Goal: Complete application form: Complete application form

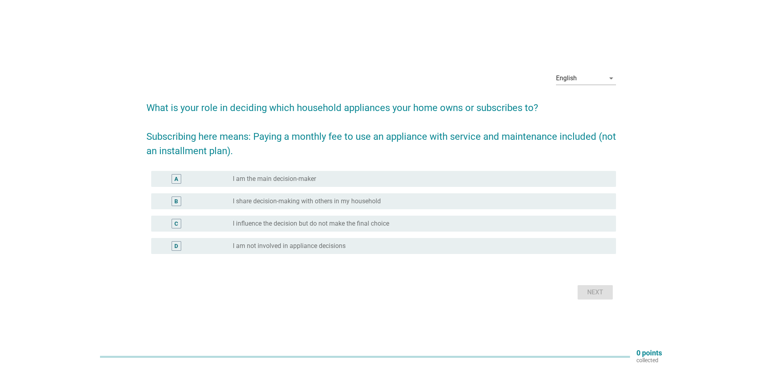
click at [207, 179] on div "A" at bounding box center [195, 179] width 75 height 10
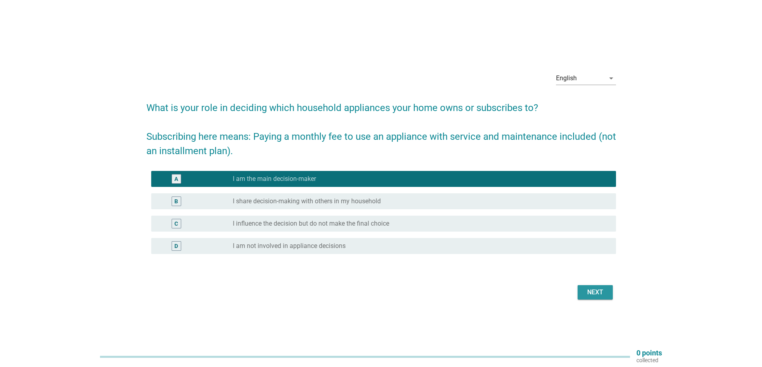
click at [590, 296] on div "Next" at bounding box center [595, 293] width 22 height 10
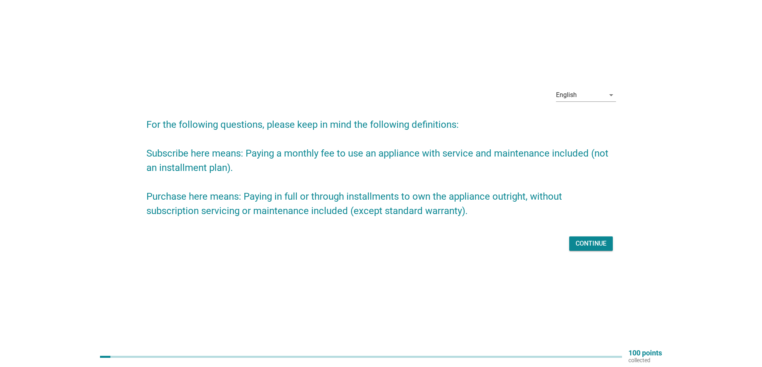
scroll to position [21, 0]
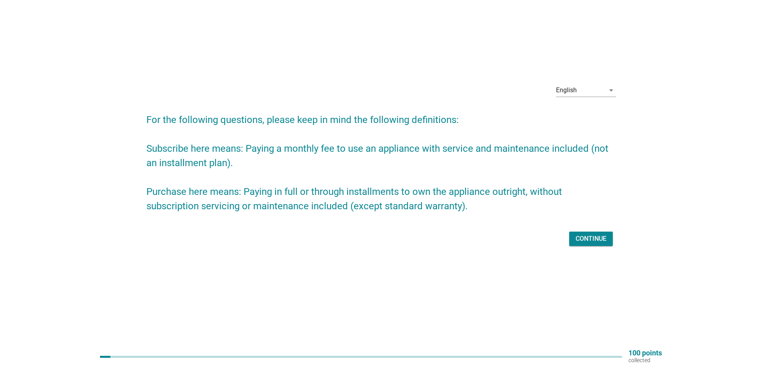
click at [588, 237] on div "Continue" at bounding box center [590, 239] width 31 height 10
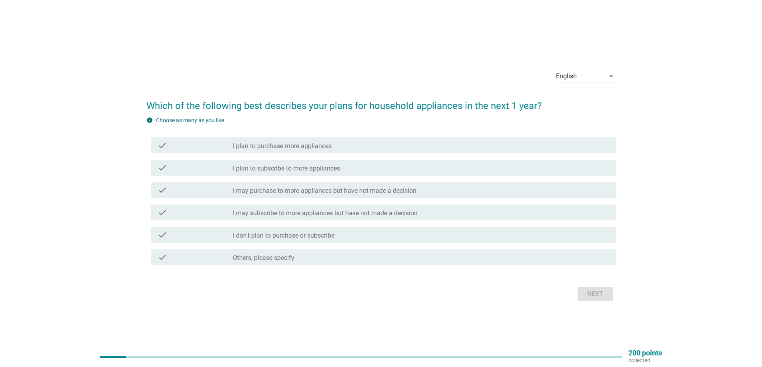
click at [320, 146] on label "I plan to purchase more appliances" at bounding box center [282, 146] width 99 height 8
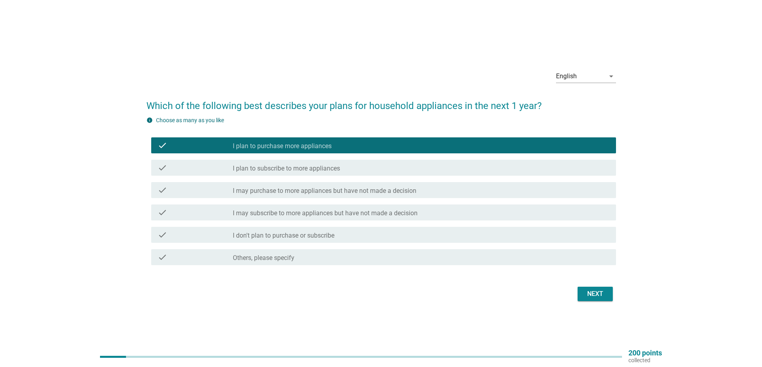
click at [318, 162] on div "check check_box_outline_blank I plan to subscribe to more appliances" at bounding box center [383, 168] width 465 height 16
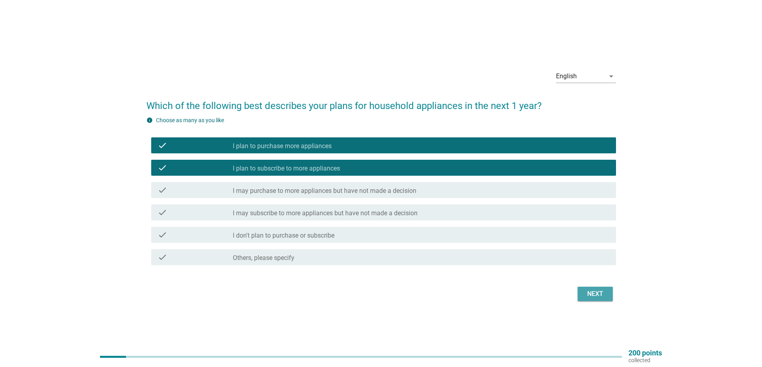
click at [587, 287] on button "Next" at bounding box center [594, 294] width 35 height 14
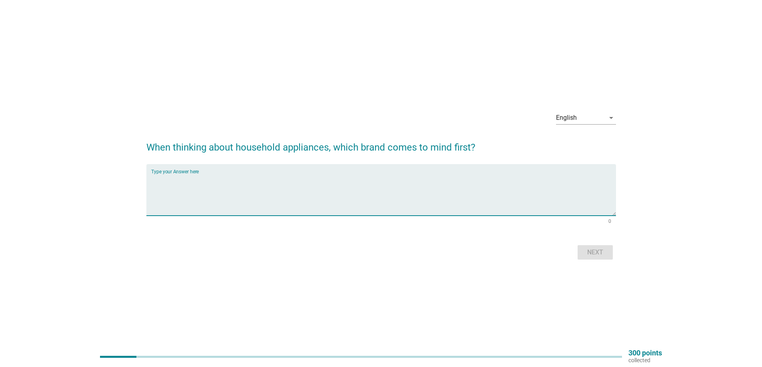
click at [474, 208] on textarea "Type your Answer here" at bounding box center [383, 195] width 465 height 42
type textarea "Samsung, Toshiba"
click at [600, 259] on button "Next" at bounding box center [594, 252] width 35 height 14
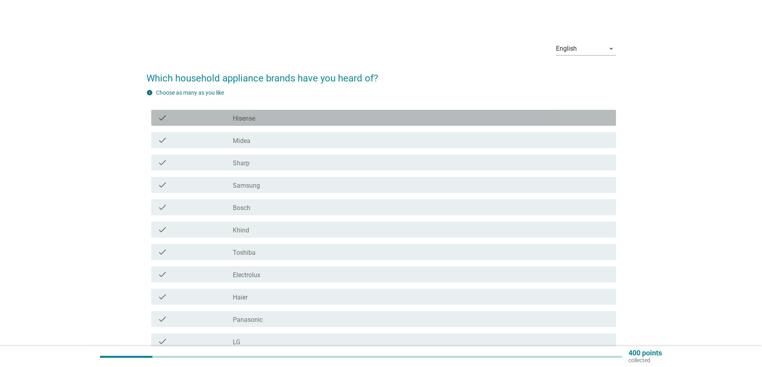
click at [279, 120] on div "check_box_outline_blank Hisense" at bounding box center [421, 118] width 377 height 10
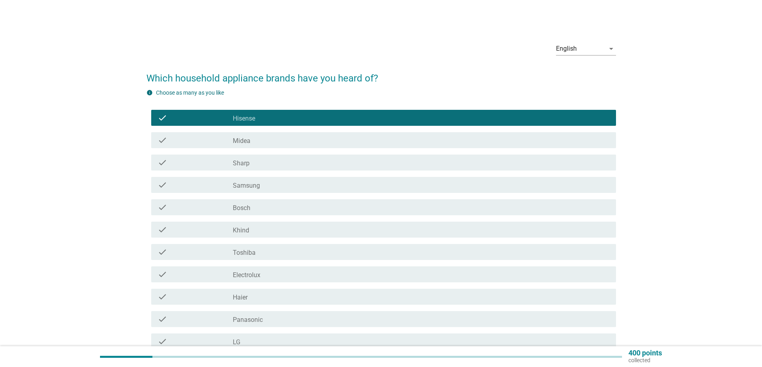
click at [270, 138] on div "check_box_outline_blank Midea" at bounding box center [421, 141] width 377 height 10
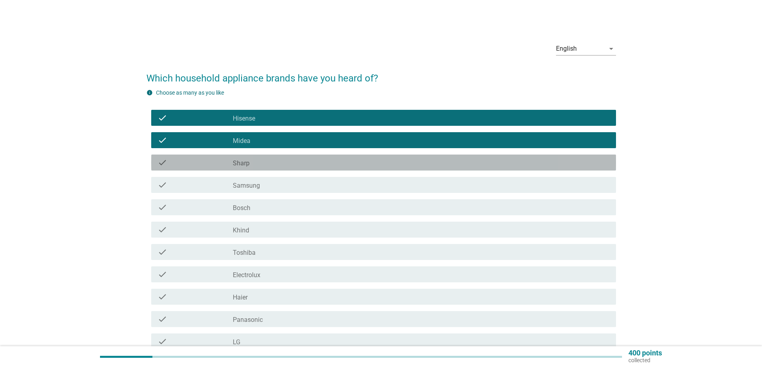
click at [289, 167] on div "check_box_outline_blank Sharp" at bounding box center [421, 163] width 377 height 10
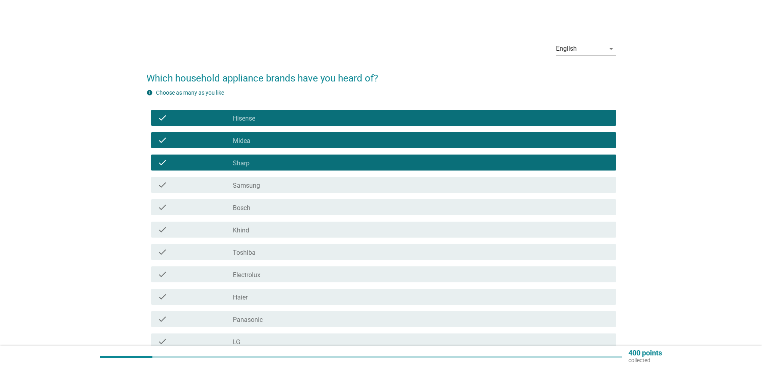
click at [289, 179] on div "check check_box_outline_blank Samsung" at bounding box center [383, 185] width 465 height 16
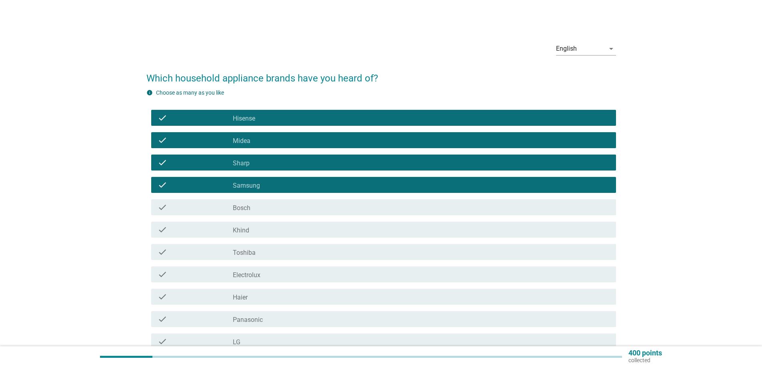
click at [264, 209] on div "check_box_outline_blank Bosch" at bounding box center [421, 208] width 377 height 10
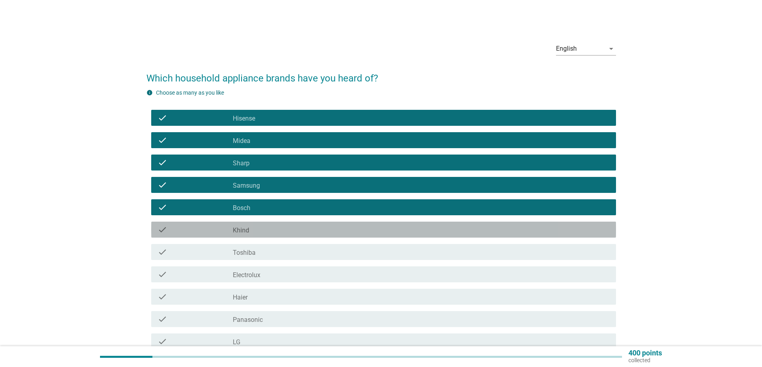
click at [260, 231] on div "check_box_outline_blank Khind" at bounding box center [421, 230] width 377 height 10
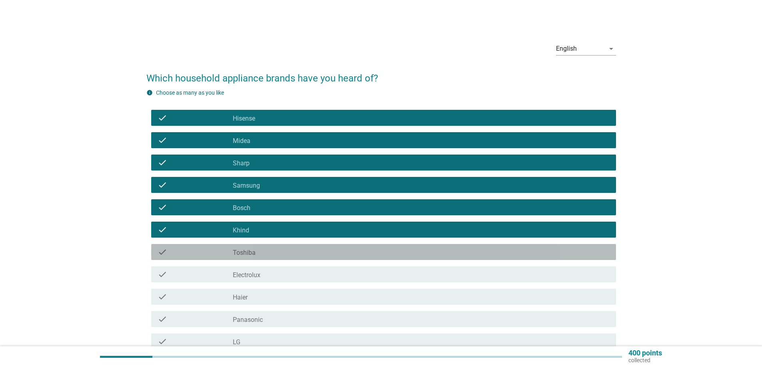
click at [263, 257] on div "check_box_outline_blank Toshiba" at bounding box center [421, 252] width 377 height 10
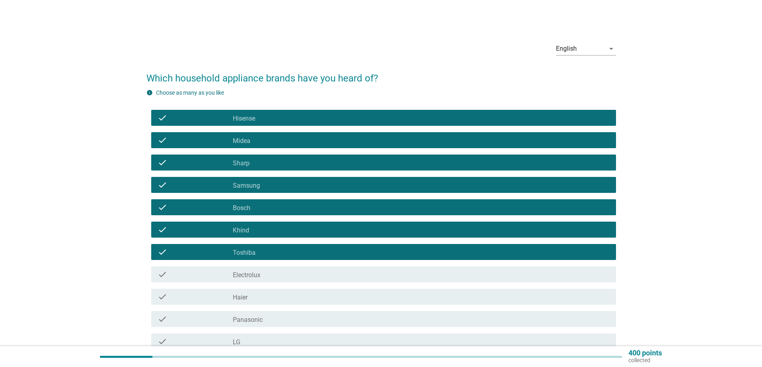
click at [261, 270] on div "check_box_outline_blank Electrolux" at bounding box center [421, 275] width 377 height 10
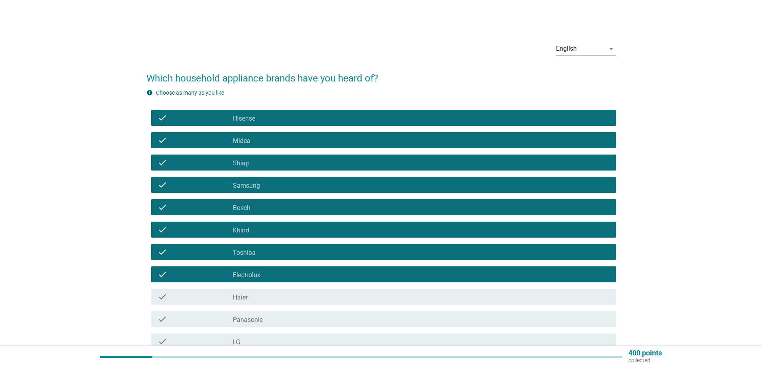
scroll to position [40, 0]
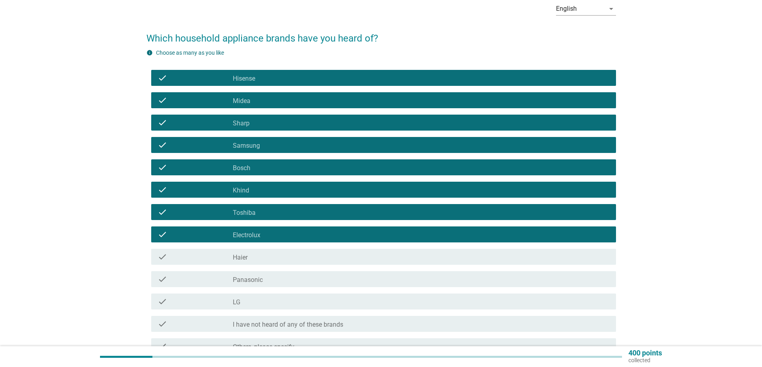
click at [261, 253] on div "check_box_outline_blank Haier" at bounding box center [421, 257] width 377 height 10
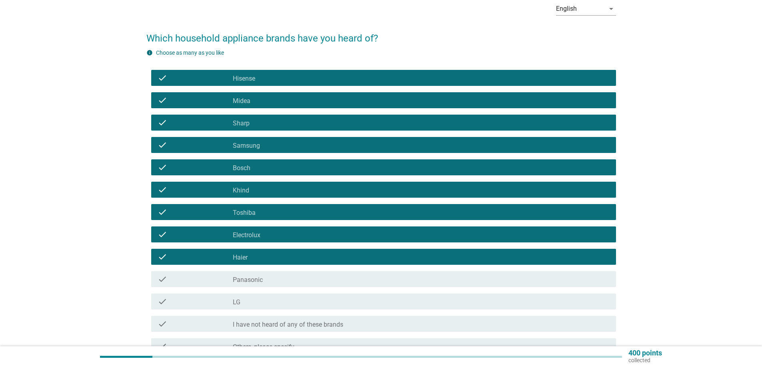
click at [267, 275] on div "check_box_outline_blank Panasonic" at bounding box center [421, 280] width 377 height 10
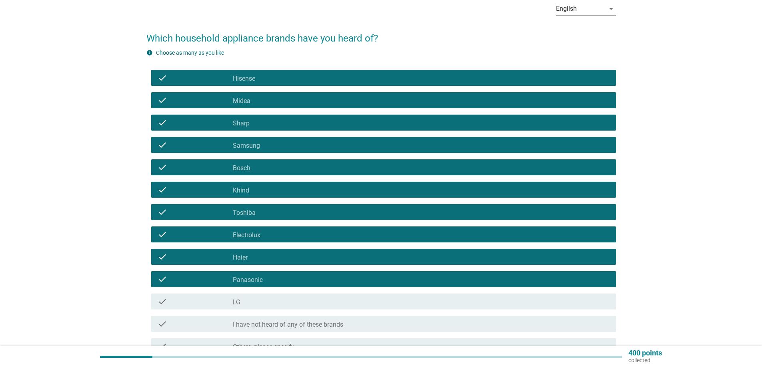
click at [257, 305] on div "check_box_outline_blank LG" at bounding box center [421, 302] width 377 height 10
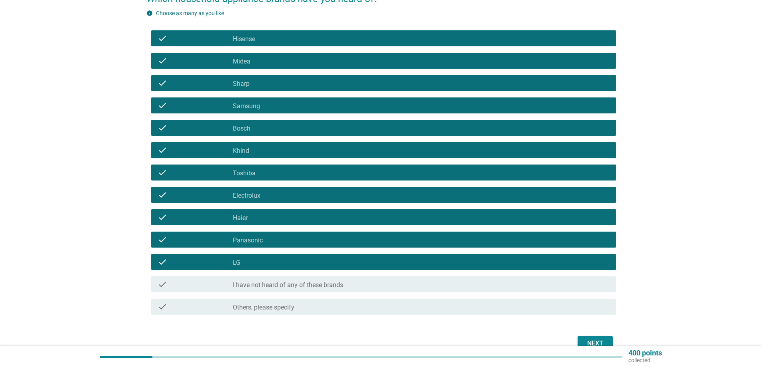
scroll to position [80, 0]
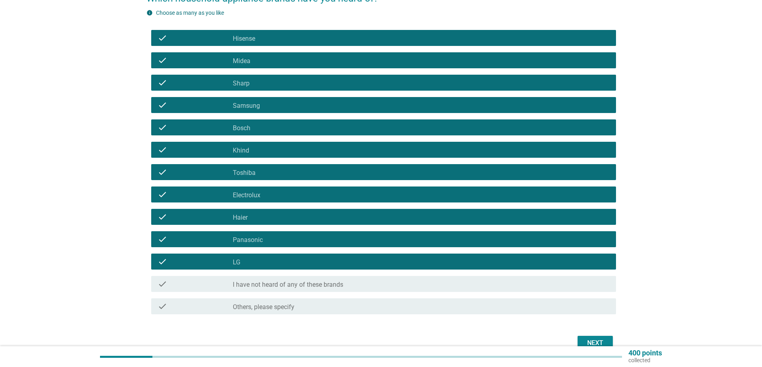
click at [594, 343] on div "Next" at bounding box center [595, 344] width 22 height 10
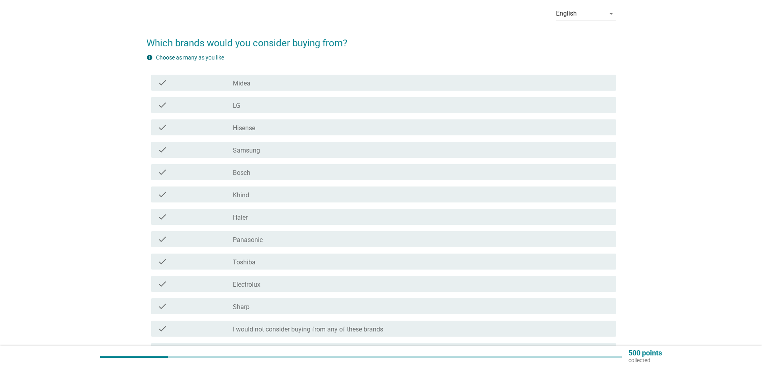
scroll to position [0, 0]
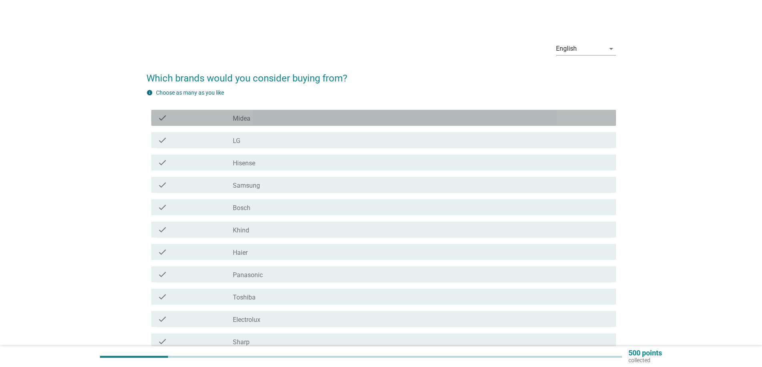
click at [237, 119] on label "Midea" at bounding box center [242, 119] width 18 height 8
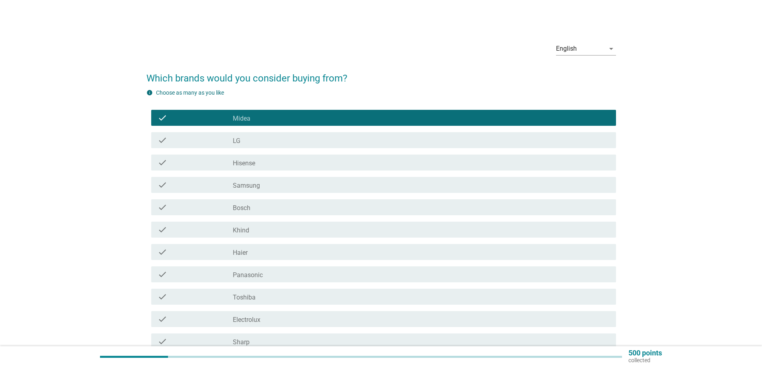
click at [248, 140] on div "check_box_outline_blank LG" at bounding box center [421, 141] width 377 height 10
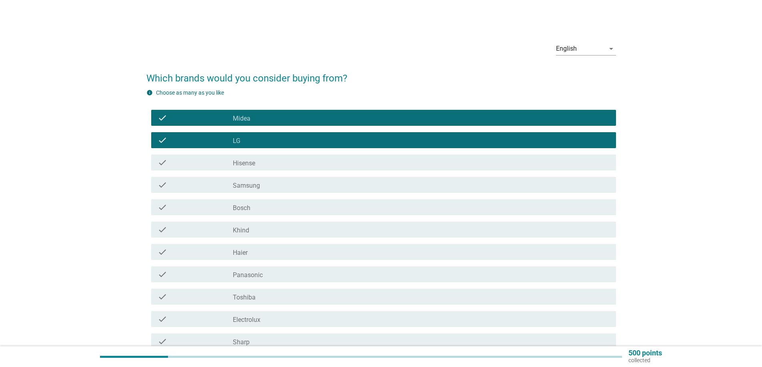
click at [252, 160] on label "Hisense" at bounding box center [244, 164] width 22 height 8
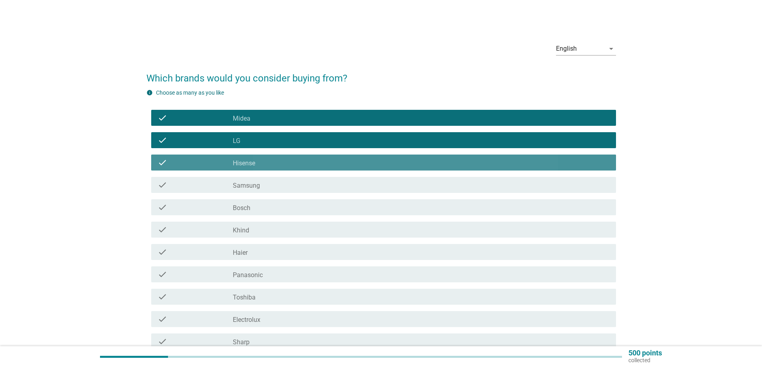
click at [255, 163] on label "Hisense" at bounding box center [244, 164] width 22 height 8
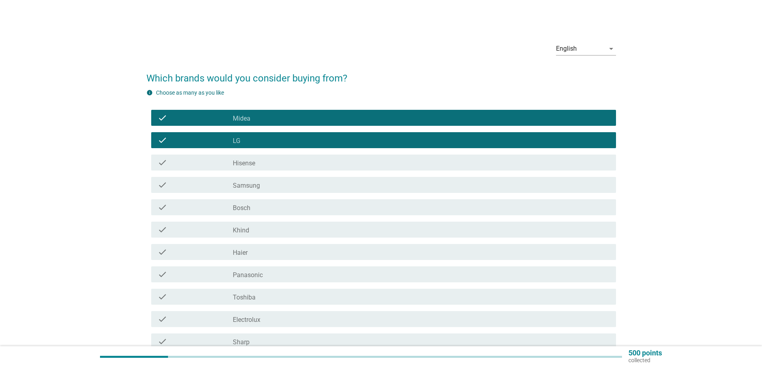
click at [260, 188] on div "check_box_outline_blank Samsung" at bounding box center [421, 185] width 377 height 10
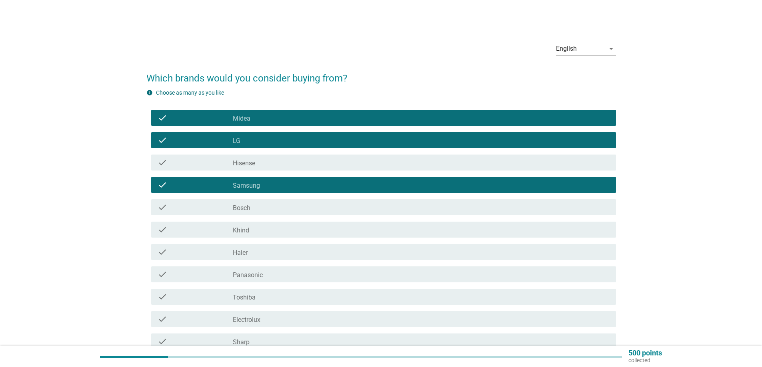
click at [258, 223] on div "check check_box_outline_blank Khind" at bounding box center [383, 230] width 465 height 16
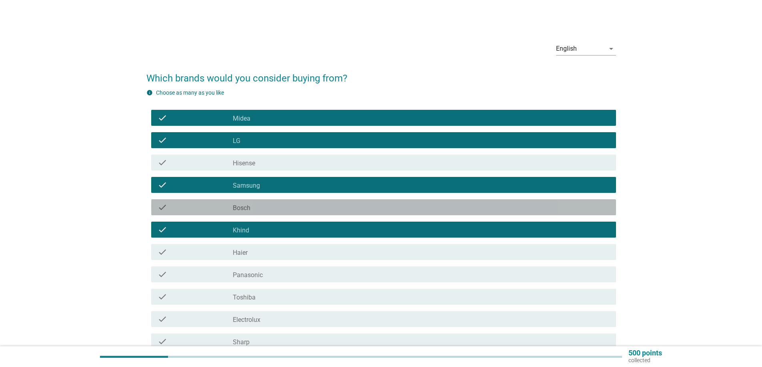
click at [258, 208] on div "check_box_outline_blank Bosch" at bounding box center [421, 208] width 377 height 10
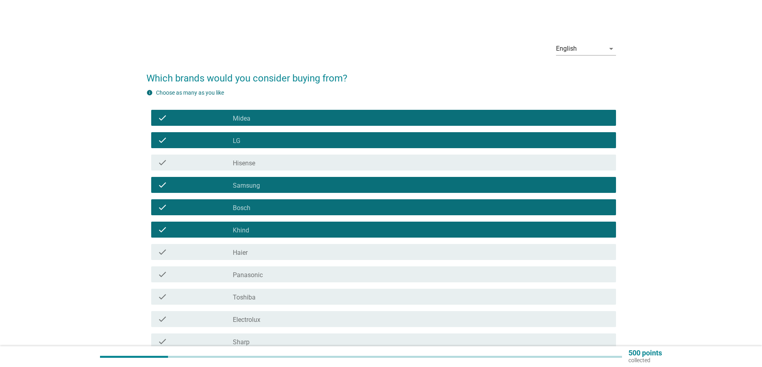
drag, startPoint x: 249, startPoint y: 252, endPoint x: 248, endPoint y: 260, distance: 8.0
click at [249, 253] on div "check_box_outline_blank Haier" at bounding box center [421, 252] width 377 height 10
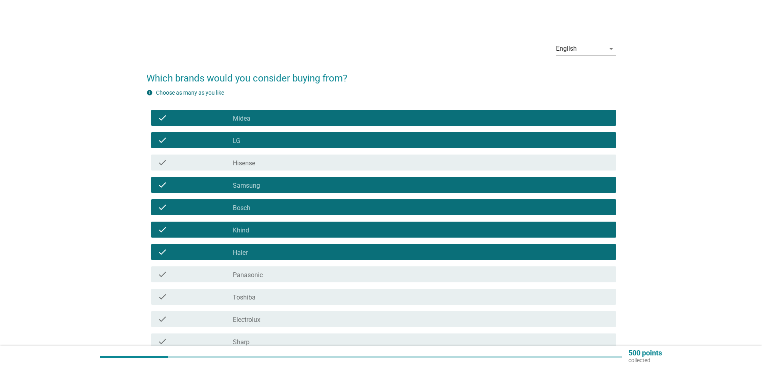
click at [247, 273] on label "Panasonic" at bounding box center [248, 275] width 30 height 8
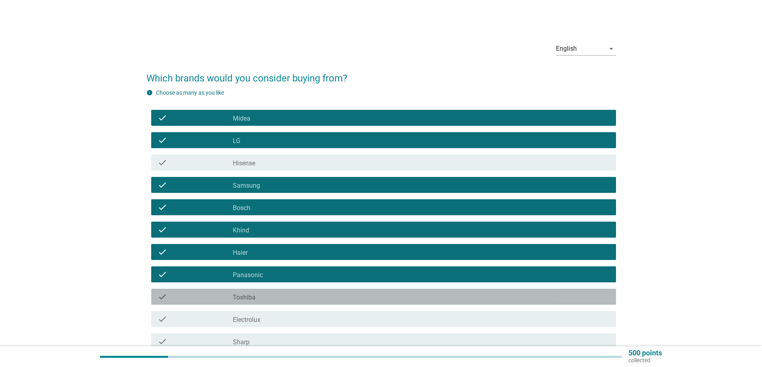
click at [249, 290] on div "check check_box_outline_blank Toshiba" at bounding box center [383, 297] width 465 height 16
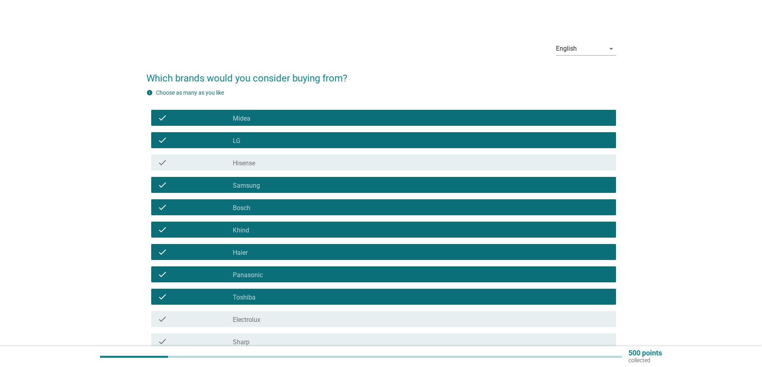
scroll to position [40, 0]
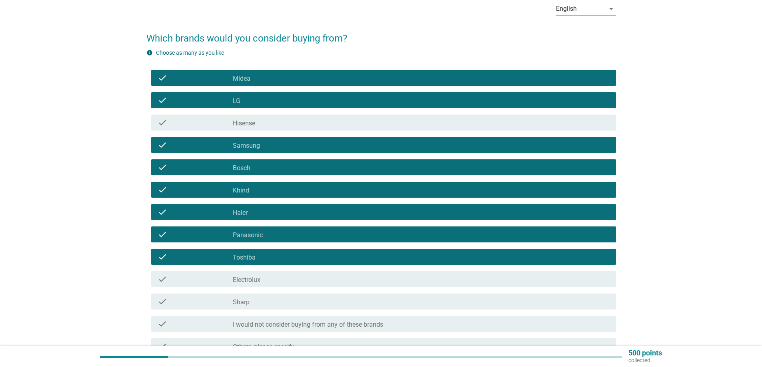
click at [254, 283] on label "Electrolux" at bounding box center [247, 280] width 28 height 8
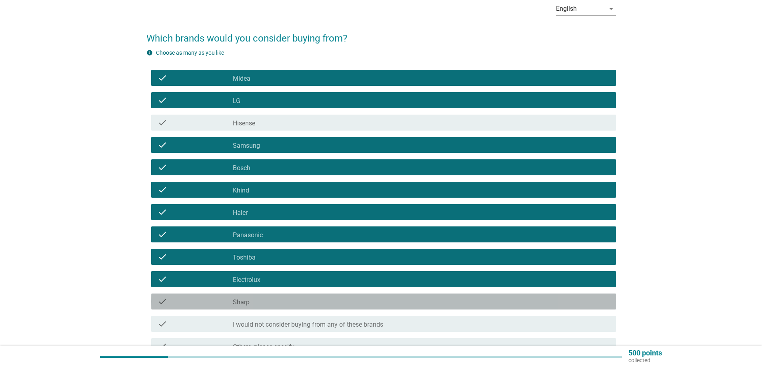
click at [255, 296] on div "check check_box_outline_blank Sharp" at bounding box center [383, 302] width 465 height 16
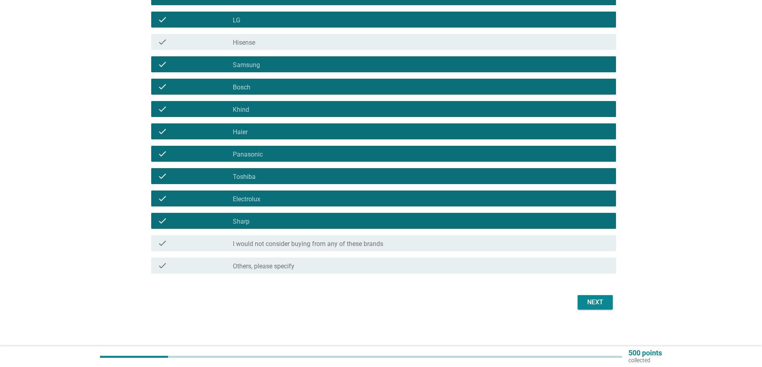
scroll to position [122, 0]
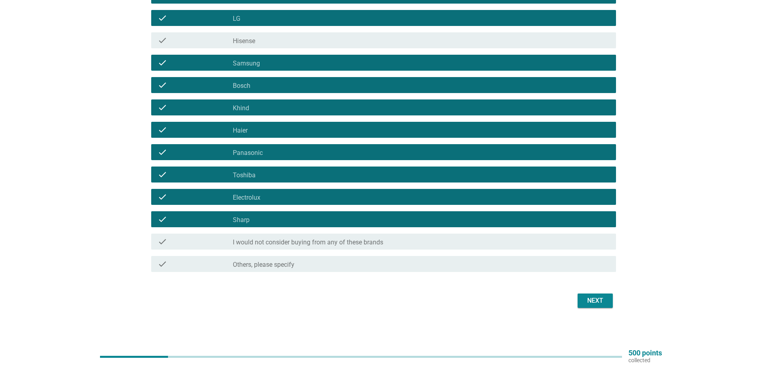
click at [601, 307] on button "Next" at bounding box center [594, 301] width 35 height 14
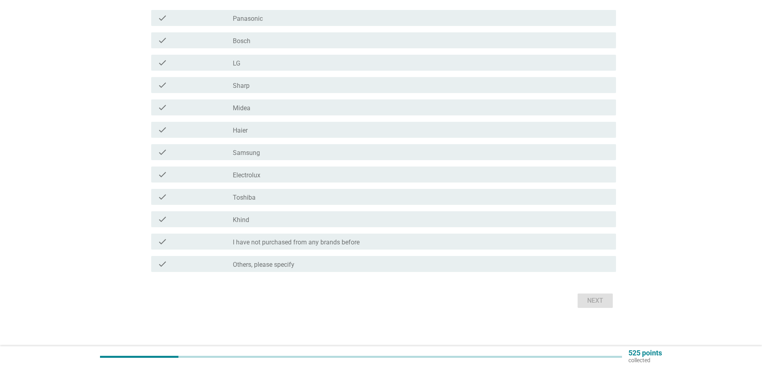
scroll to position [0, 0]
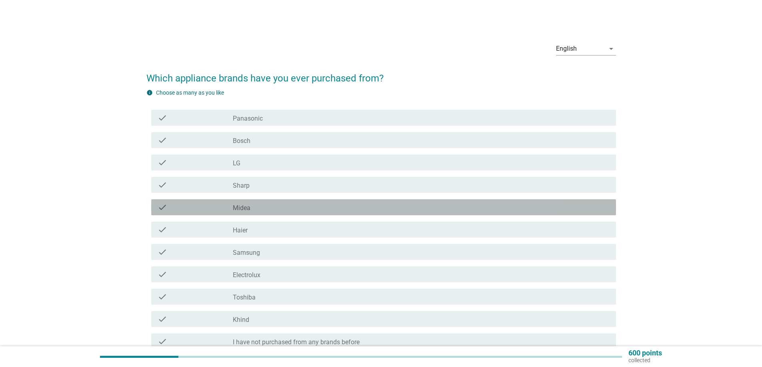
click at [239, 205] on label "Midea" at bounding box center [242, 208] width 18 height 8
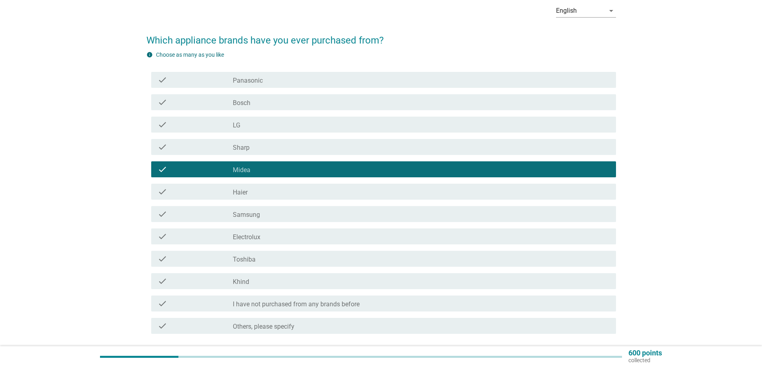
scroll to position [40, 0]
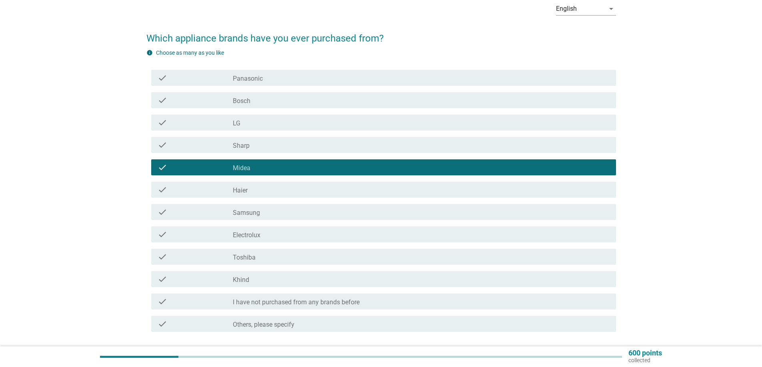
click at [242, 259] on label "Toshiba" at bounding box center [244, 258] width 23 height 8
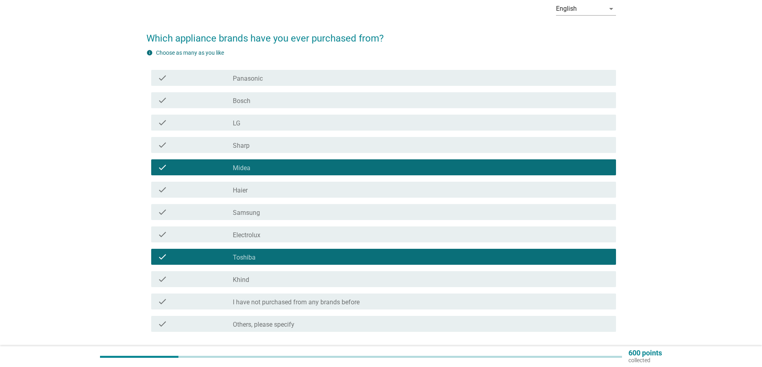
click at [258, 280] on div "check_box Khind" at bounding box center [421, 280] width 377 height 10
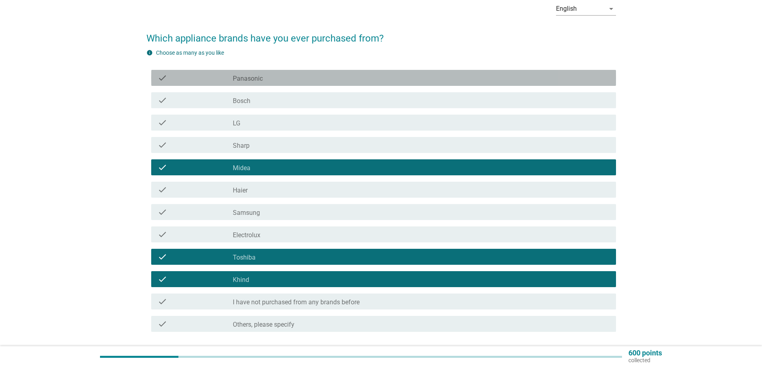
click at [253, 81] on label "Panasonic" at bounding box center [248, 79] width 30 height 8
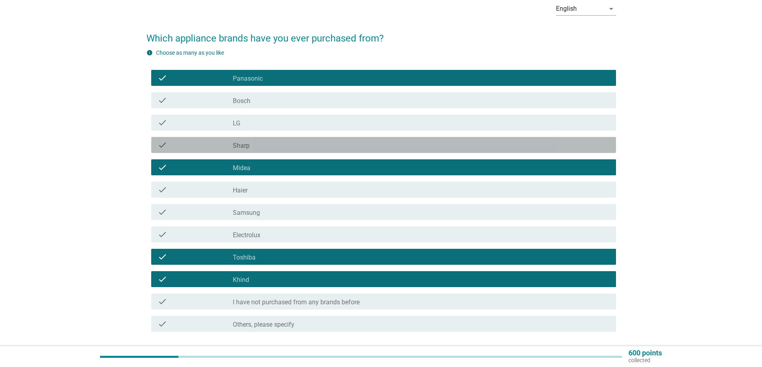
click at [267, 141] on div "check_box Sharp" at bounding box center [421, 145] width 377 height 10
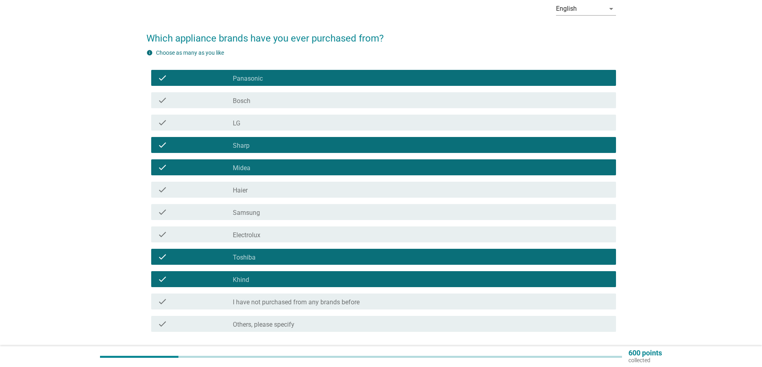
click at [259, 207] on div "check check_box Samsung" at bounding box center [383, 212] width 465 height 16
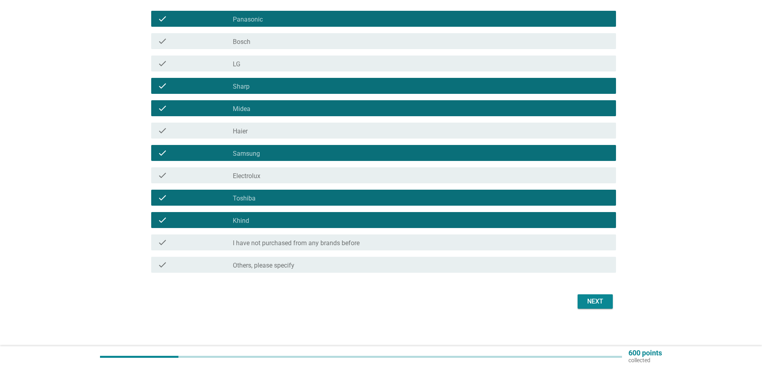
scroll to position [100, 0]
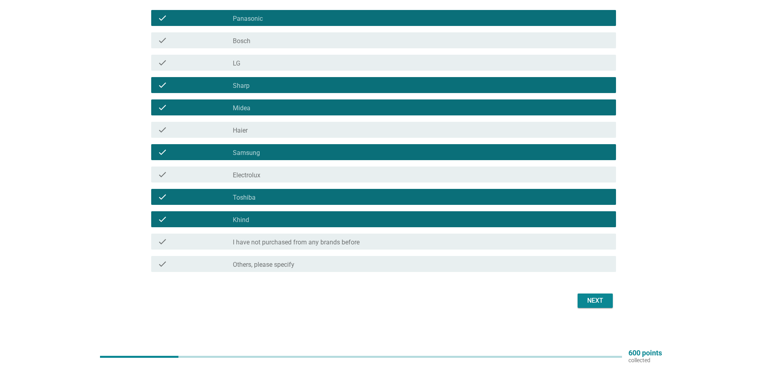
click at [591, 300] on div "Next" at bounding box center [595, 301] width 22 height 10
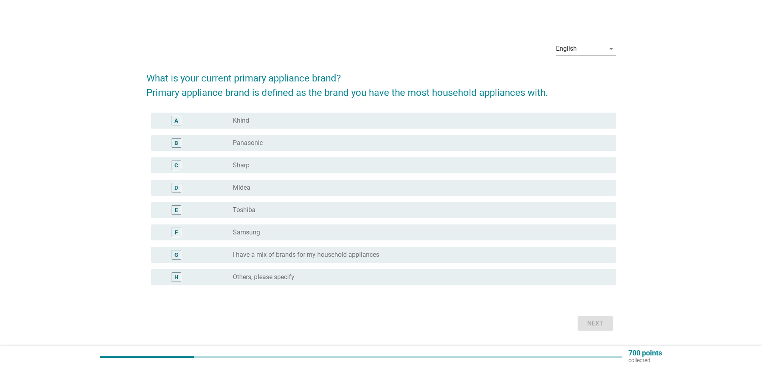
click at [283, 203] on div "E radio_button_unchecked Toshiba" at bounding box center [383, 210] width 465 height 16
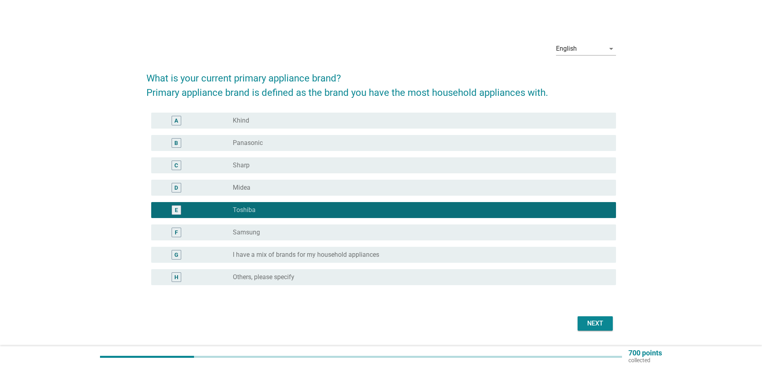
click at [283, 193] on div "D radio_button_unchecked Midea" at bounding box center [383, 188] width 465 height 16
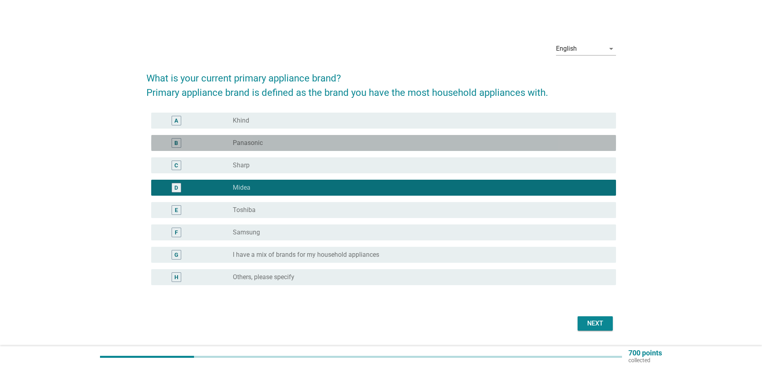
click at [193, 144] on div "B" at bounding box center [177, 143] width 38 height 10
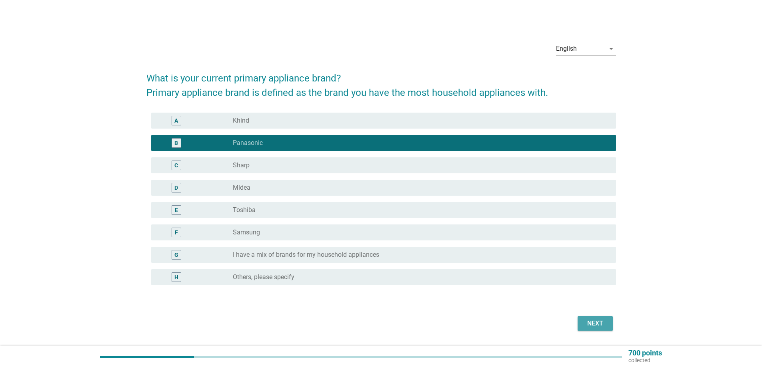
click at [603, 322] on div "Next" at bounding box center [595, 324] width 22 height 10
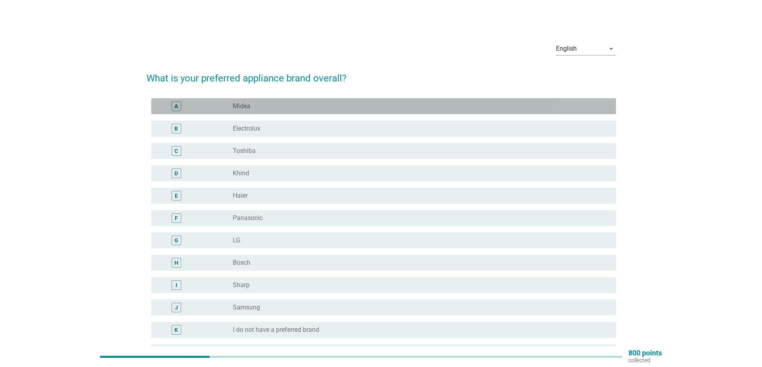
click at [255, 109] on div "radio_button_unchecked Midea" at bounding box center [418, 106] width 370 height 8
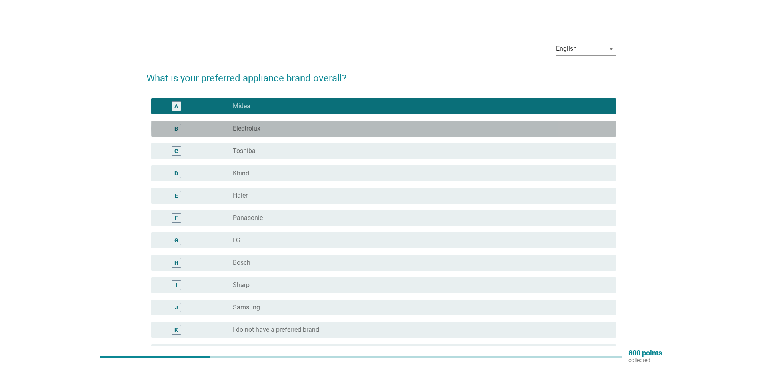
click at [267, 132] on div "radio_button_unchecked Electrolux" at bounding box center [418, 129] width 370 height 8
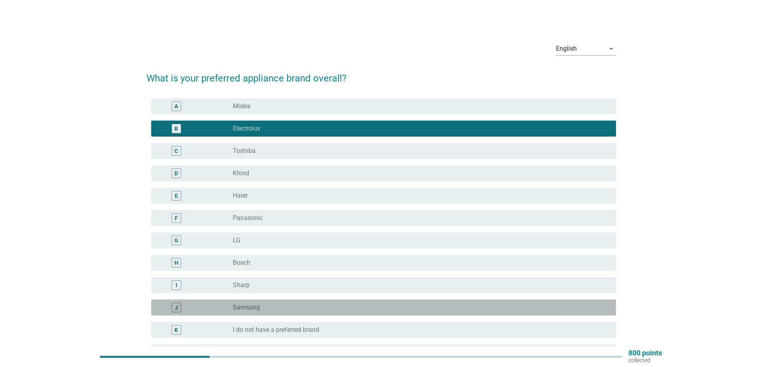
click at [239, 300] on div "J radio_button_unchecked Samsung" at bounding box center [383, 308] width 465 height 16
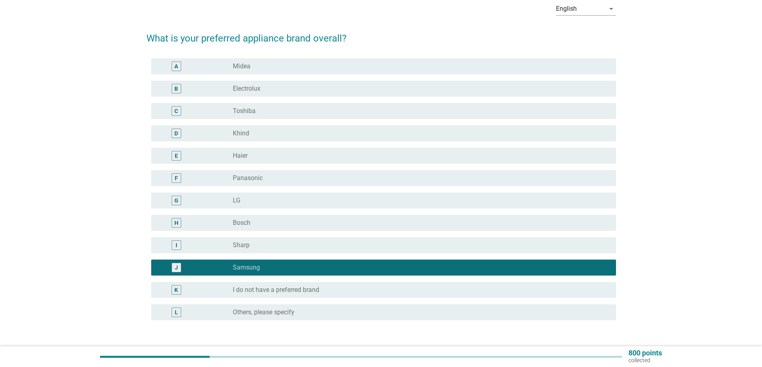
scroll to position [98, 0]
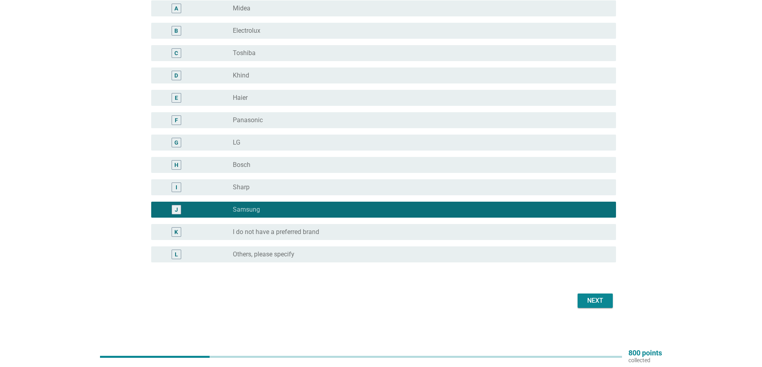
click at [607, 307] on button "Next" at bounding box center [594, 301] width 35 height 14
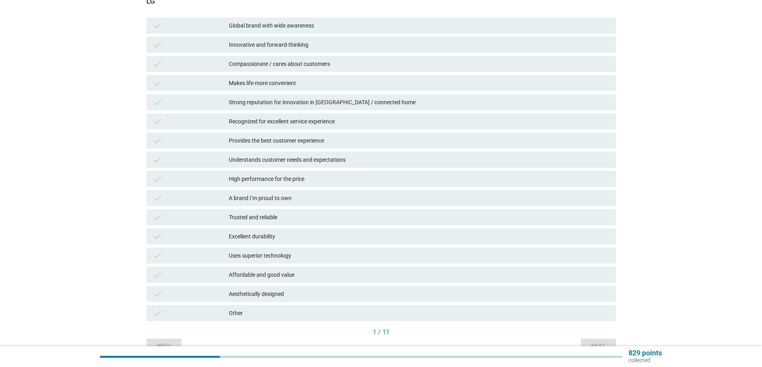
scroll to position [0, 0]
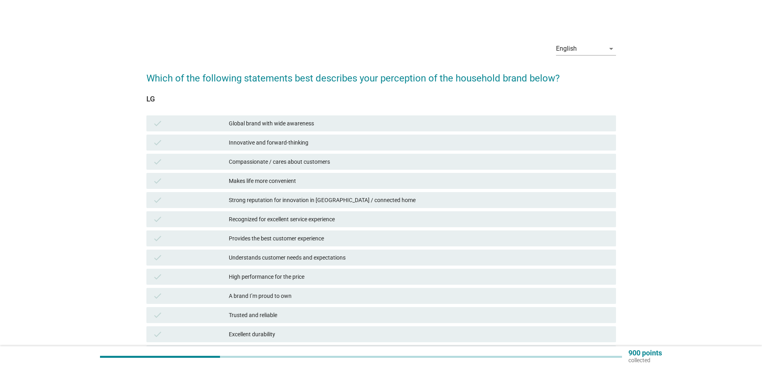
click at [257, 122] on div "Global brand with wide awareness" at bounding box center [419, 124] width 381 height 10
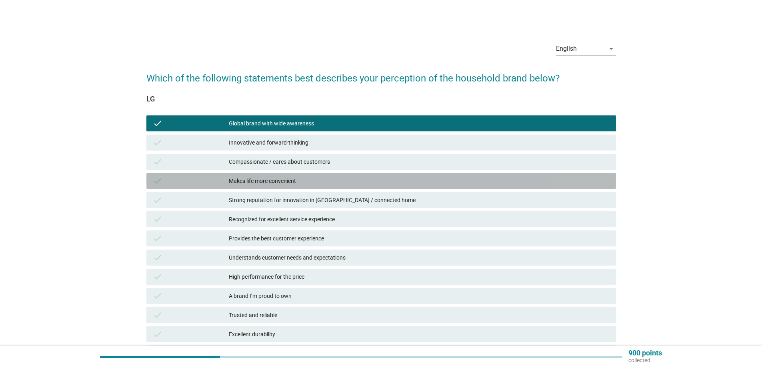
click at [259, 179] on div "Makes life more convenient" at bounding box center [419, 181] width 381 height 10
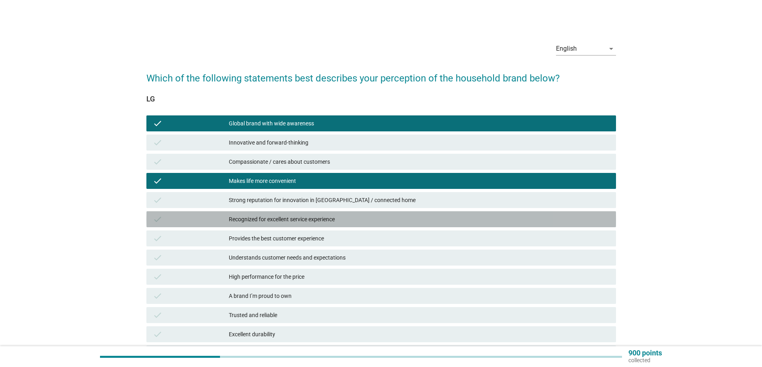
click at [249, 222] on div "Recognized for excellent service experience" at bounding box center [419, 220] width 381 height 10
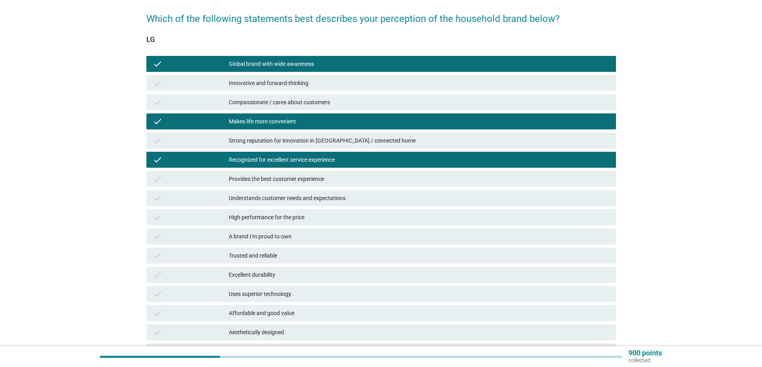
scroll to position [141, 0]
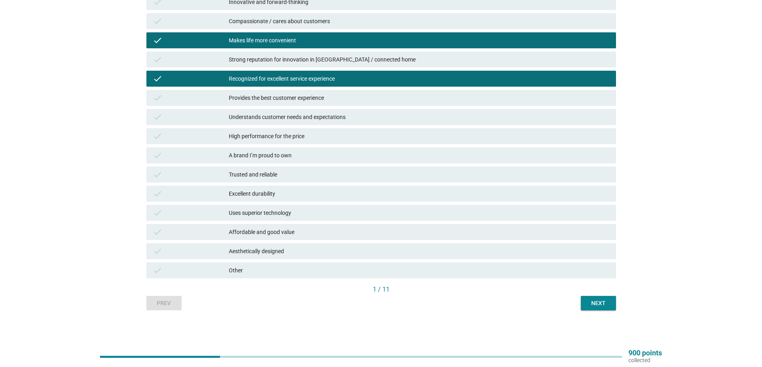
click at [587, 299] on button "Next" at bounding box center [598, 303] width 35 height 14
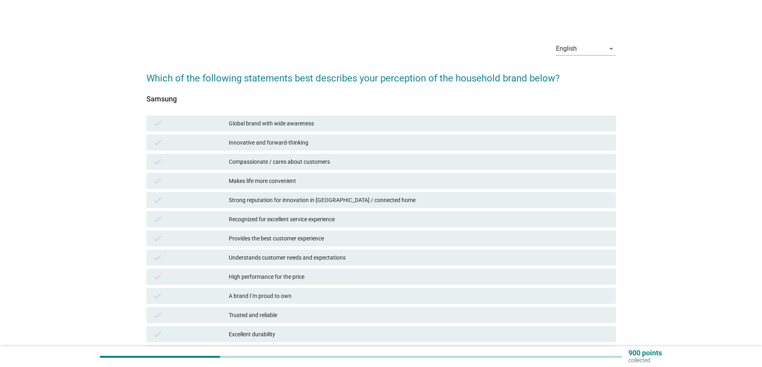
click at [293, 120] on div "Global brand with wide awareness" at bounding box center [419, 124] width 381 height 10
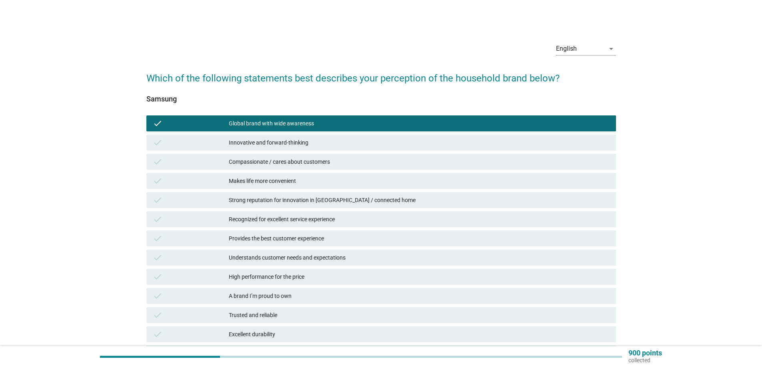
click at [296, 139] on div "Innovative and forward-thinking" at bounding box center [419, 143] width 381 height 10
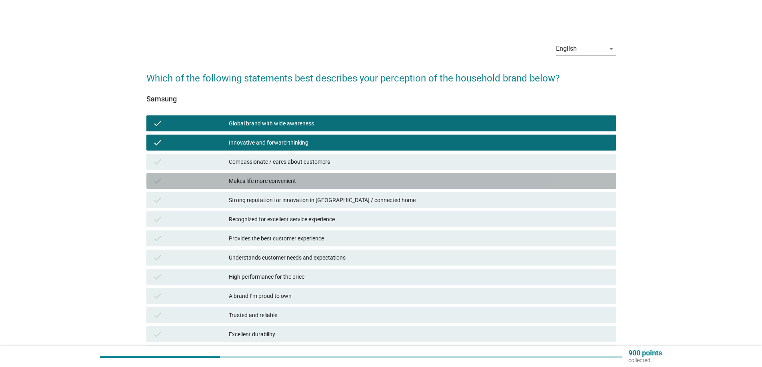
click at [294, 177] on div "Makes life more convenient" at bounding box center [419, 181] width 381 height 10
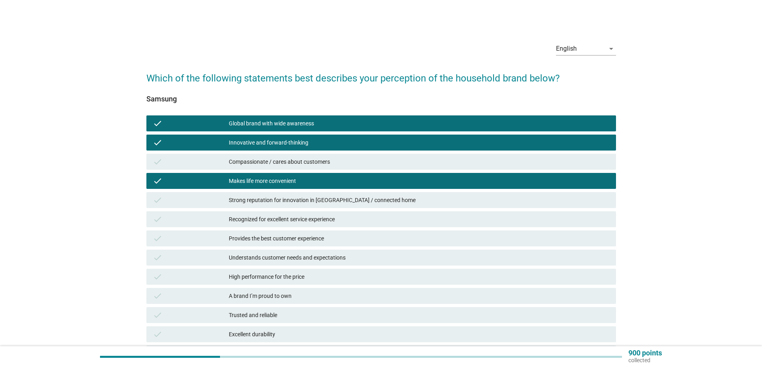
click at [317, 201] on div "Strong reputation for innovation in [GEOGRAPHIC_DATA] / connected home" at bounding box center [419, 201] width 381 height 10
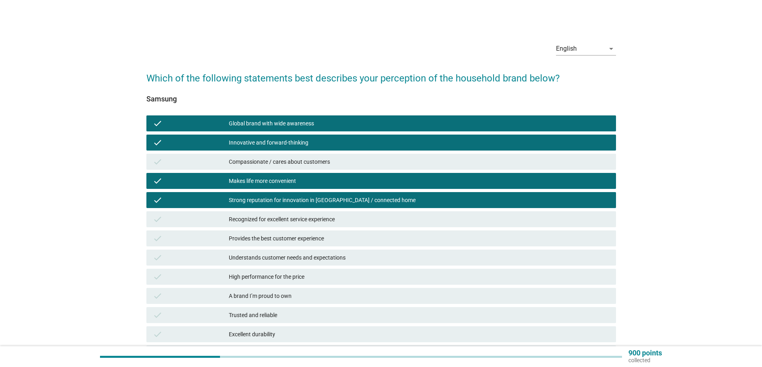
click at [317, 213] on div "check Recognized for excellent service experience" at bounding box center [380, 219] width 469 height 16
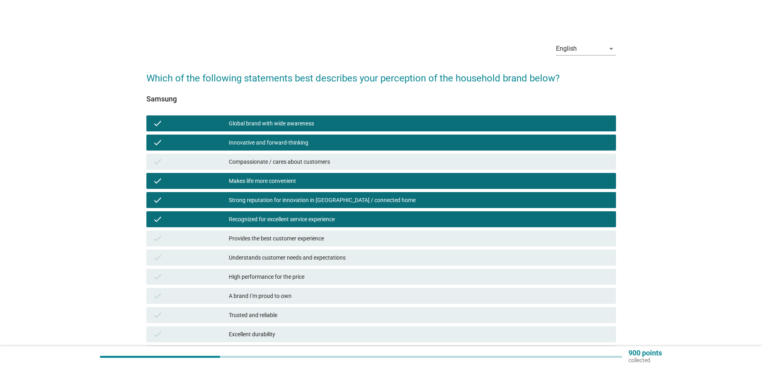
click at [311, 230] on div "check Provides the best customer experience" at bounding box center [381, 238] width 473 height 19
click at [302, 257] on div "Understands customer needs and expectations" at bounding box center [419, 258] width 381 height 10
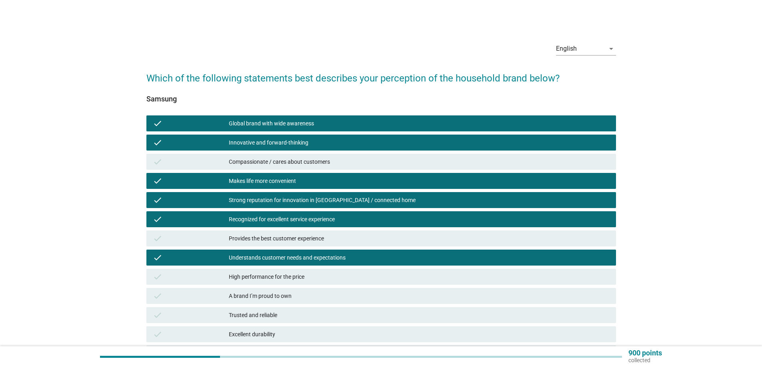
click at [289, 273] on div "High performance for the price" at bounding box center [419, 277] width 381 height 10
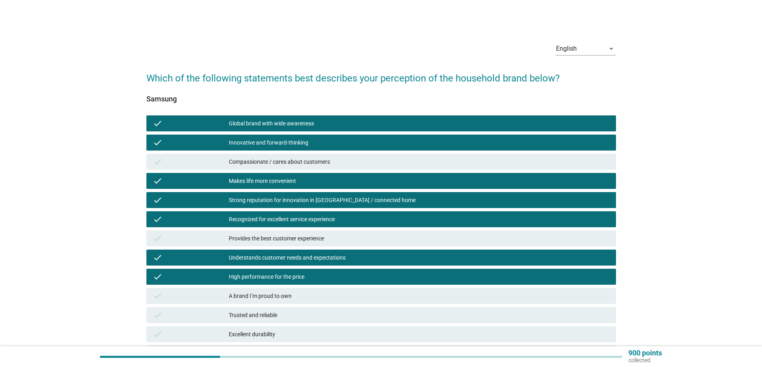
click at [280, 292] on div "A brand I’m proud to own" at bounding box center [419, 296] width 381 height 10
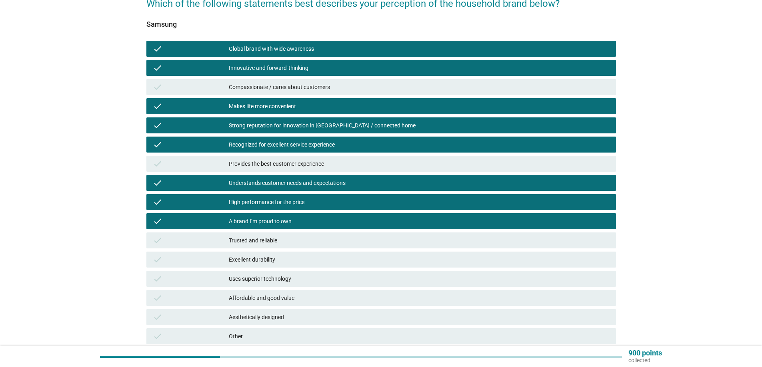
scroll to position [80, 0]
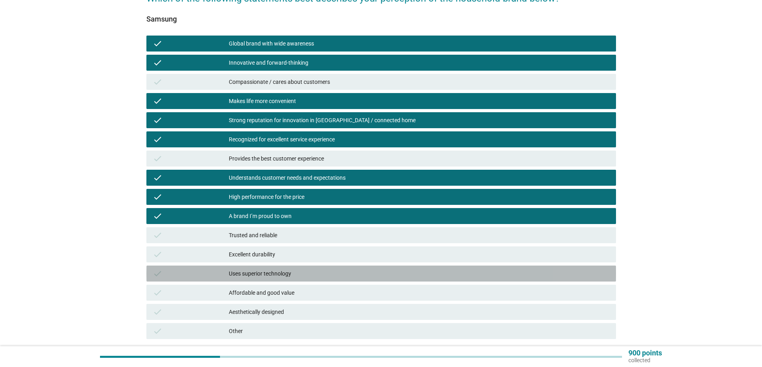
click at [296, 269] on div "check Uses superior technology" at bounding box center [380, 274] width 469 height 16
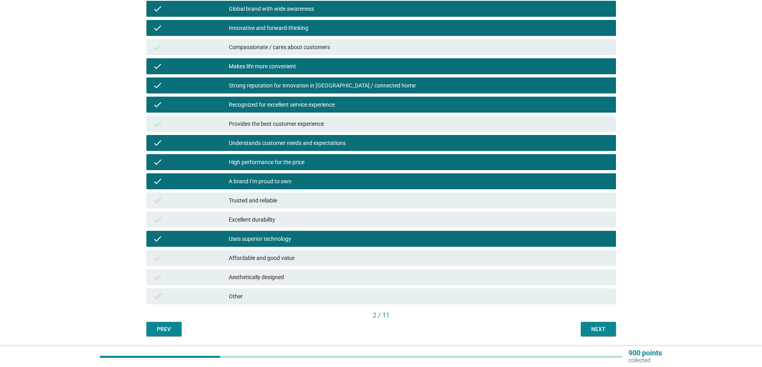
scroll to position [141, 0]
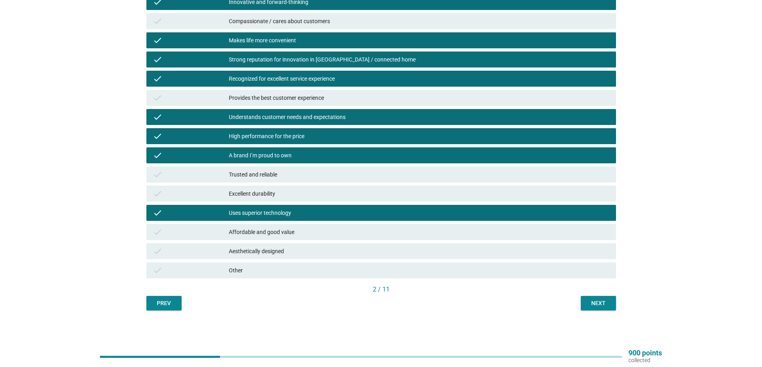
click at [591, 309] on button "Next" at bounding box center [598, 303] width 35 height 14
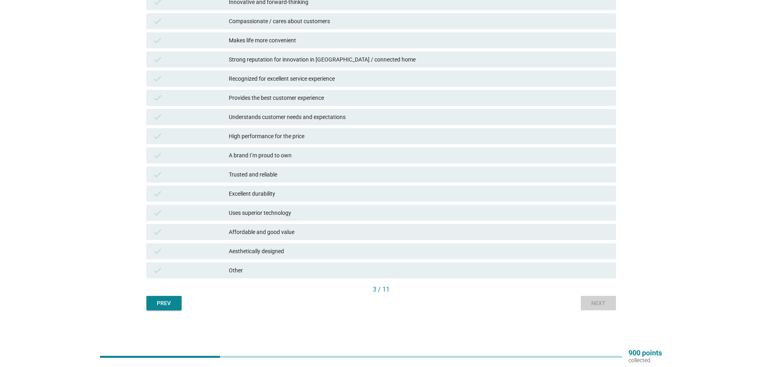
scroll to position [0, 0]
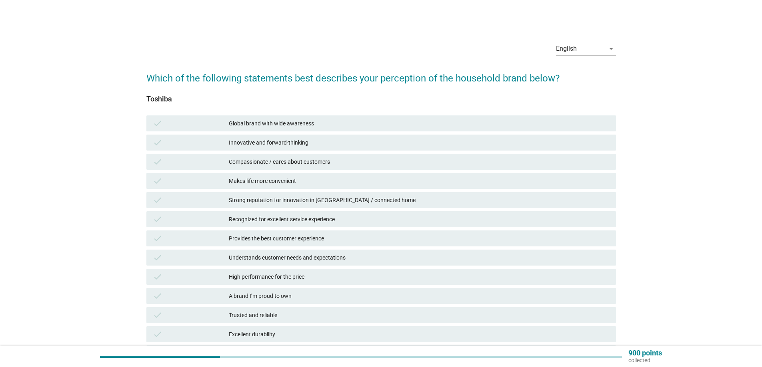
click at [294, 123] on div "Global brand with wide awareness" at bounding box center [419, 124] width 381 height 10
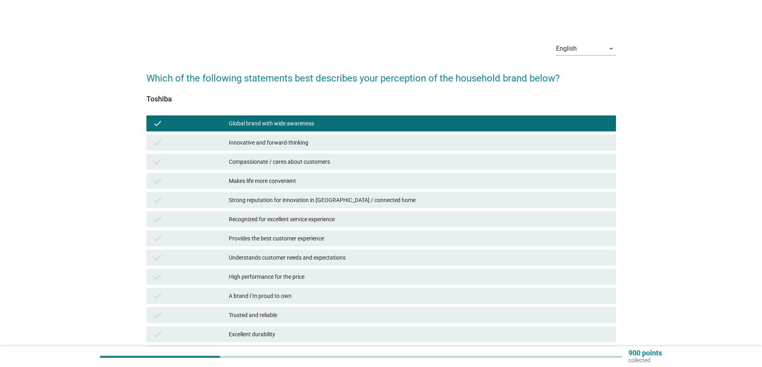
click at [319, 220] on div "Recognized for excellent service experience" at bounding box center [419, 220] width 381 height 10
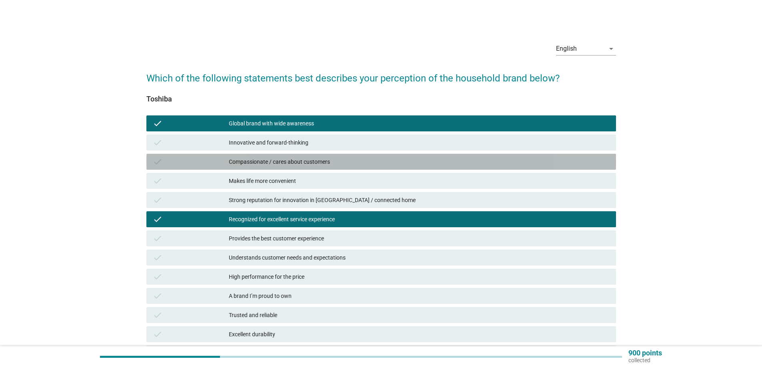
click at [254, 160] on div "Compassionate / cares about customers" at bounding box center [419, 162] width 381 height 10
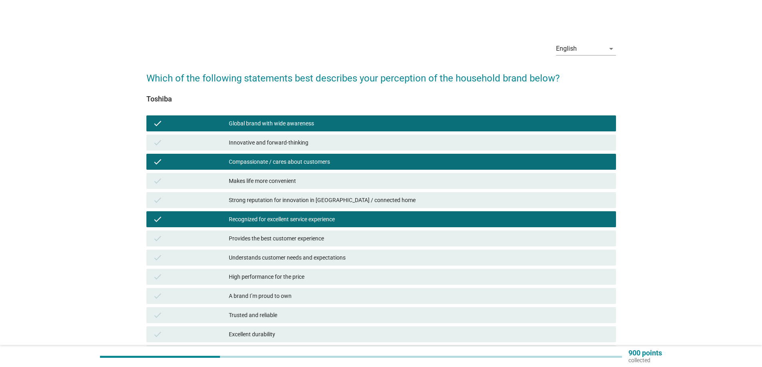
click at [253, 142] on div "Innovative and forward-thinking" at bounding box center [419, 143] width 381 height 10
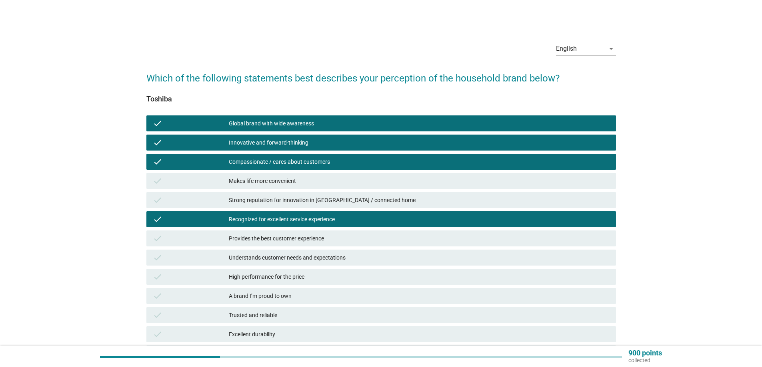
click at [255, 180] on div "Makes life more convenient" at bounding box center [419, 181] width 381 height 10
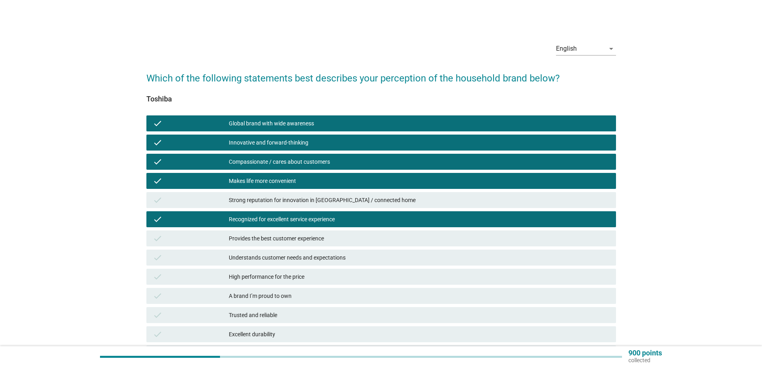
click at [273, 300] on div "A brand I’m proud to own" at bounding box center [419, 296] width 381 height 10
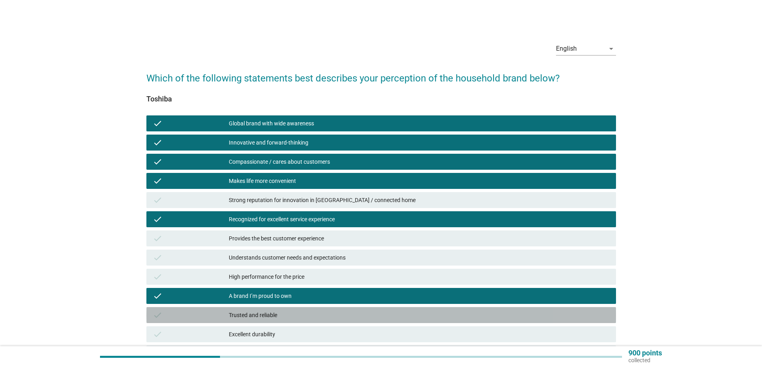
click at [270, 311] on div "Trusted and reliable" at bounding box center [419, 316] width 381 height 10
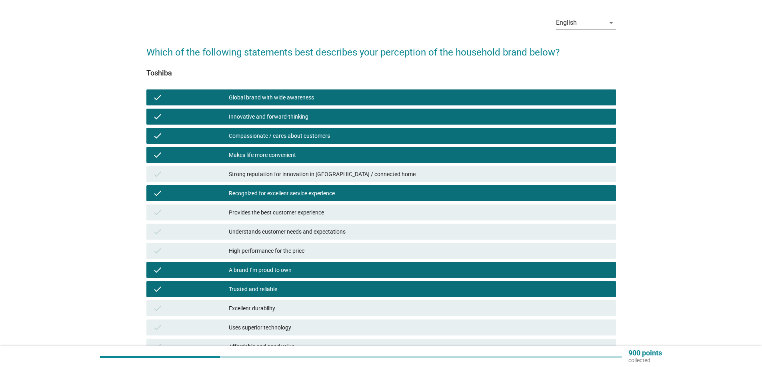
scroll to position [40, 0]
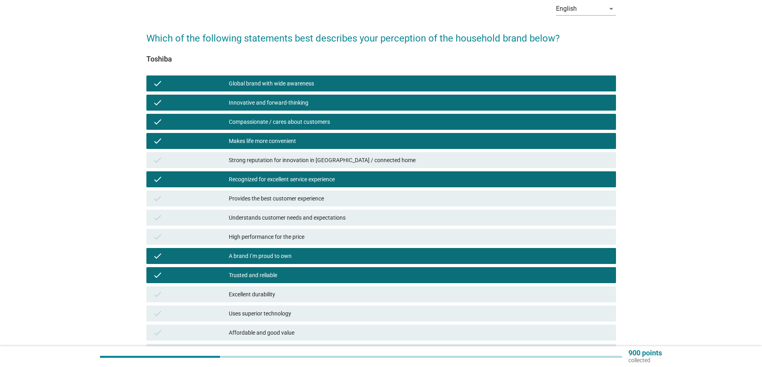
click at [278, 299] on div "Excellent durability" at bounding box center [419, 295] width 381 height 10
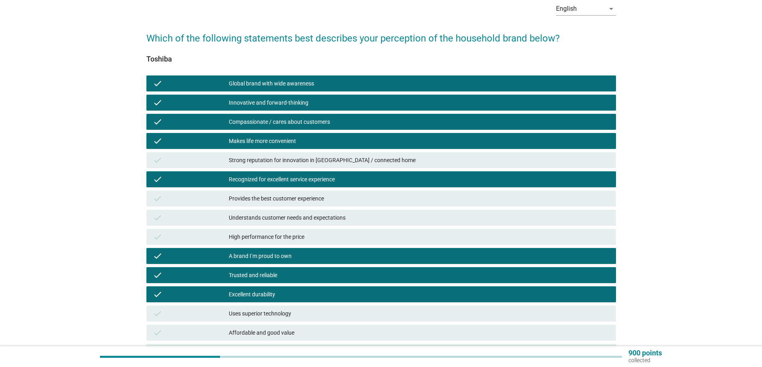
click at [294, 201] on div "Provides the best customer experience" at bounding box center [419, 199] width 381 height 10
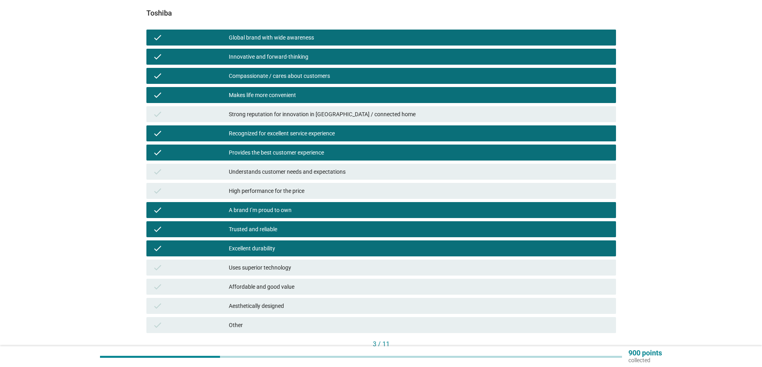
scroll to position [141, 0]
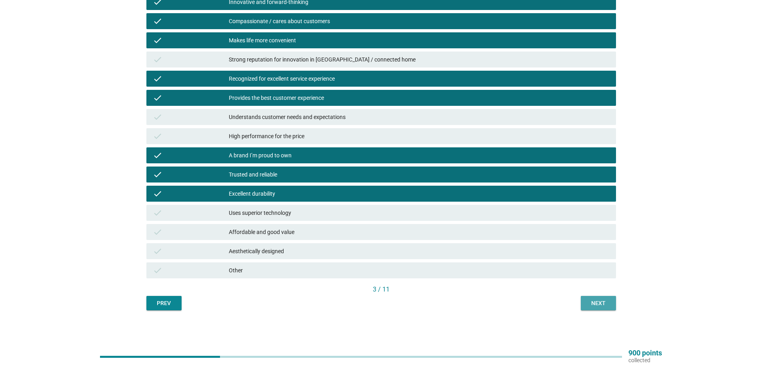
click at [592, 309] on button "Next" at bounding box center [598, 303] width 35 height 14
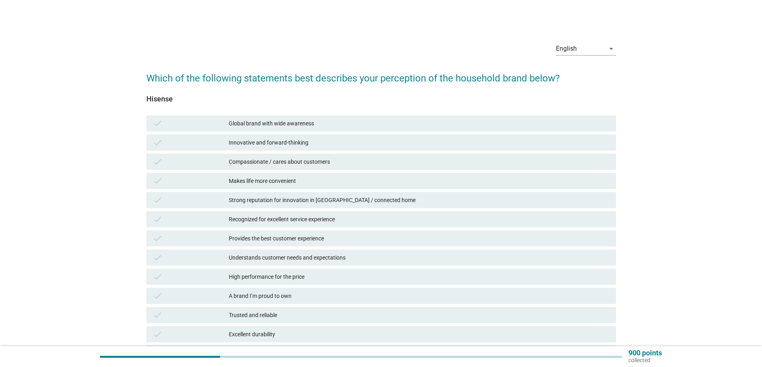
click at [298, 124] on div "Global brand with wide awareness" at bounding box center [419, 124] width 381 height 10
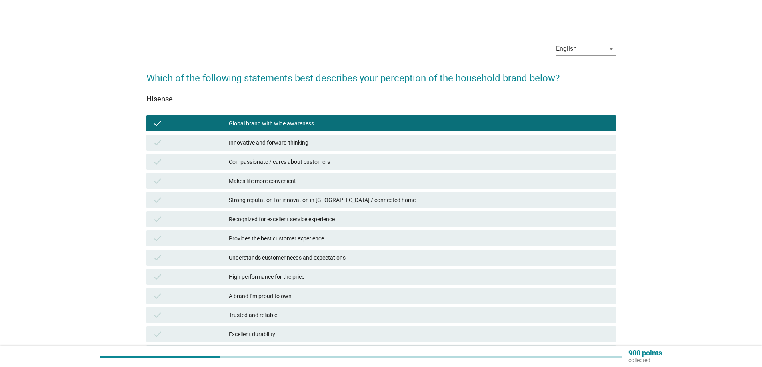
click at [295, 142] on div "Innovative and forward-thinking" at bounding box center [419, 143] width 381 height 10
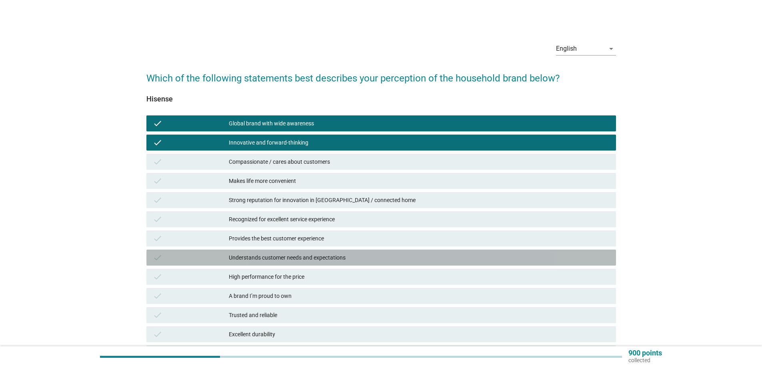
click at [314, 252] on div "check Understands customer needs and expectations" at bounding box center [380, 258] width 469 height 16
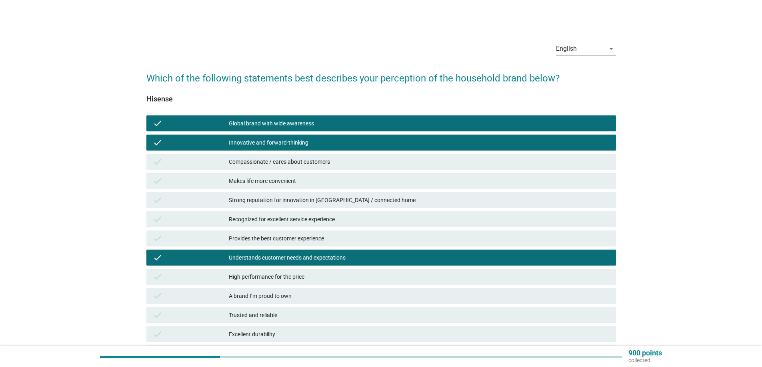
click at [302, 279] on div "High performance for the price" at bounding box center [419, 277] width 381 height 10
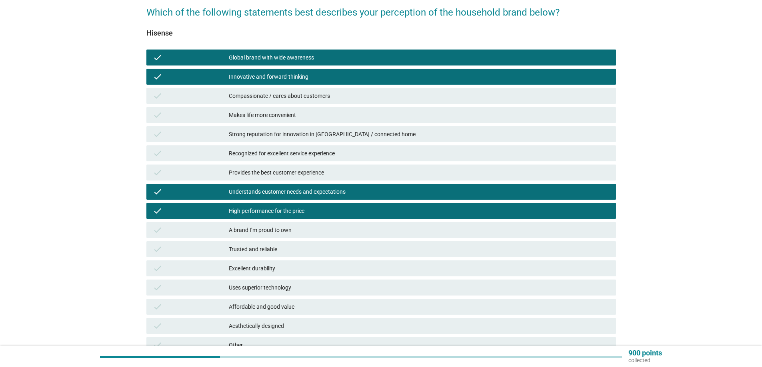
scroll to position [80, 0]
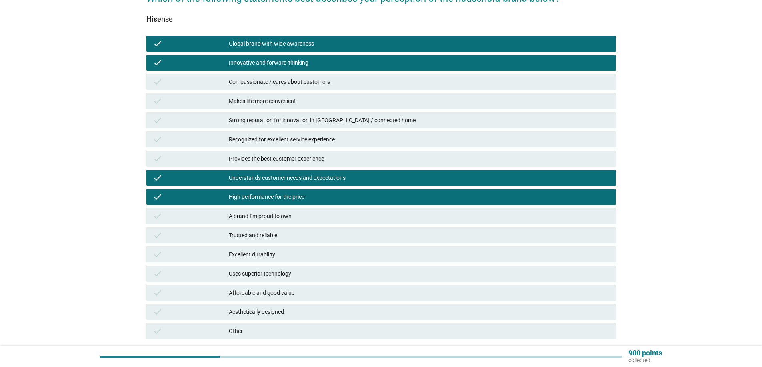
click at [288, 292] on div "Affordable and good value" at bounding box center [419, 293] width 381 height 10
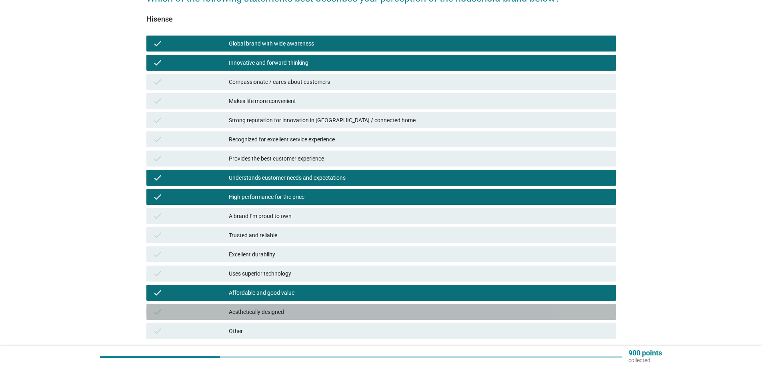
click at [281, 311] on div "Aesthetically designed" at bounding box center [419, 312] width 381 height 10
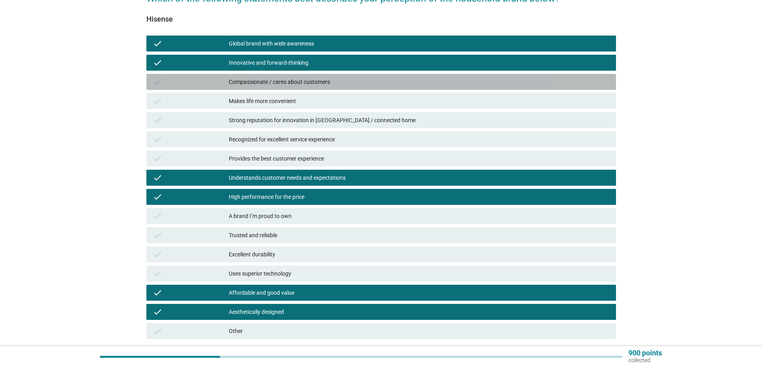
click at [295, 76] on div "check Compassionate / cares about customers" at bounding box center [380, 82] width 469 height 16
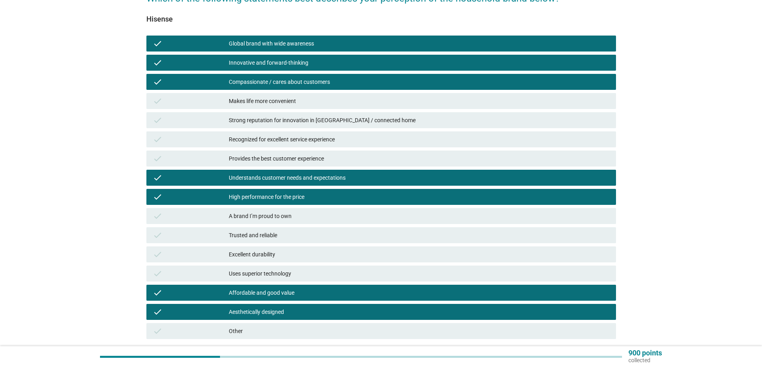
click at [295, 97] on div "Makes life more convenient" at bounding box center [419, 101] width 381 height 10
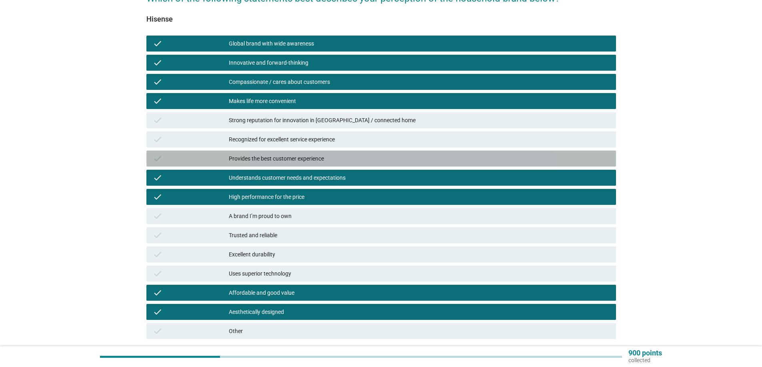
click at [303, 158] on div "Provides the best customer experience" at bounding box center [419, 159] width 381 height 10
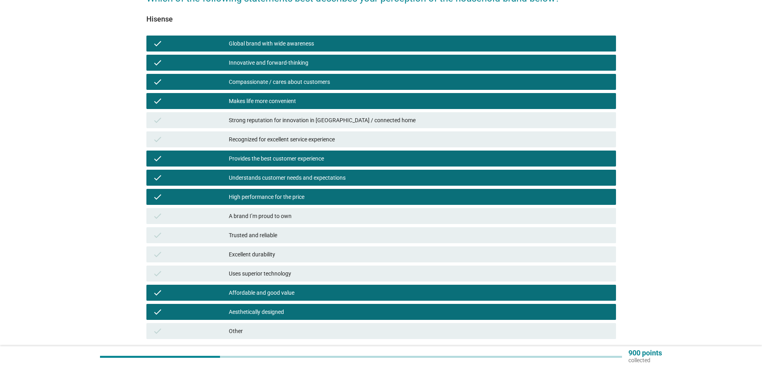
scroll to position [141, 0]
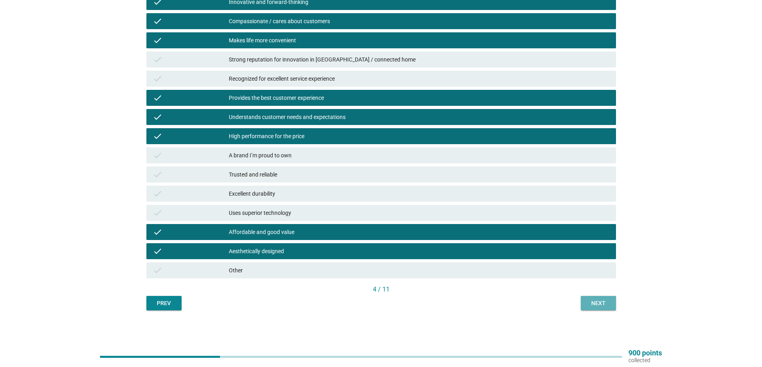
click at [608, 301] on div "Next" at bounding box center [598, 303] width 22 height 8
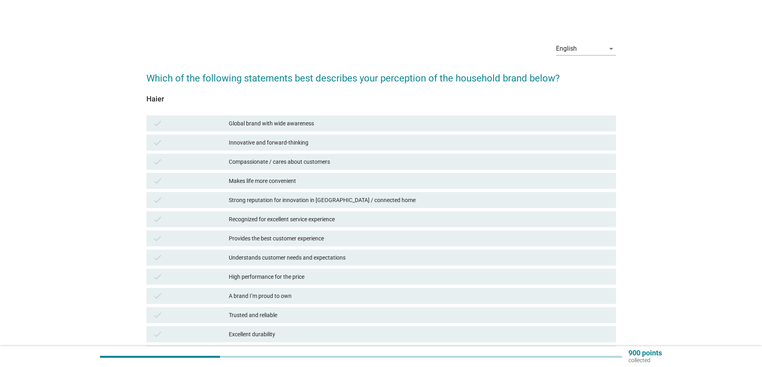
click at [239, 124] on div "Global brand with wide awareness" at bounding box center [419, 124] width 381 height 10
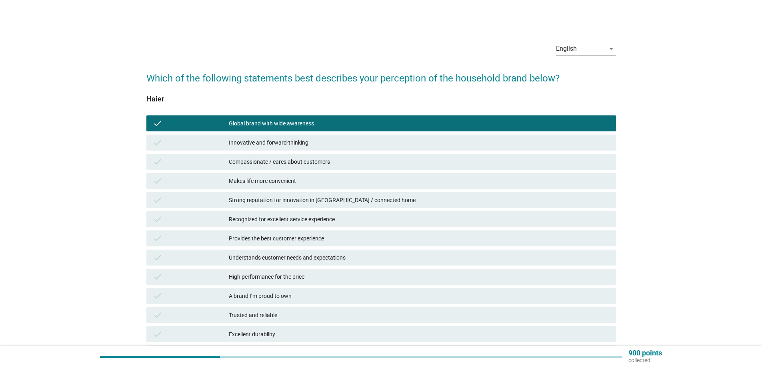
click at [251, 143] on div "Innovative and forward-thinking" at bounding box center [419, 143] width 381 height 10
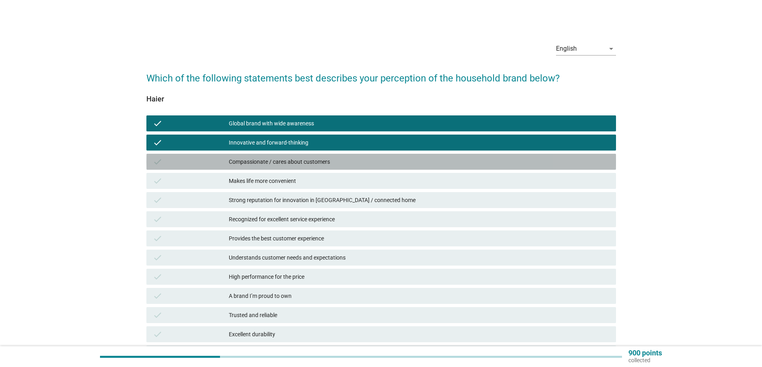
click at [253, 159] on div "Compassionate / cares about customers" at bounding box center [419, 162] width 381 height 10
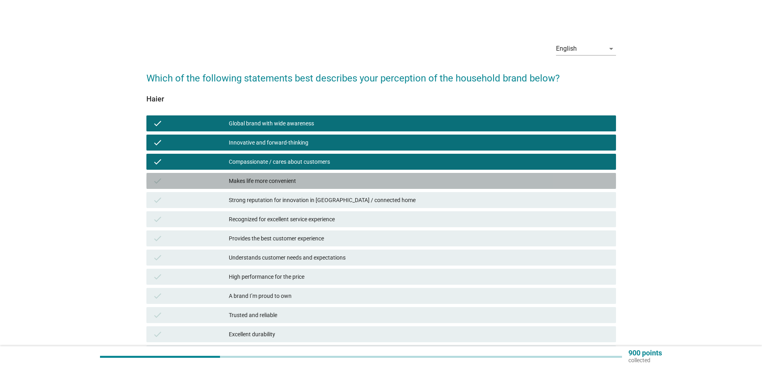
click at [250, 181] on div "Makes life more convenient" at bounding box center [419, 181] width 381 height 10
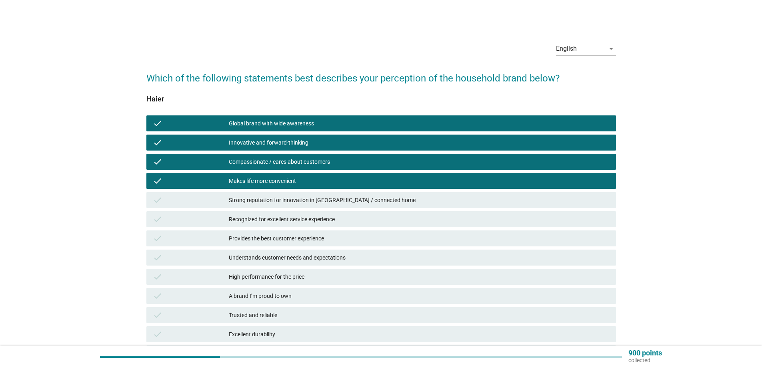
click at [255, 253] on div "Understands customer needs and expectations" at bounding box center [419, 258] width 381 height 10
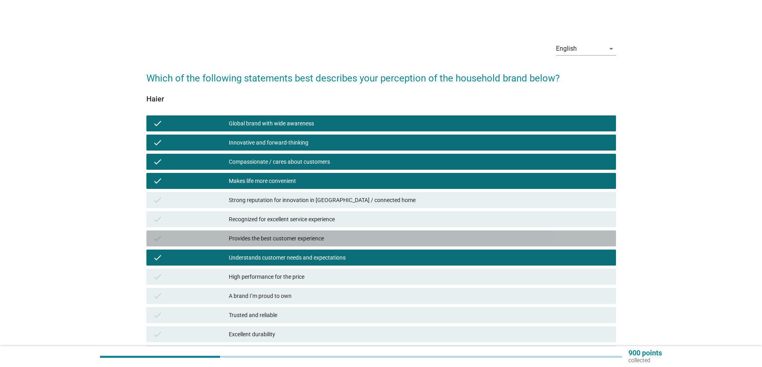
click at [272, 235] on div "Provides the best customer experience" at bounding box center [419, 239] width 381 height 10
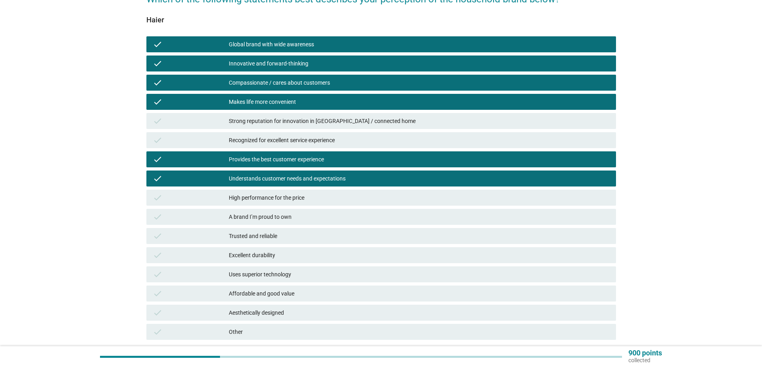
scroll to position [80, 0]
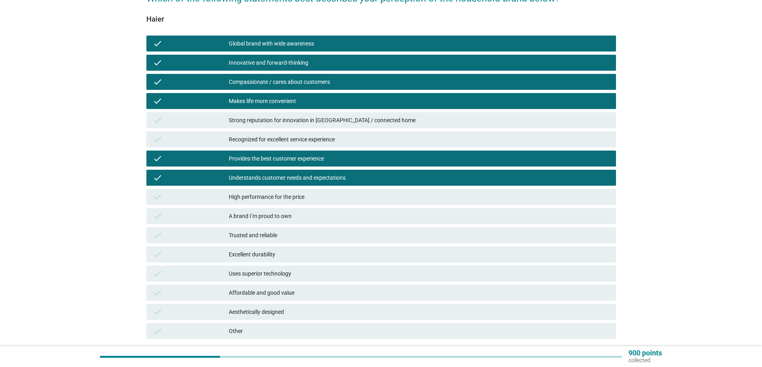
click at [291, 239] on div "Trusted and reliable" at bounding box center [419, 236] width 381 height 10
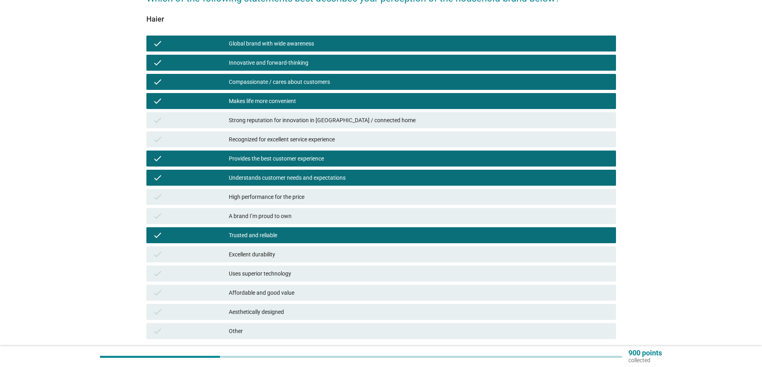
click at [286, 254] on div "Excellent durability" at bounding box center [419, 255] width 381 height 10
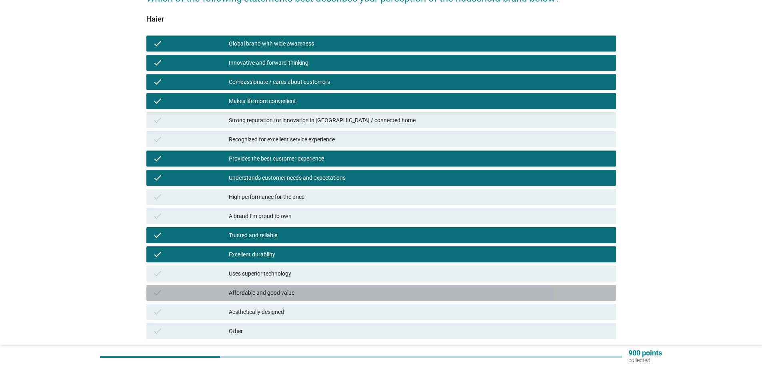
click at [289, 294] on div "Affordable and good value" at bounding box center [419, 293] width 381 height 10
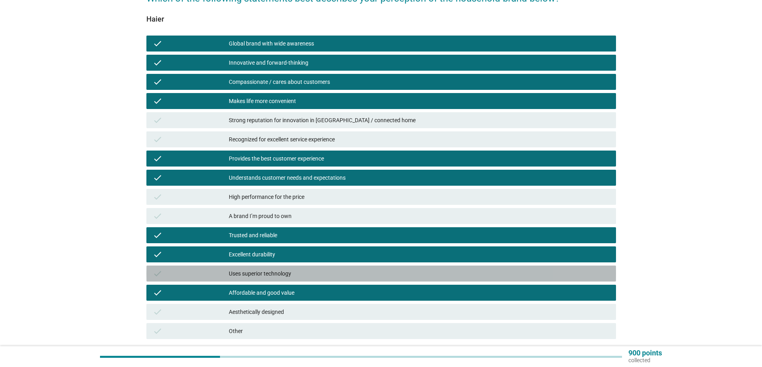
click at [285, 276] on div "Uses superior technology" at bounding box center [419, 274] width 381 height 10
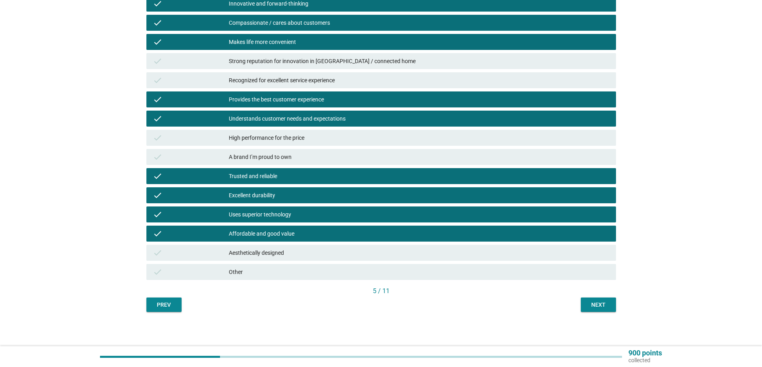
scroll to position [141, 0]
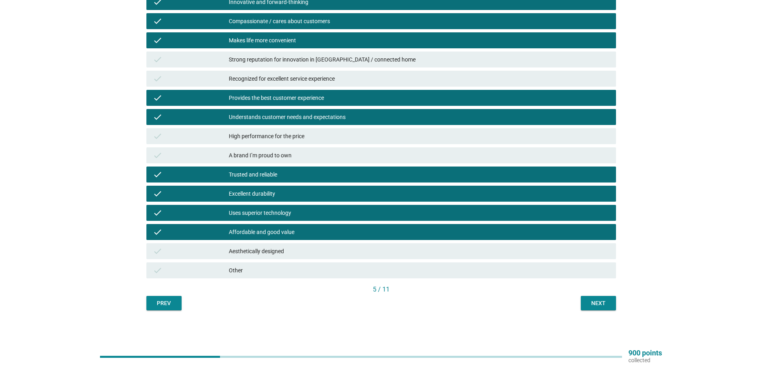
click at [595, 302] on div "Next" at bounding box center [598, 303] width 22 height 8
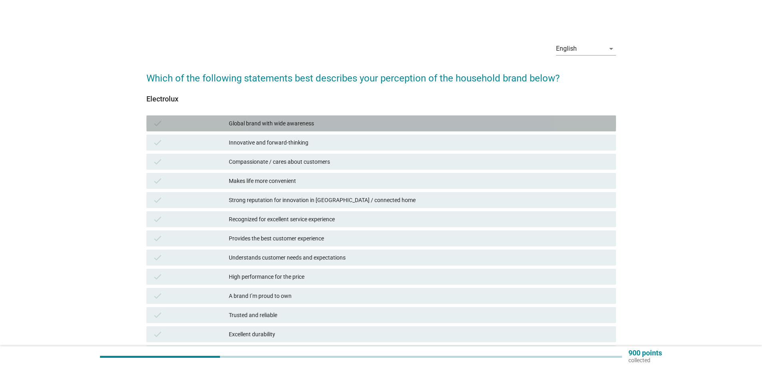
click at [285, 121] on div "Global brand with wide awareness" at bounding box center [419, 124] width 381 height 10
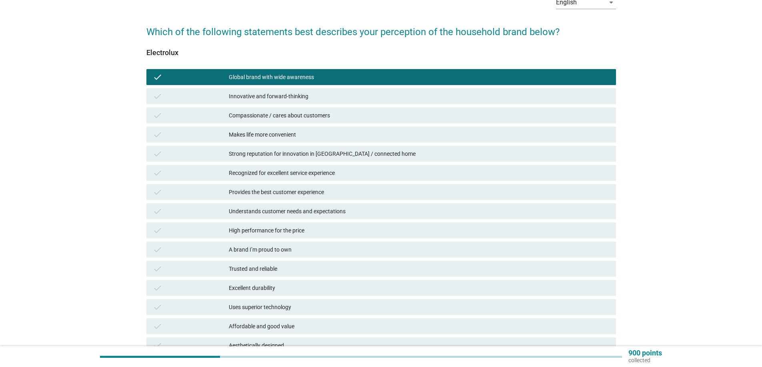
scroll to position [120, 0]
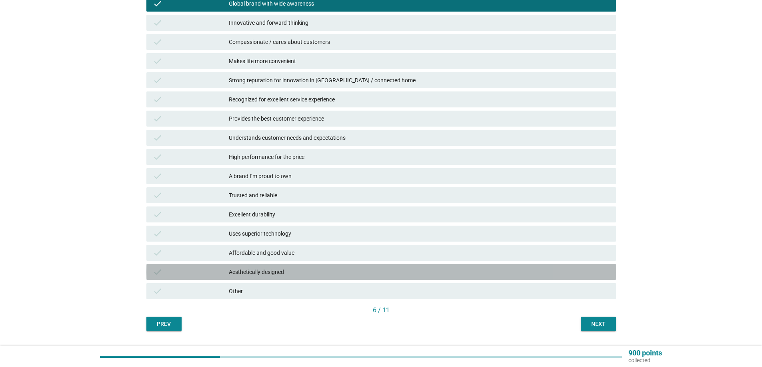
click at [272, 276] on div "Aesthetically designed" at bounding box center [419, 272] width 381 height 10
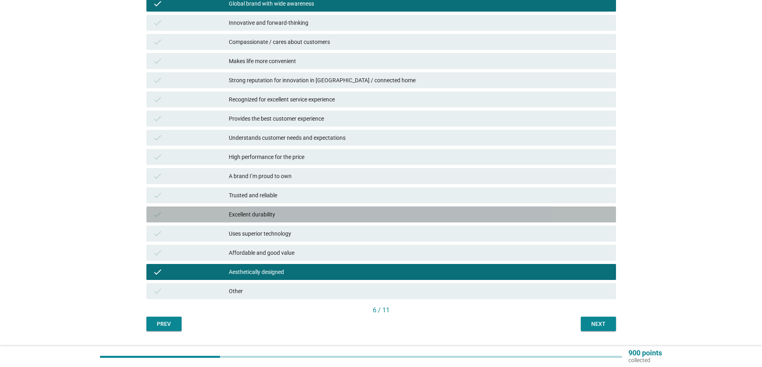
click at [262, 210] on div "Excellent durability" at bounding box center [419, 215] width 381 height 10
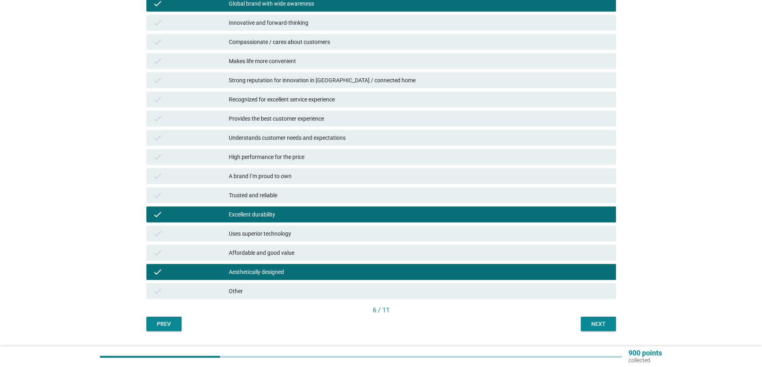
click at [267, 197] on div "Trusted and reliable" at bounding box center [419, 196] width 381 height 10
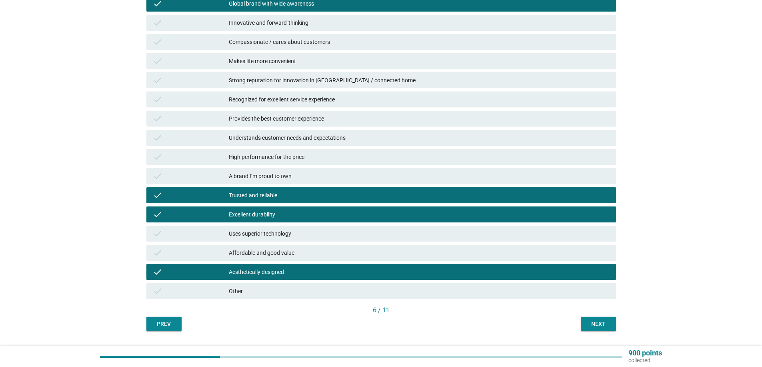
click at [278, 158] on div "High performance for the price" at bounding box center [419, 157] width 381 height 10
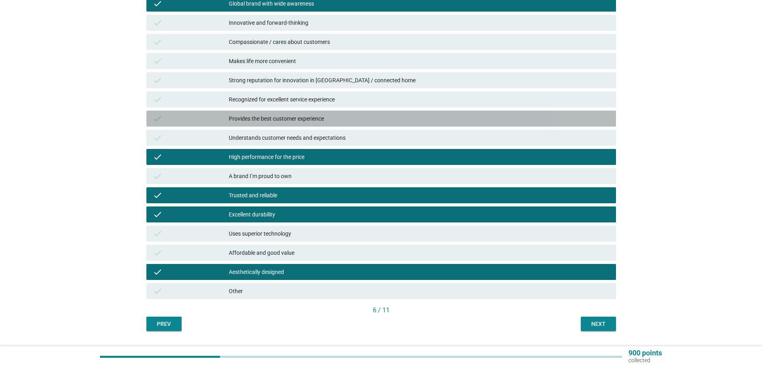
click at [292, 118] on div "Provides the best customer experience" at bounding box center [419, 119] width 381 height 10
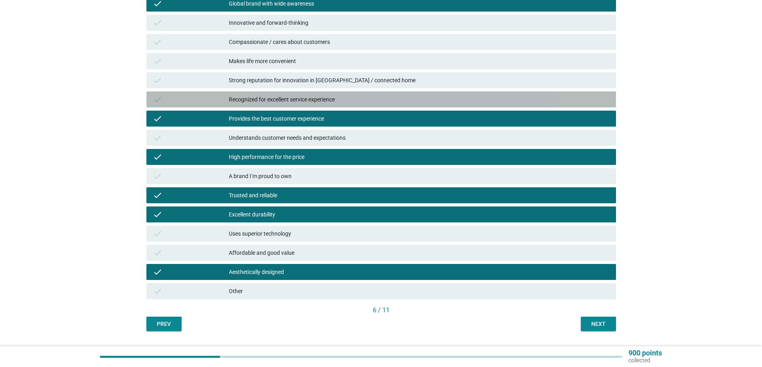
click at [293, 96] on div "Recognized for excellent service experience" at bounding box center [419, 100] width 381 height 10
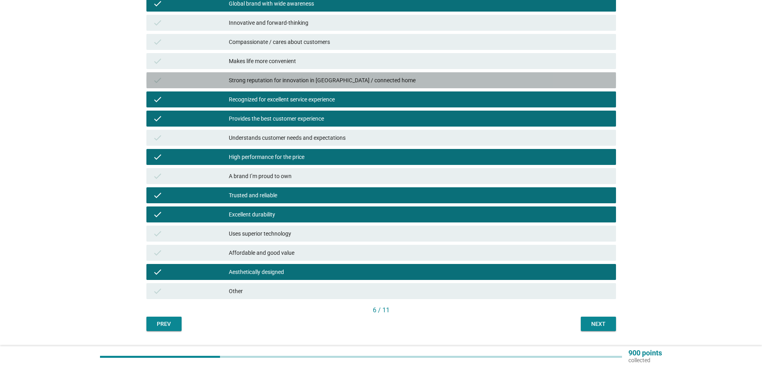
click at [294, 79] on div "Strong reputation for innovation in [GEOGRAPHIC_DATA] / connected home" at bounding box center [419, 81] width 381 height 10
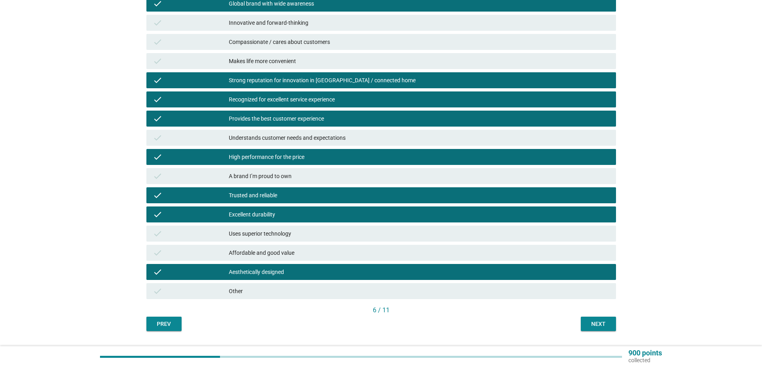
click at [293, 67] on div "check Makes life more convenient" at bounding box center [380, 61] width 469 height 16
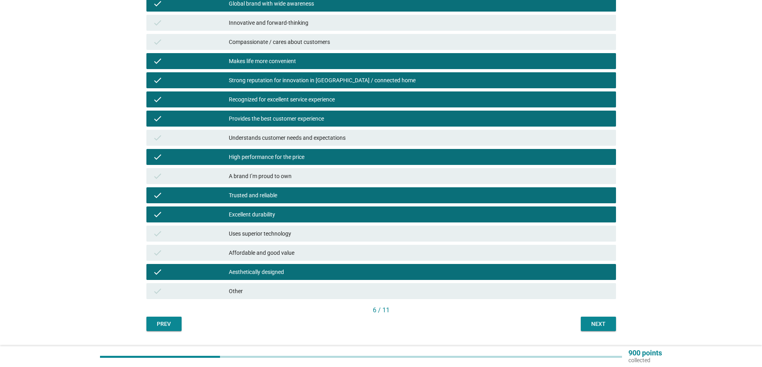
click at [299, 24] on div "Innovative and forward-thinking" at bounding box center [419, 23] width 381 height 10
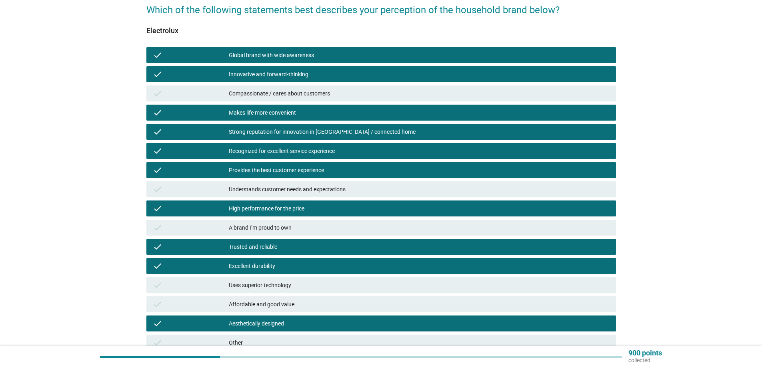
scroll to position [141, 0]
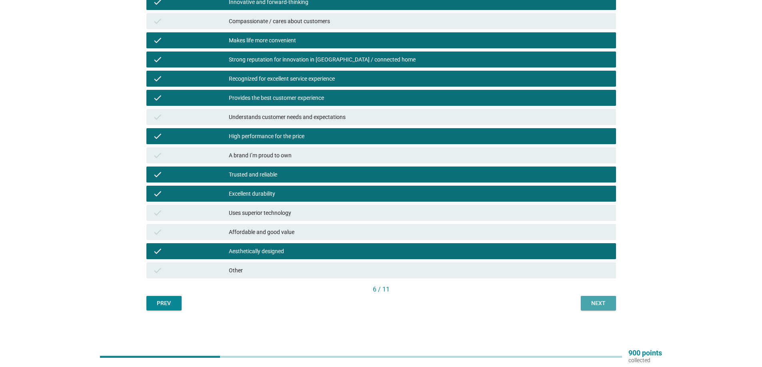
click at [595, 302] on div "Next" at bounding box center [598, 303] width 22 height 8
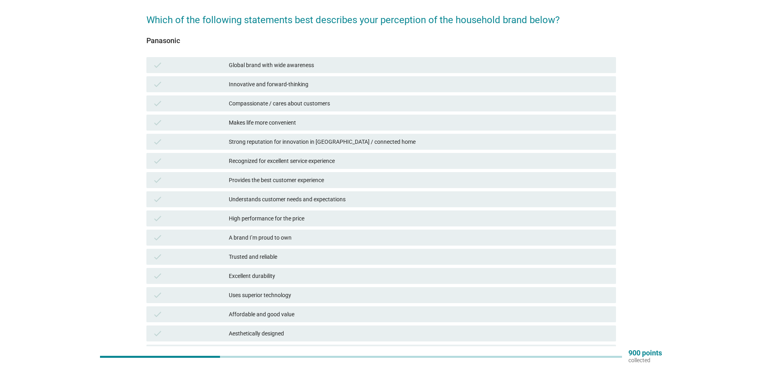
scroll to position [0, 0]
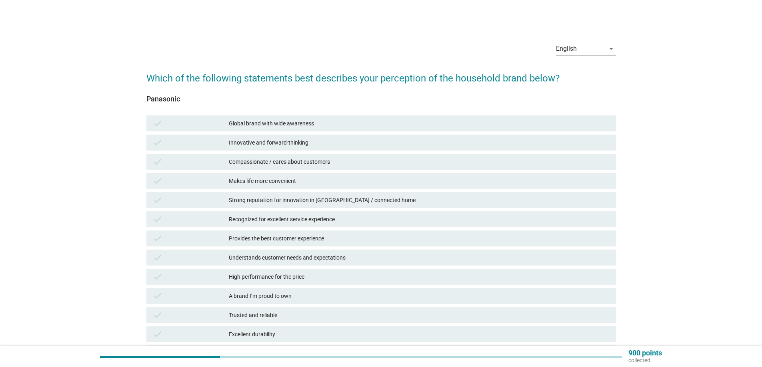
click at [283, 120] on div "Global brand with wide awareness" at bounding box center [419, 124] width 381 height 10
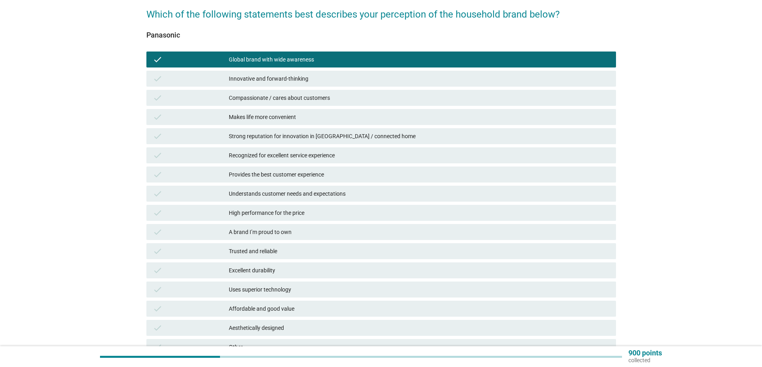
scroll to position [141, 0]
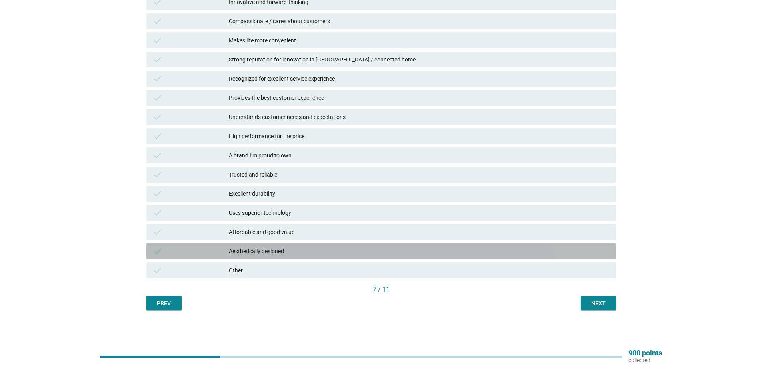
click at [272, 249] on div "Aesthetically designed" at bounding box center [419, 252] width 381 height 10
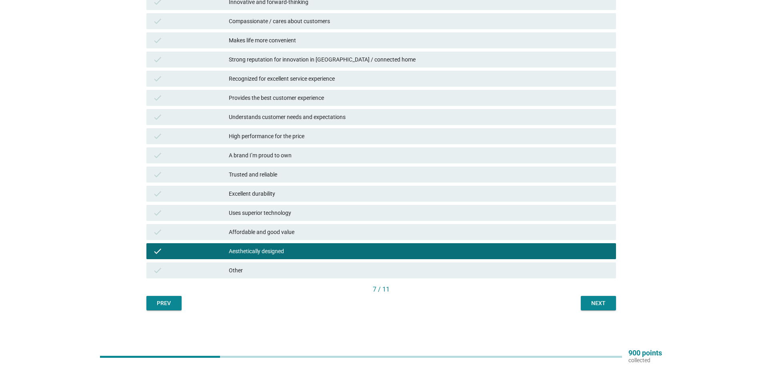
click at [268, 152] on div "A brand I’m proud to own" at bounding box center [419, 156] width 381 height 10
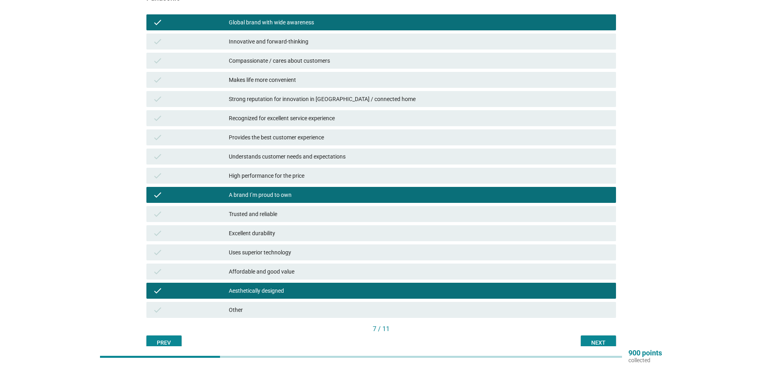
scroll to position [101, 0]
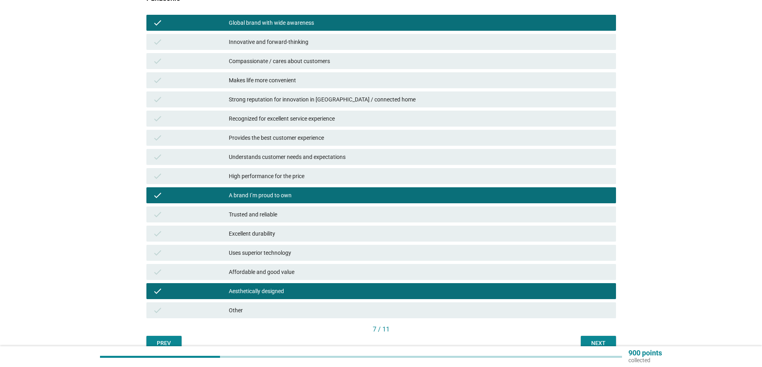
click at [272, 144] on div "check Provides the best customer experience" at bounding box center [380, 138] width 469 height 16
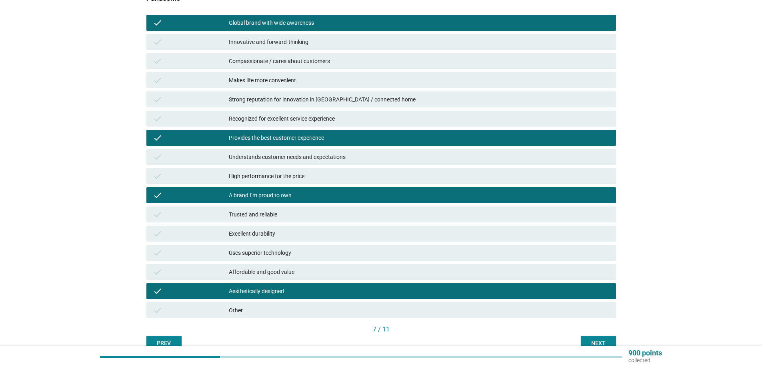
click at [278, 116] on div "Recognized for excellent service experience" at bounding box center [419, 119] width 381 height 10
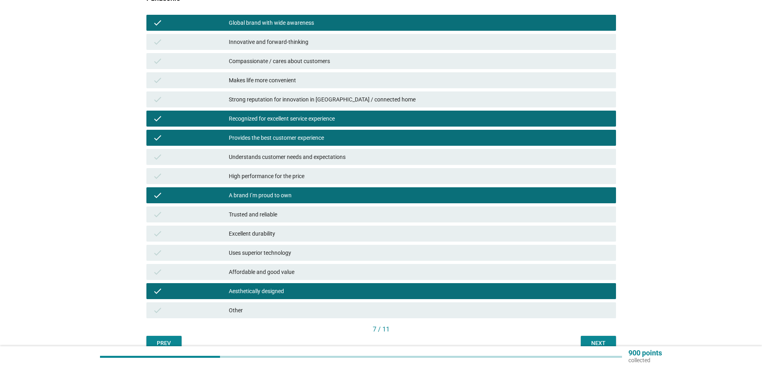
click at [285, 77] on div "Makes life more convenient" at bounding box center [419, 81] width 381 height 10
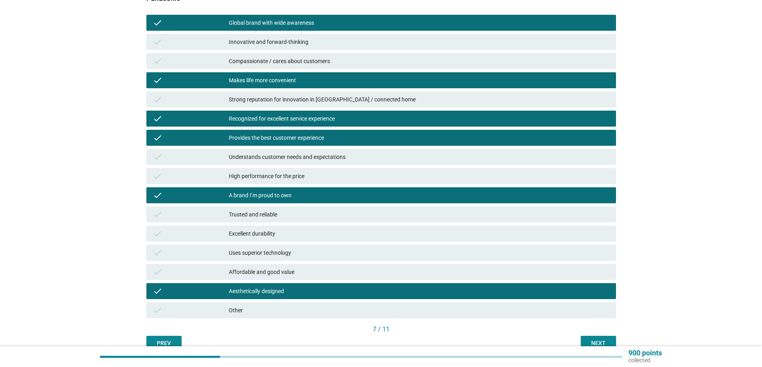
click at [288, 62] on div "Compassionate / cares about customers" at bounding box center [419, 61] width 381 height 10
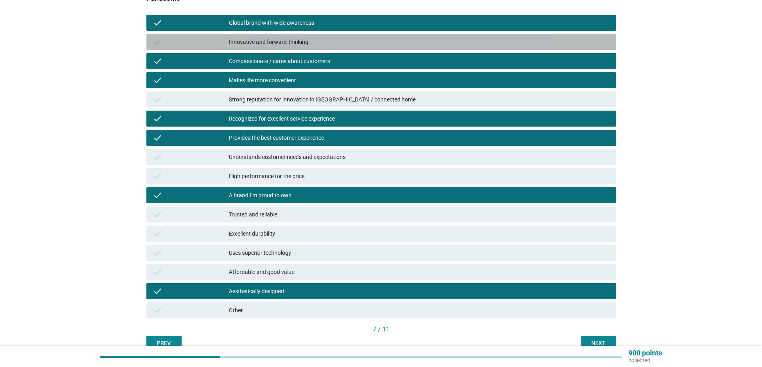
click at [291, 44] on div "Innovative and forward-thinking" at bounding box center [419, 42] width 381 height 10
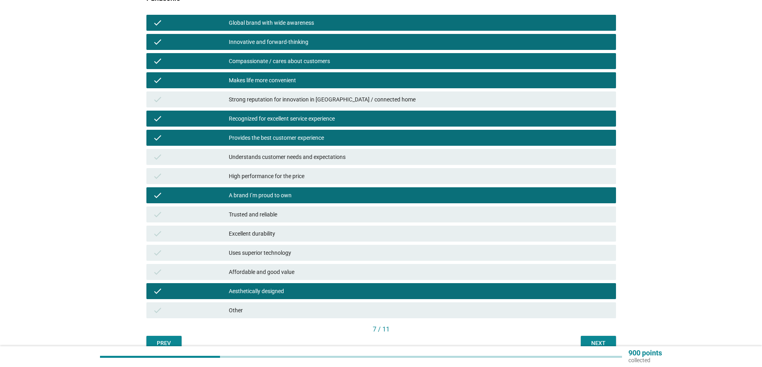
click at [290, 149] on div "check Understands customer needs and expectations" at bounding box center [380, 157] width 469 height 16
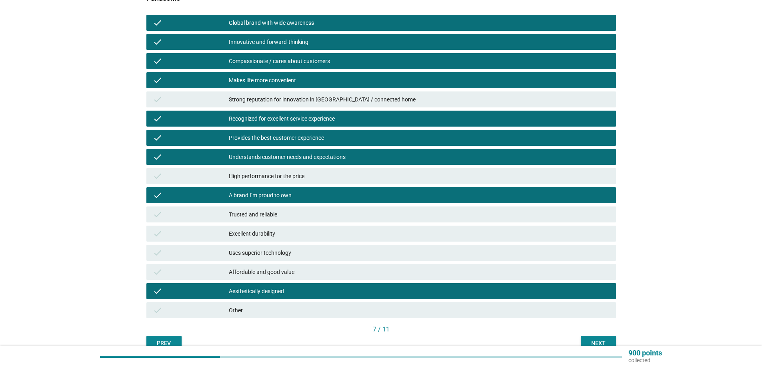
click at [267, 207] on div "check Trusted and reliable" at bounding box center [380, 215] width 469 height 16
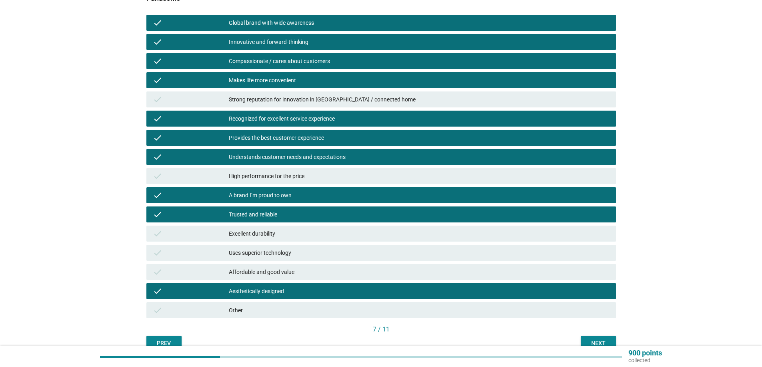
click at [255, 257] on div "Uses superior technology" at bounding box center [419, 253] width 381 height 10
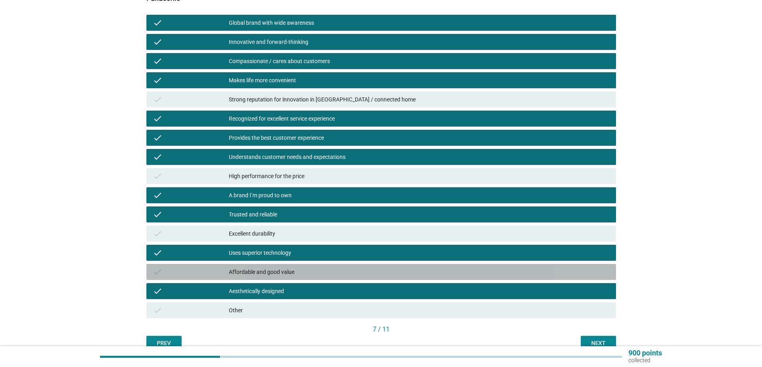
click at [257, 270] on div "Affordable and good value" at bounding box center [419, 272] width 381 height 10
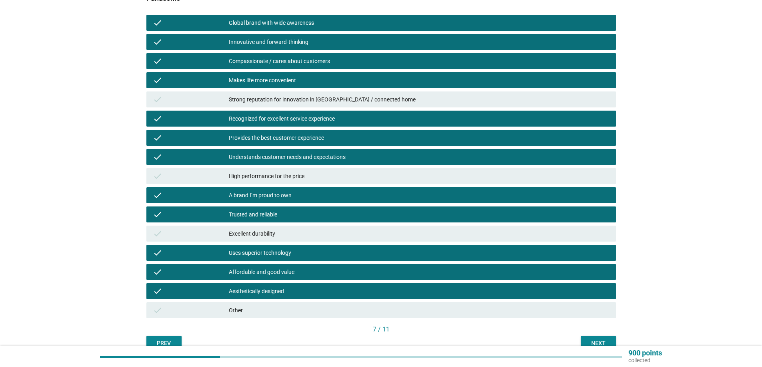
click at [309, 176] on div "High performance for the price" at bounding box center [419, 177] width 381 height 10
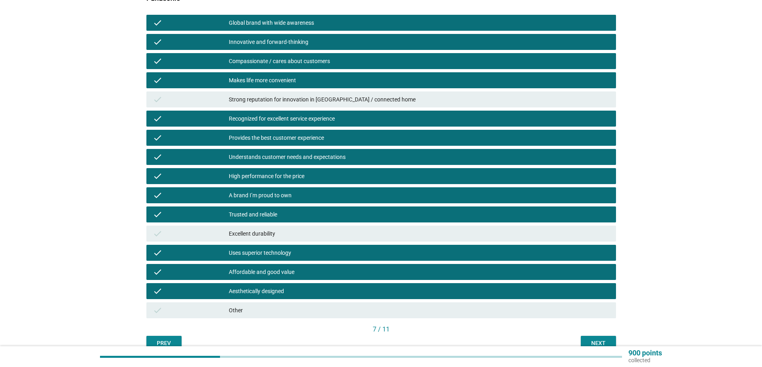
click at [335, 96] on div "Strong reputation for innovation in [GEOGRAPHIC_DATA] / connected home" at bounding box center [419, 100] width 381 height 10
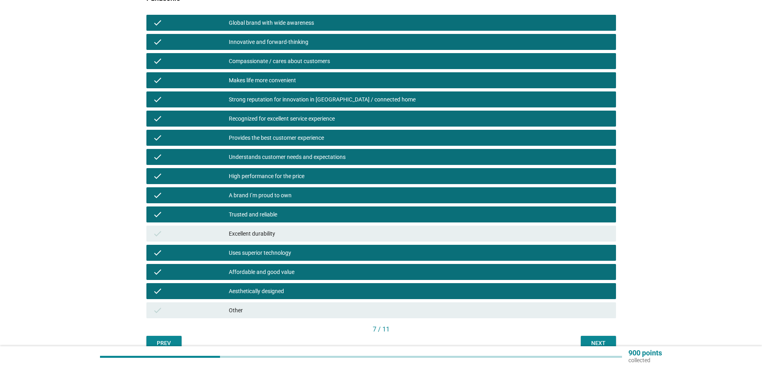
click at [285, 237] on div "Excellent durability" at bounding box center [419, 234] width 381 height 10
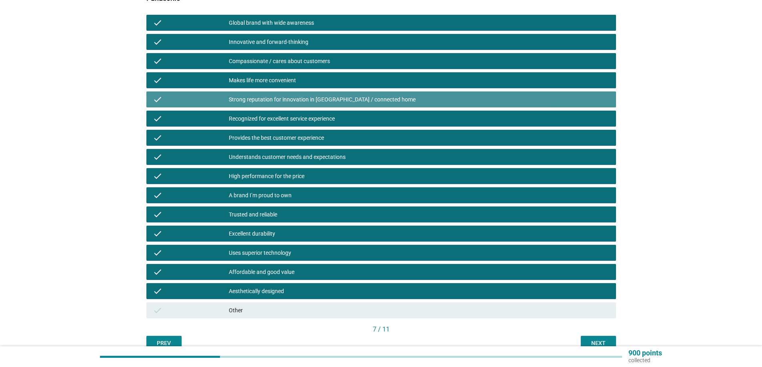
click at [296, 97] on div "Strong reputation for innovation in [GEOGRAPHIC_DATA] / connected home" at bounding box center [419, 100] width 381 height 10
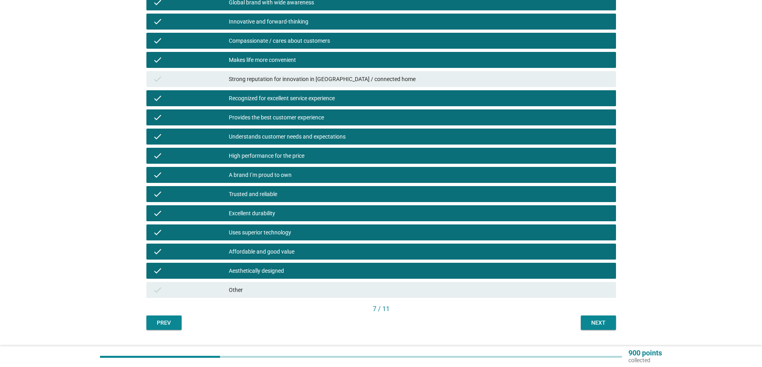
scroll to position [141, 0]
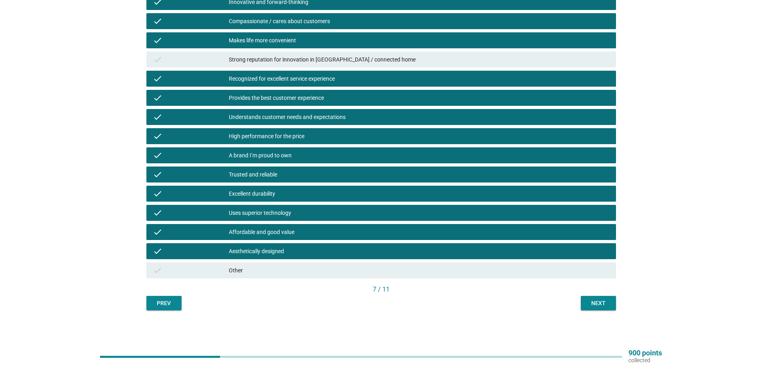
click at [600, 302] on div "Next" at bounding box center [598, 303] width 22 height 8
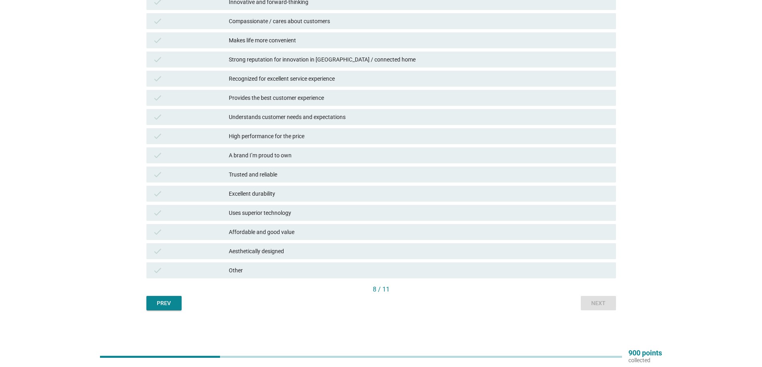
scroll to position [101, 0]
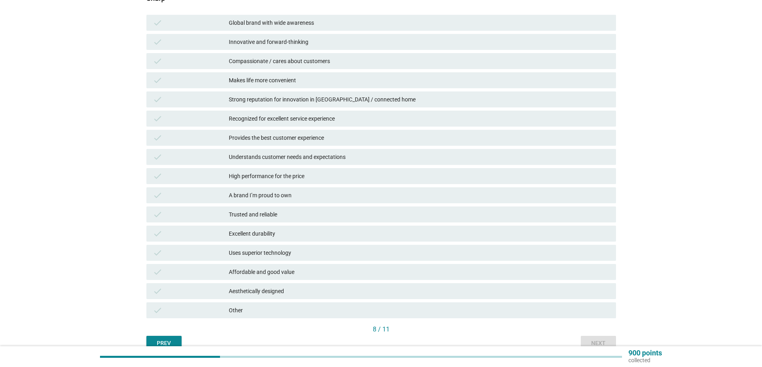
click at [296, 194] on div "A brand I’m proud to own" at bounding box center [419, 196] width 381 height 10
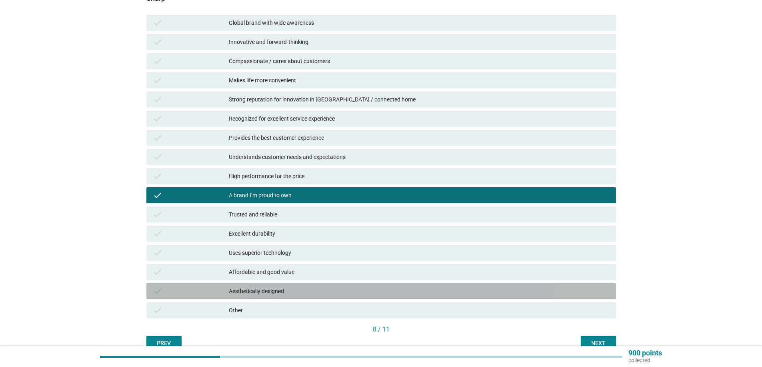
click at [310, 294] on div "Aesthetically designed" at bounding box center [419, 292] width 381 height 10
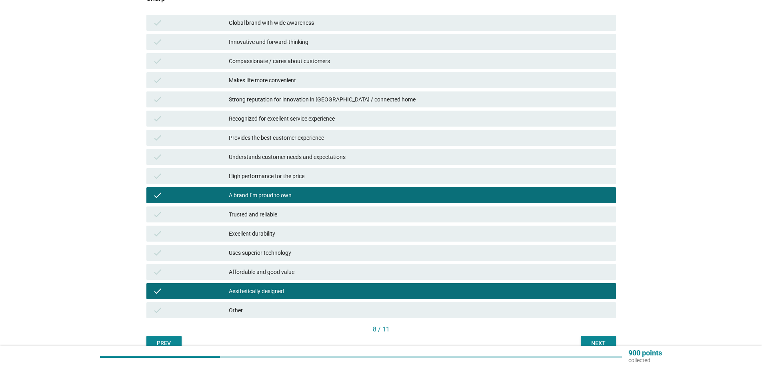
click at [311, 264] on div "check Affordable and good value" at bounding box center [380, 272] width 469 height 16
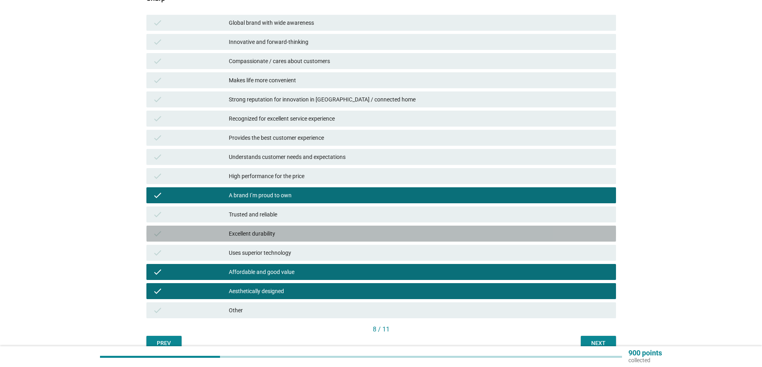
click at [315, 235] on div "Excellent durability" at bounding box center [419, 234] width 381 height 10
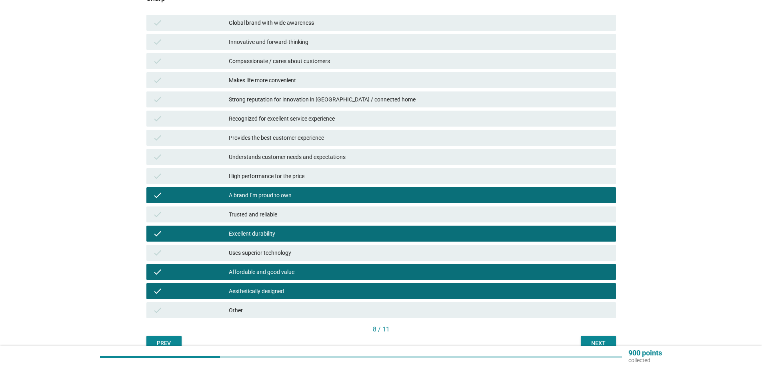
click at [315, 209] on div "check Trusted and reliable" at bounding box center [380, 215] width 469 height 16
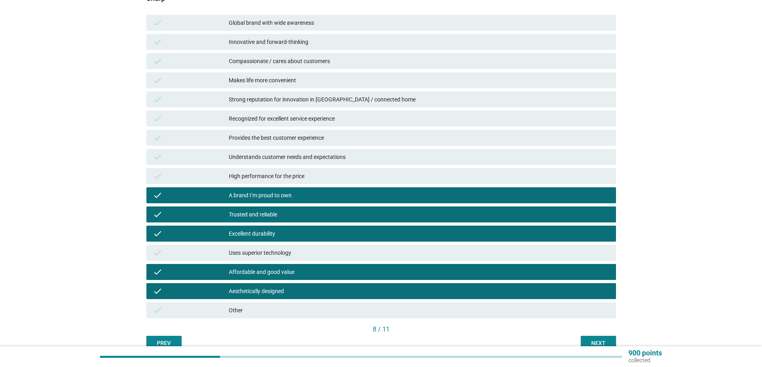
click at [303, 250] on div "Uses superior technology" at bounding box center [419, 253] width 381 height 10
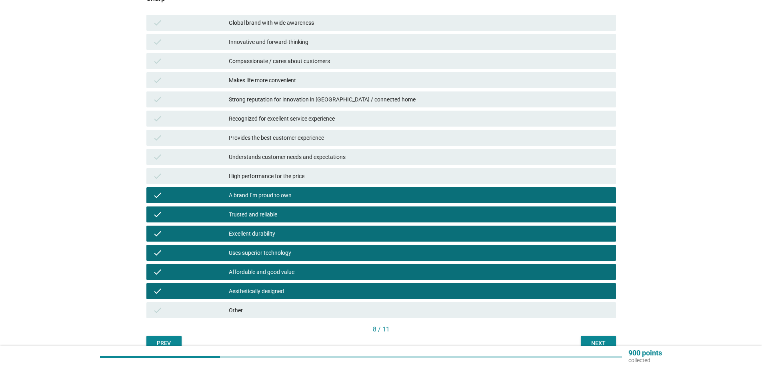
scroll to position [0, 0]
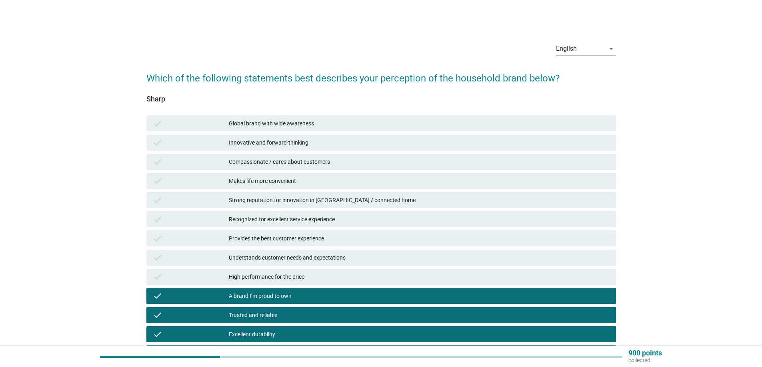
click at [292, 117] on div "check Global brand with wide awareness" at bounding box center [380, 124] width 469 height 16
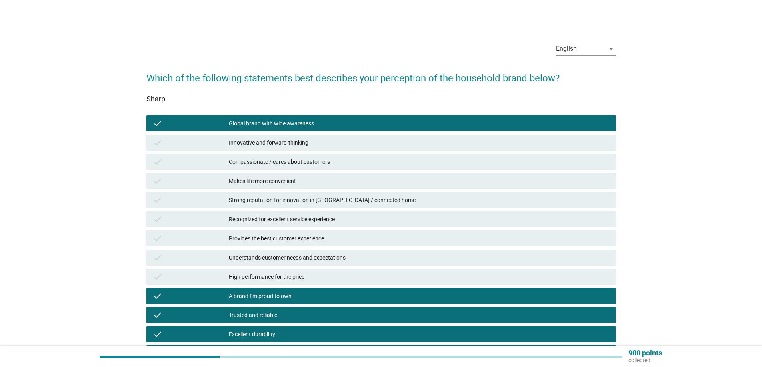
click at [303, 161] on div "Compassionate / cares about customers" at bounding box center [419, 162] width 381 height 10
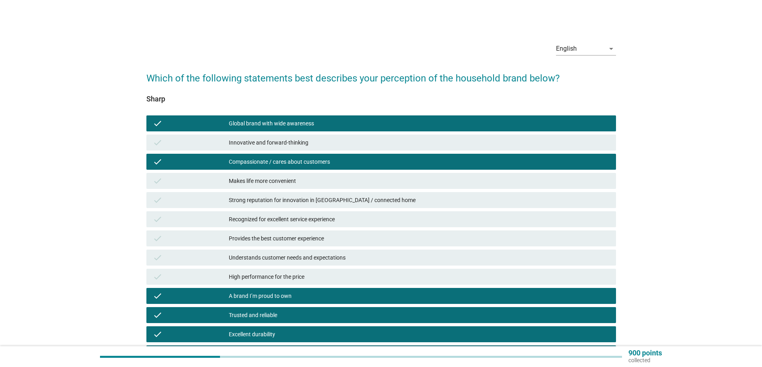
click at [305, 144] on div "Innovative and forward-thinking" at bounding box center [419, 143] width 381 height 10
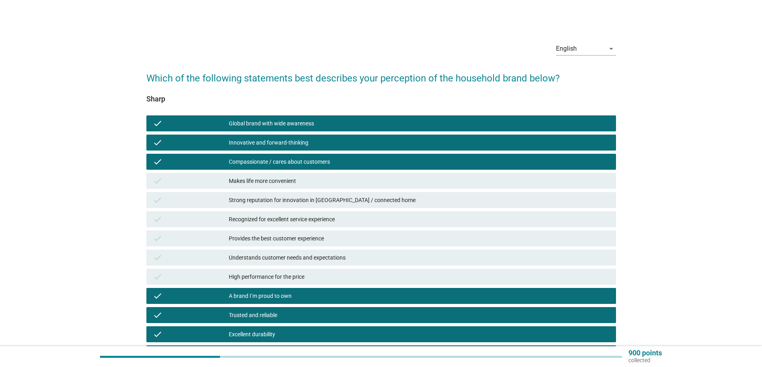
click at [317, 222] on div "Recognized for excellent service experience" at bounding box center [419, 220] width 381 height 10
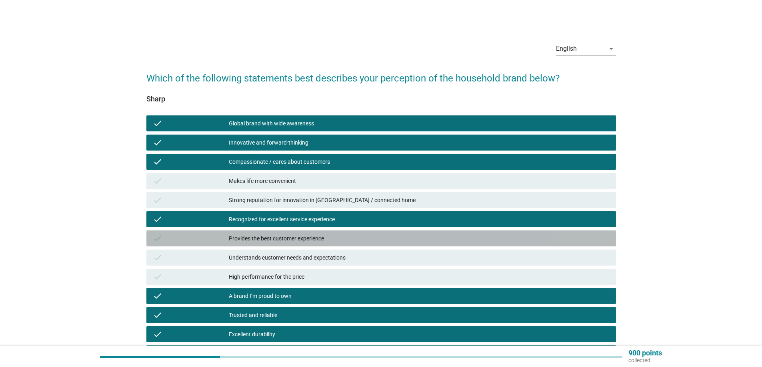
click at [316, 234] on div "Provides the best customer experience" at bounding box center [419, 239] width 381 height 10
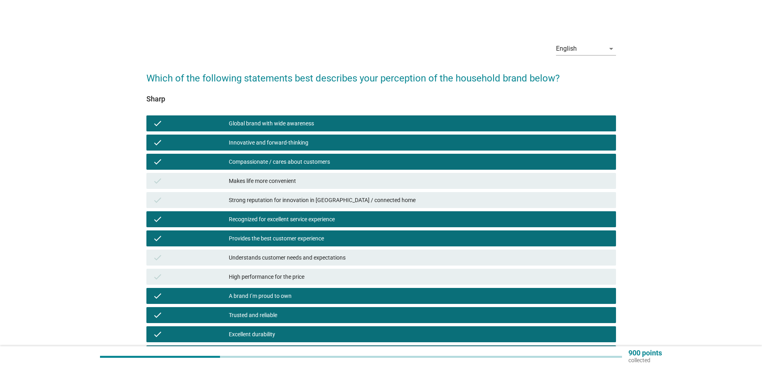
click at [315, 249] on div "check Understands customer needs and expectations" at bounding box center [381, 257] width 473 height 19
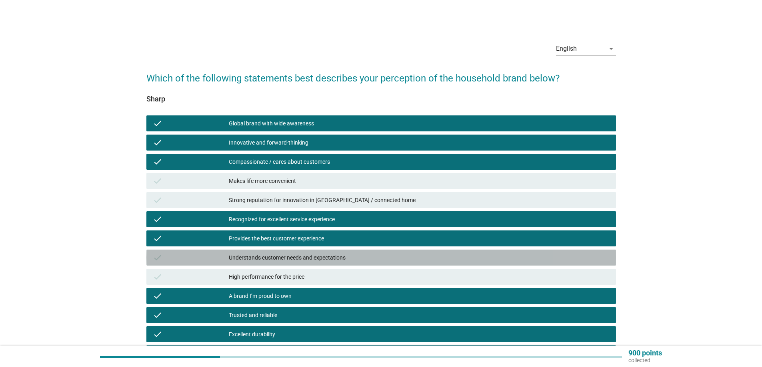
click at [312, 261] on div "Understands customer needs and expectations" at bounding box center [419, 258] width 381 height 10
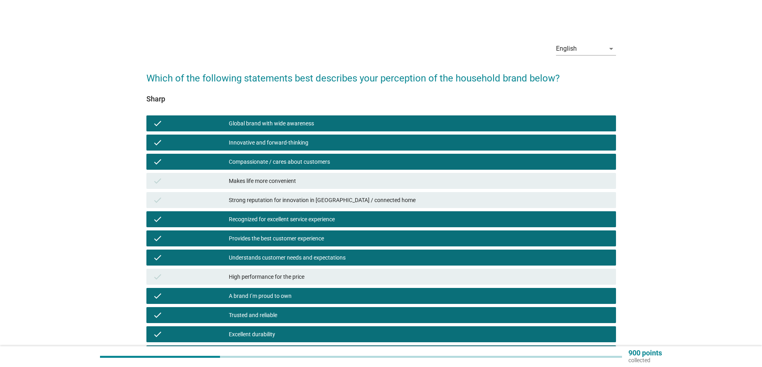
click at [310, 269] on div "check High performance for the price" at bounding box center [380, 277] width 469 height 16
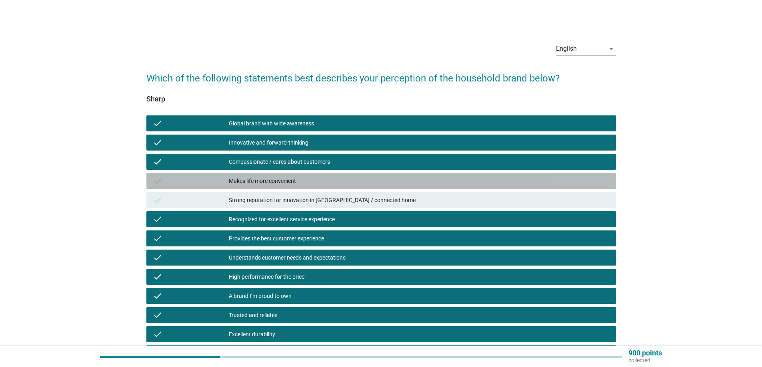
click at [311, 184] on div "Makes life more convenient" at bounding box center [419, 181] width 381 height 10
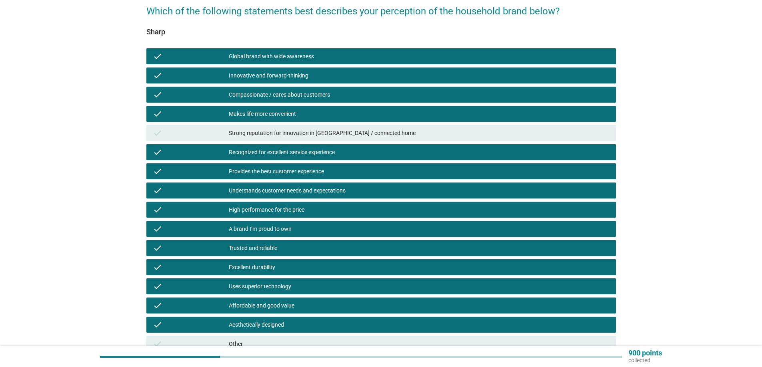
scroll to position [141, 0]
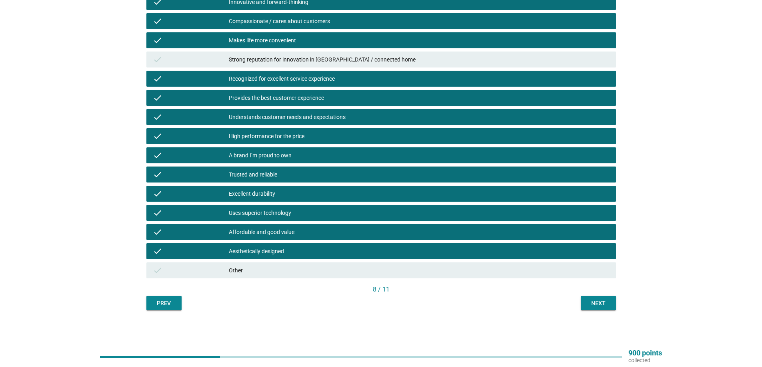
click at [597, 308] on button "Next" at bounding box center [598, 303] width 35 height 14
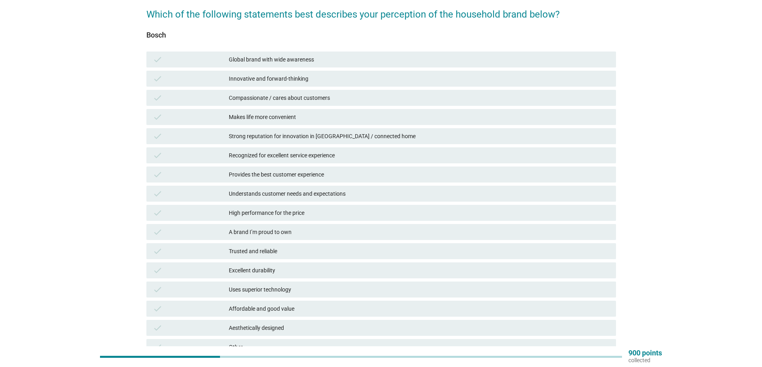
scroll to position [61, 0]
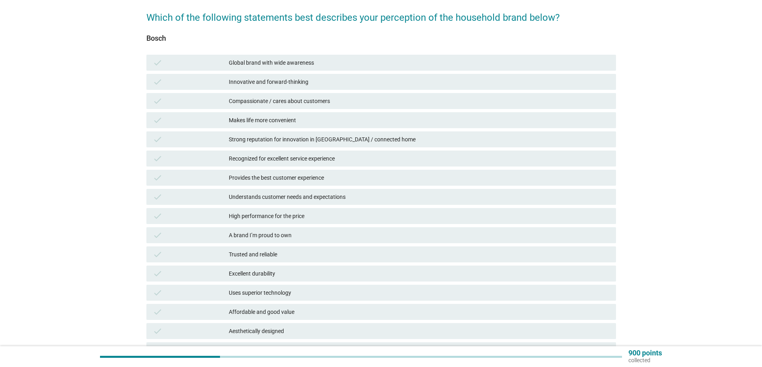
click at [283, 65] on div "Global brand with wide awareness" at bounding box center [419, 63] width 381 height 10
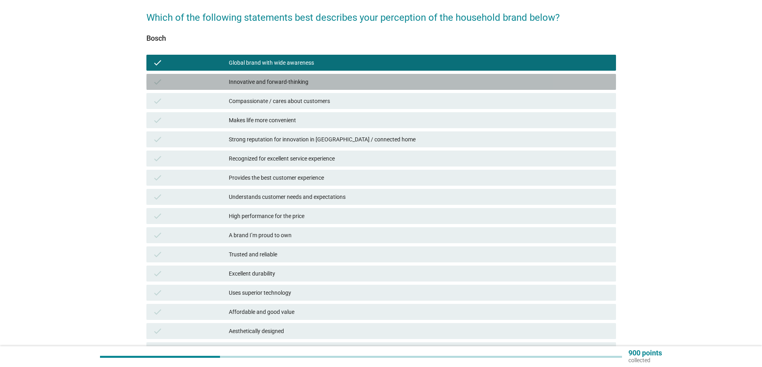
click at [298, 83] on div "Innovative and forward-thinking" at bounding box center [419, 82] width 381 height 10
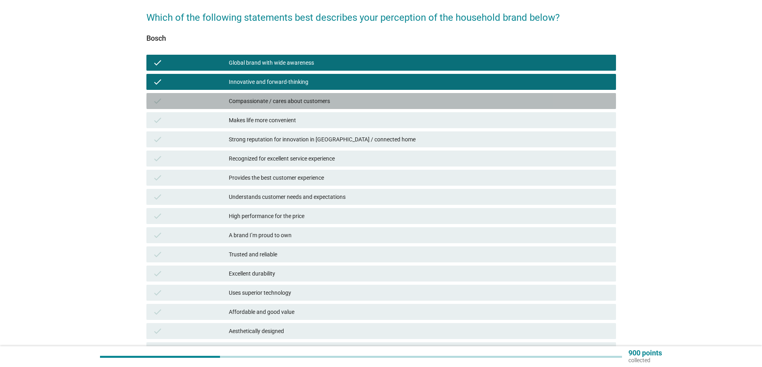
click at [304, 104] on div "Compassionate / cares about customers" at bounding box center [419, 101] width 381 height 10
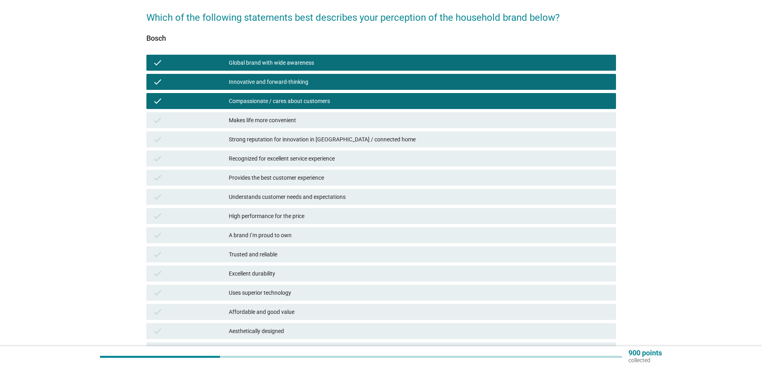
click at [300, 123] on div "Makes life more convenient" at bounding box center [419, 121] width 381 height 10
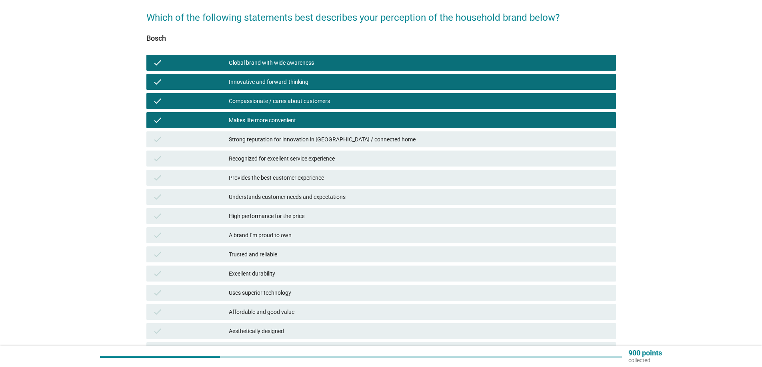
click at [289, 192] on div "Understands customer needs and expectations" at bounding box center [419, 197] width 381 height 10
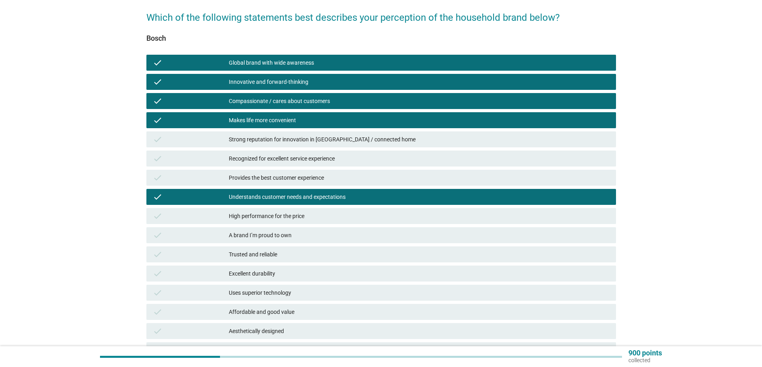
click at [292, 215] on div "High performance for the price" at bounding box center [419, 216] width 381 height 10
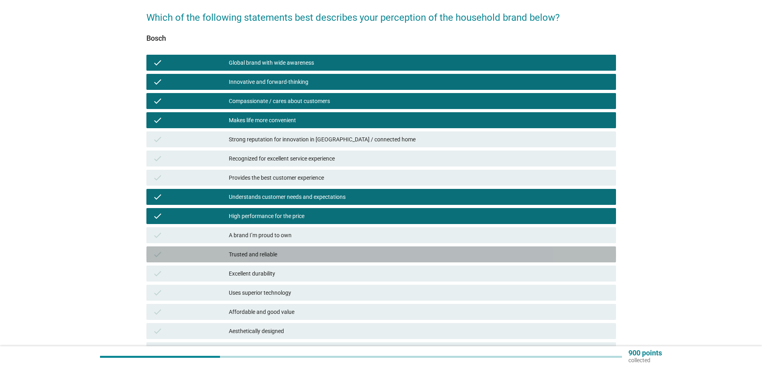
click at [277, 254] on div "Trusted and reliable" at bounding box center [419, 255] width 381 height 10
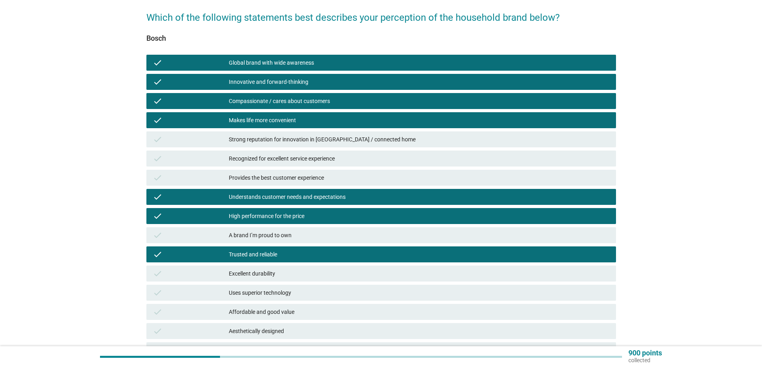
click at [286, 277] on div "Excellent durability" at bounding box center [419, 274] width 381 height 10
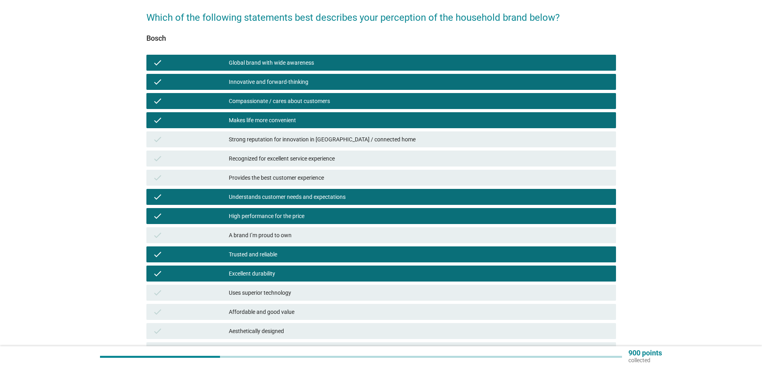
click at [286, 290] on div "Uses superior technology" at bounding box center [419, 293] width 381 height 10
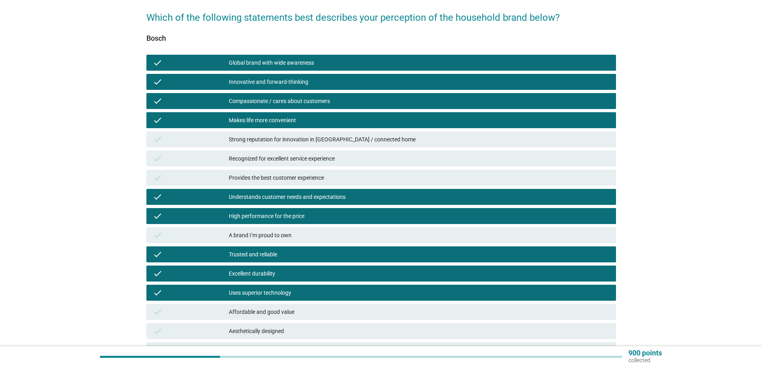
click at [311, 153] on div "check Recognized for excellent service experience" at bounding box center [380, 159] width 469 height 16
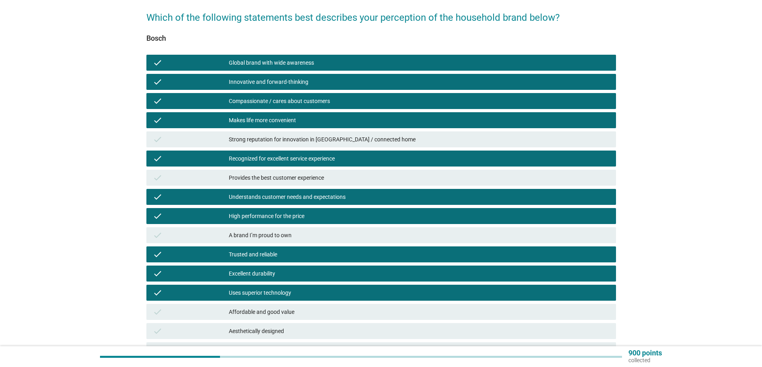
click at [308, 179] on div "Provides the best customer experience" at bounding box center [419, 178] width 381 height 10
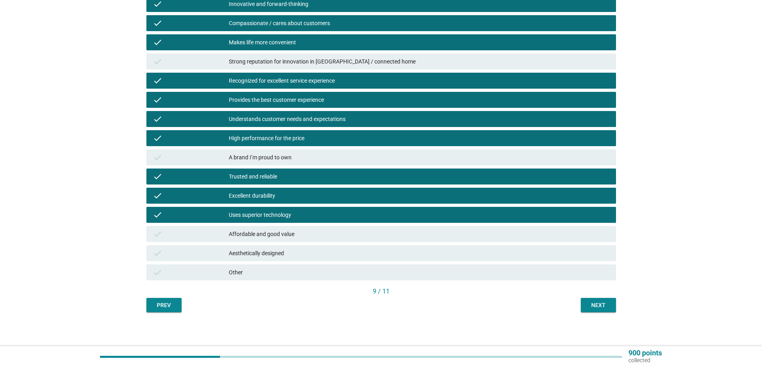
scroll to position [141, 0]
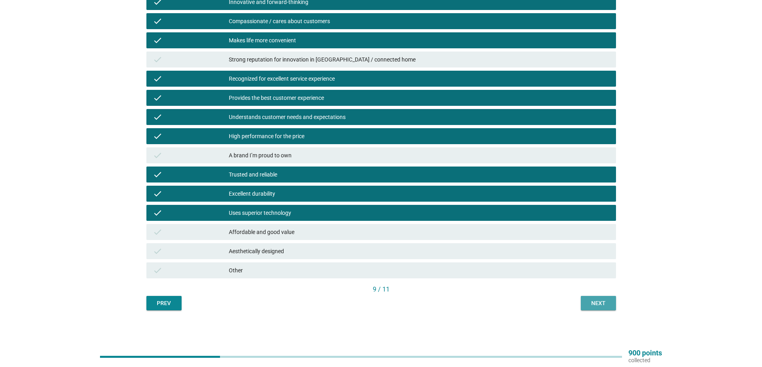
click at [609, 299] on button "Next" at bounding box center [598, 303] width 35 height 14
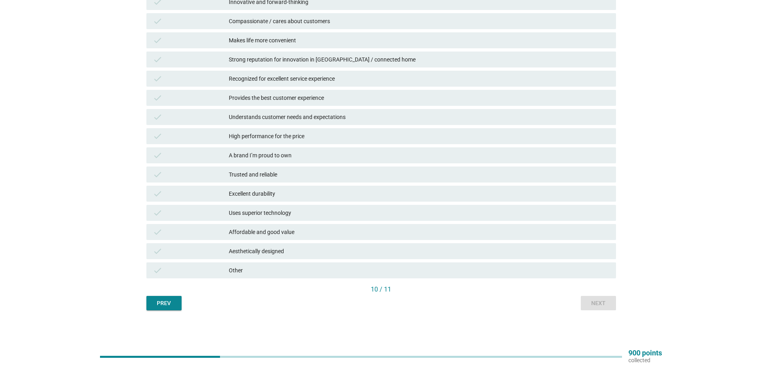
click at [275, 207] on div "check Uses superior technology" at bounding box center [380, 213] width 469 height 16
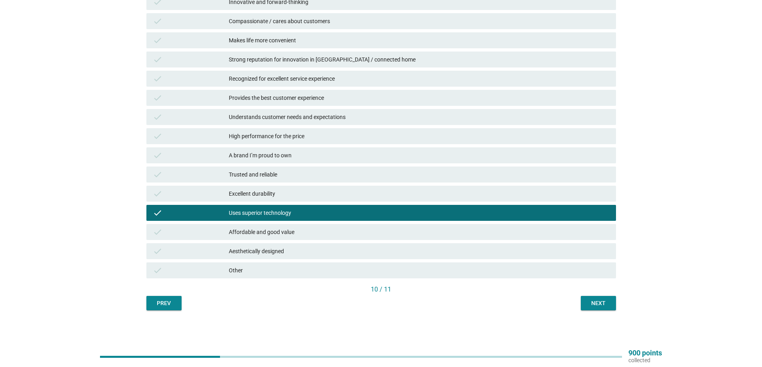
scroll to position [101, 0]
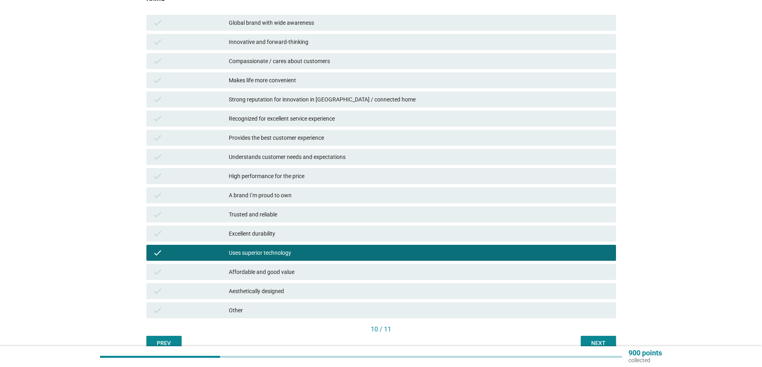
click at [298, 157] on div "Understands customer needs and expectations" at bounding box center [419, 157] width 381 height 10
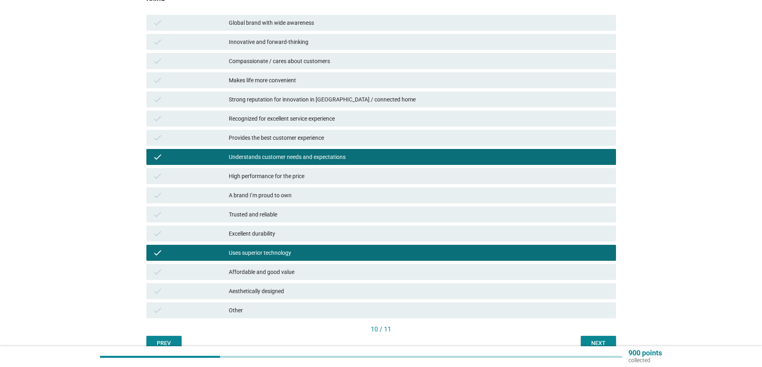
click at [298, 134] on div "Provides the best customer experience" at bounding box center [419, 138] width 381 height 10
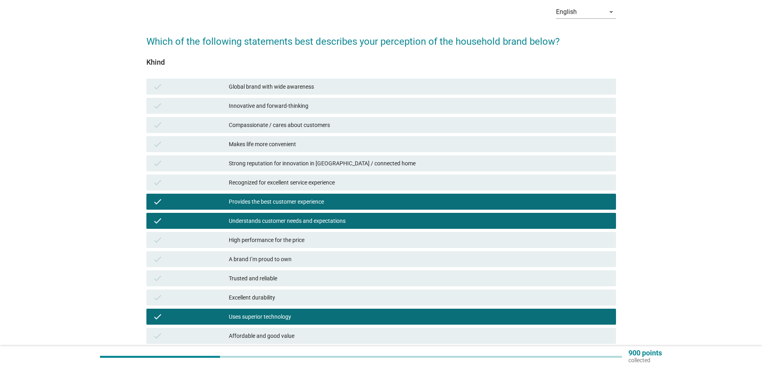
scroll to position [21, 0]
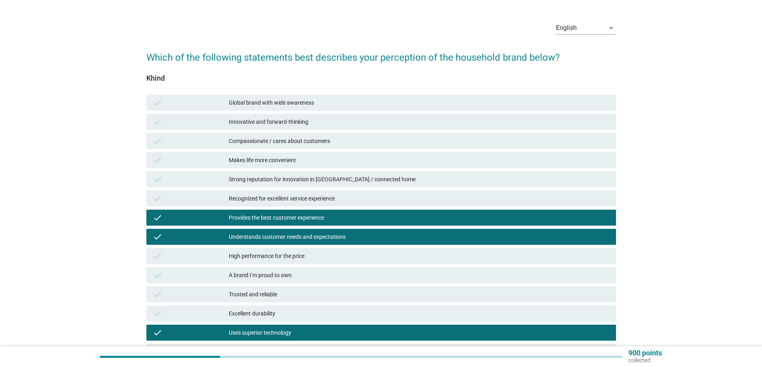
click at [284, 161] on div "Makes life more convenient" at bounding box center [419, 161] width 381 height 10
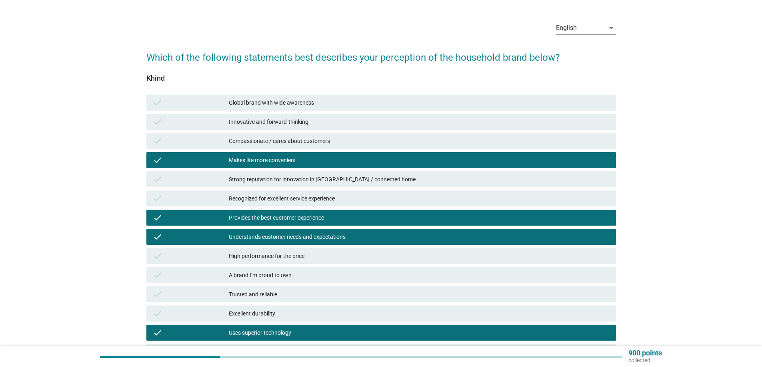
click at [298, 142] on div "Compassionate / cares about customers" at bounding box center [419, 141] width 381 height 10
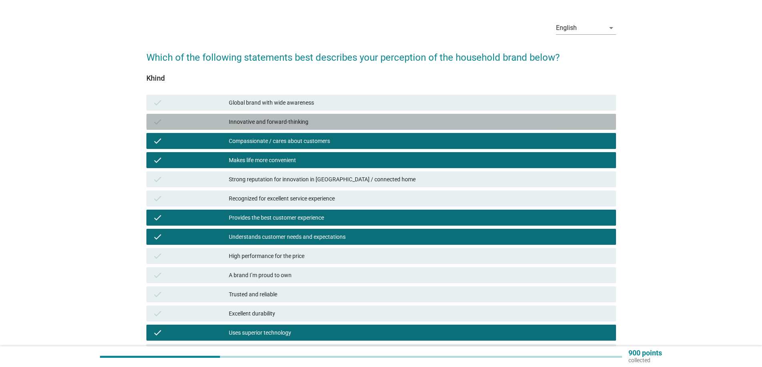
click at [296, 123] on div "Innovative and forward-thinking" at bounding box center [419, 122] width 381 height 10
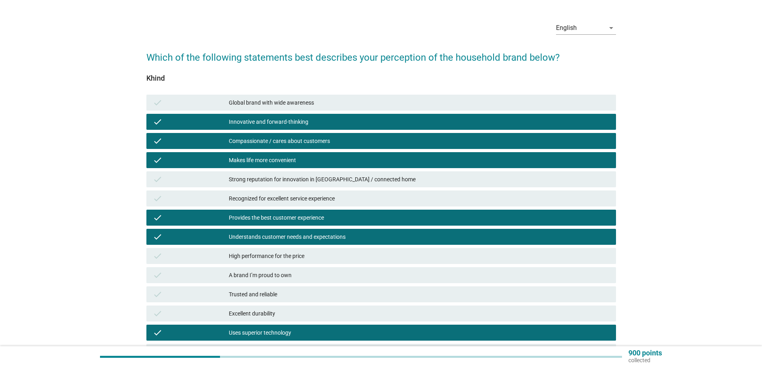
click at [345, 255] on div "High performance for the price" at bounding box center [419, 256] width 381 height 10
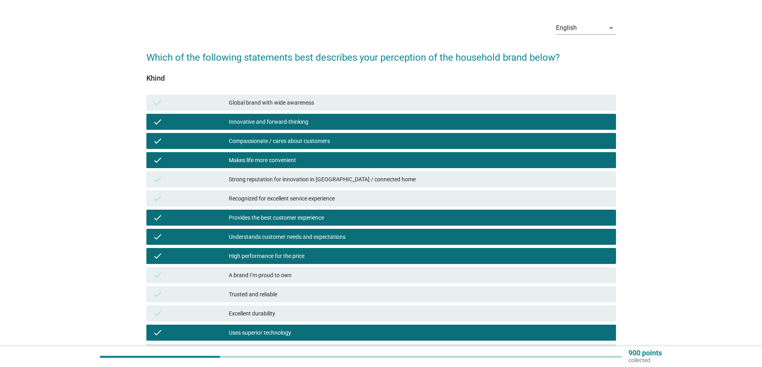
click at [277, 314] on div "Excellent durability" at bounding box center [419, 314] width 381 height 10
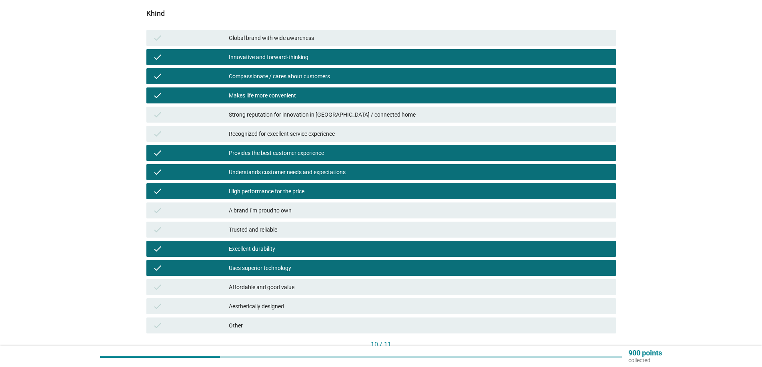
scroll to position [141, 0]
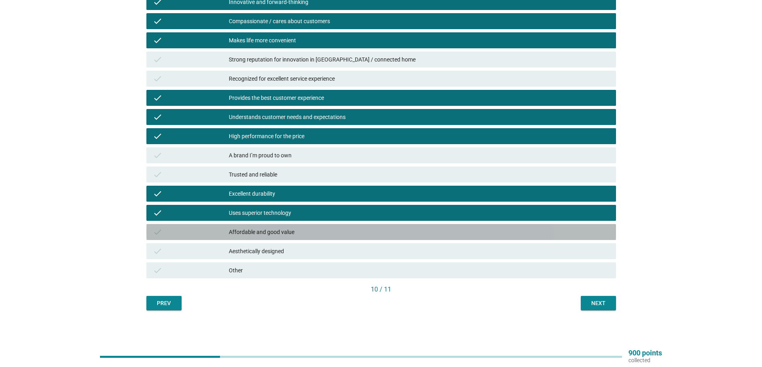
click at [293, 236] on div "Affordable and good value" at bounding box center [419, 232] width 381 height 10
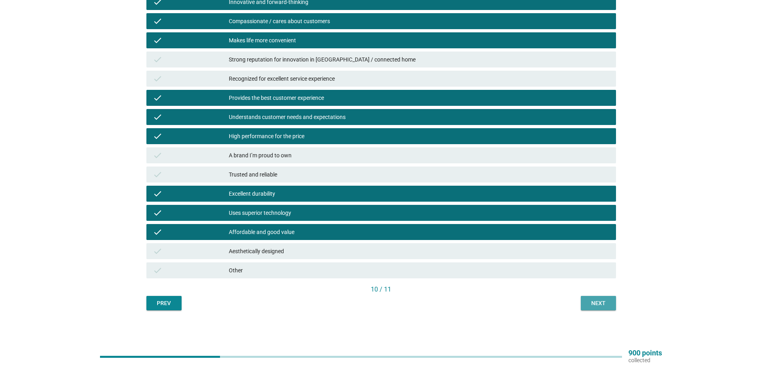
click at [606, 307] on div "Next" at bounding box center [598, 303] width 22 height 8
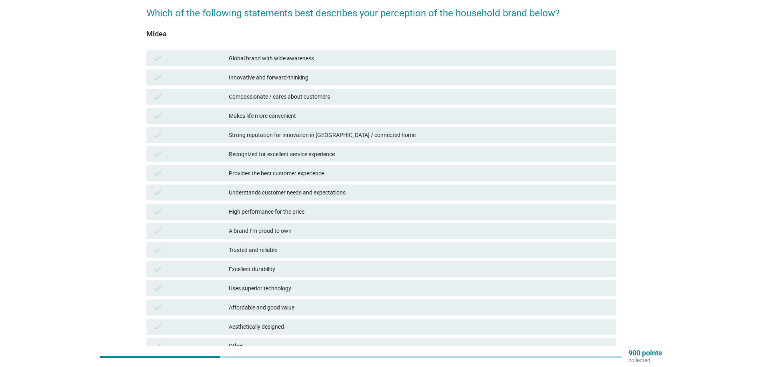
scroll to position [0, 0]
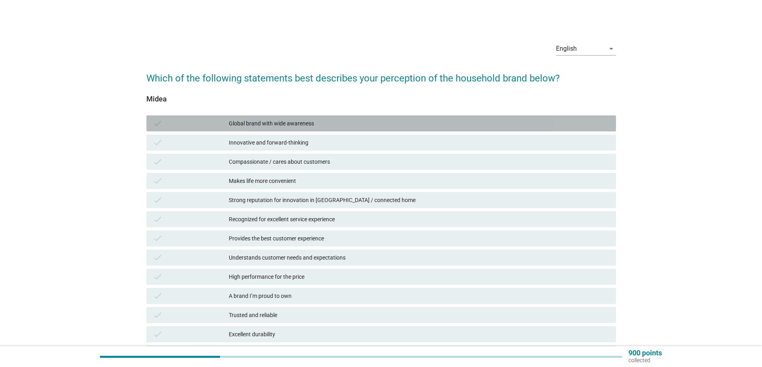
click at [281, 125] on div "Global brand with wide awareness" at bounding box center [419, 124] width 381 height 10
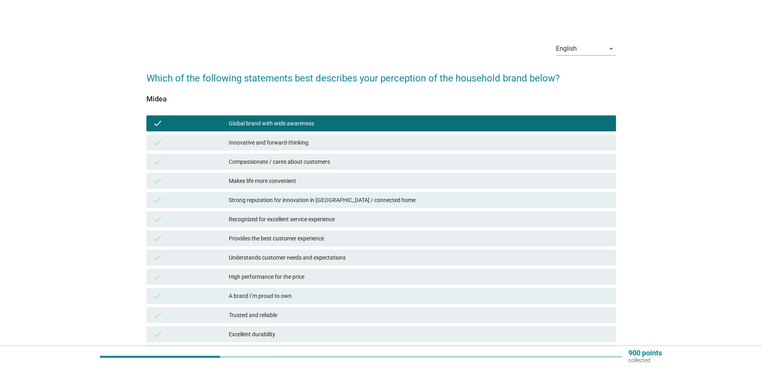
click at [293, 142] on div "Innovative and forward-thinking" at bounding box center [419, 143] width 381 height 10
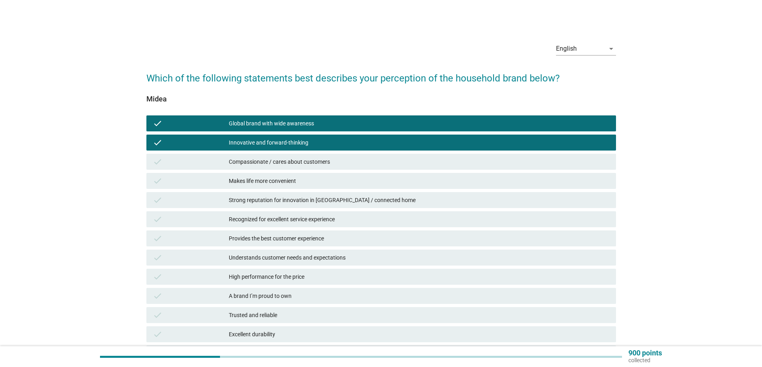
click at [296, 152] on div "check Innovative and forward-thinking" at bounding box center [381, 142] width 473 height 19
click at [304, 160] on div "Compassionate / cares about customers" at bounding box center [419, 162] width 381 height 10
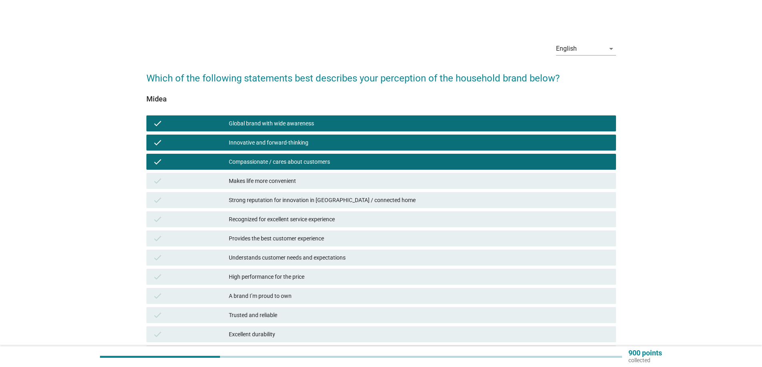
click at [300, 221] on div "Recognized for excellent service experience" at bounding box center [419, 220] width 381 height 10
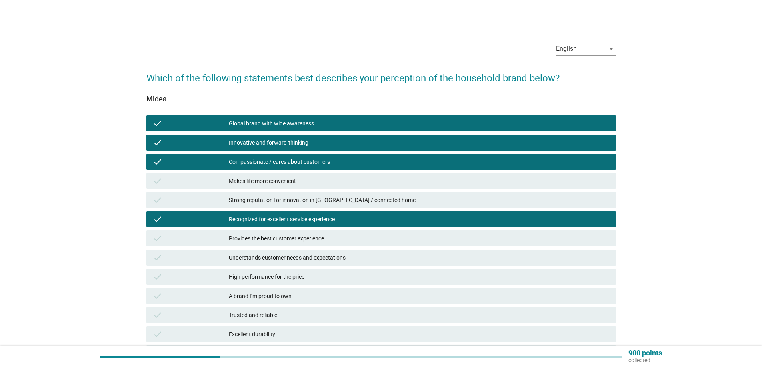
click at [296, 230] on div "check Provides the best customer experience" at bounding box center [381, 238] width 473 height 19
click at [295, 235] on div "Provides the best customer experience" at bounding box center [419, 239] width 381 height 10
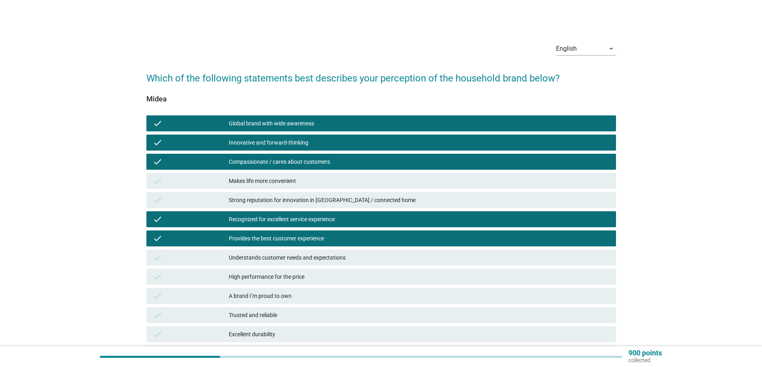
click at [320, 255] on div "Understands customer needs and expectations" at bounding box center [419, 258] width 381 height 10
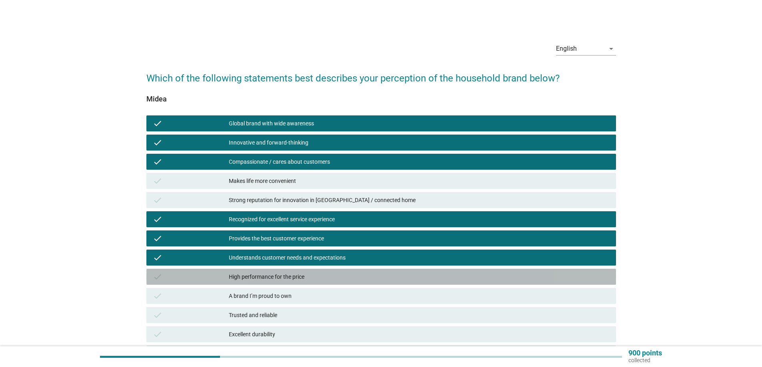
click at [293, 277] on div "High performance for the price" at bounding box center [419, 277] width 381 height 10
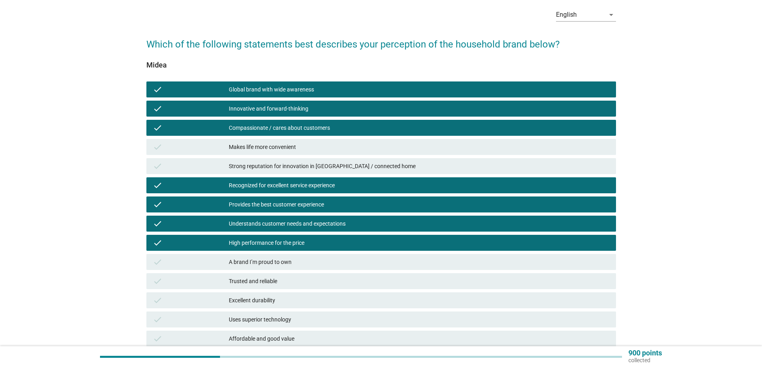
scroll to position [80, 0]
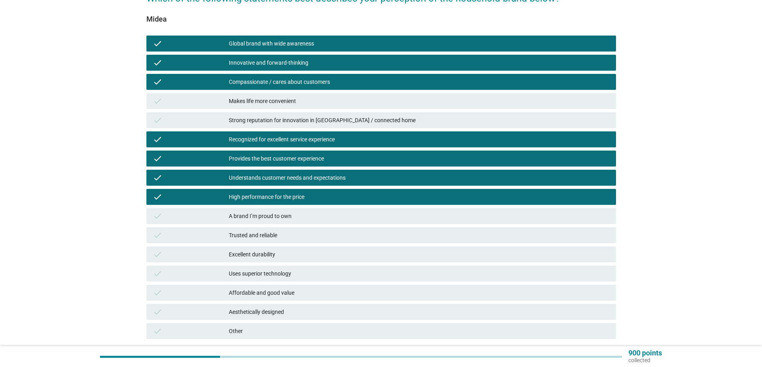
click at [287, 217] on div "A brand I’m proud to own" at bounding box center [419, 216] width 381 height 10
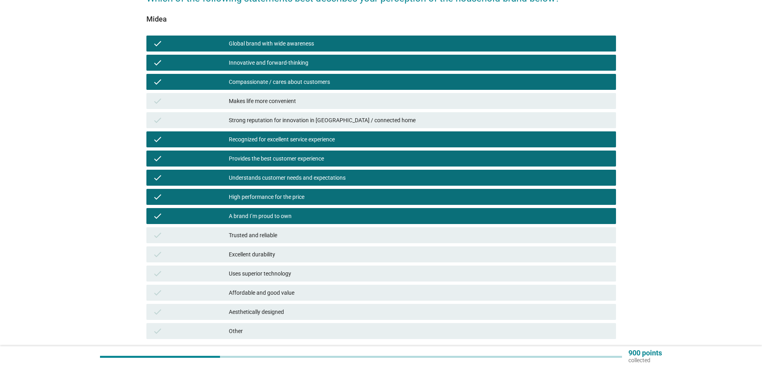
click at [292, 237] on div "Trusted and reliable" at bounding box center [419, 236] width 381 height 10
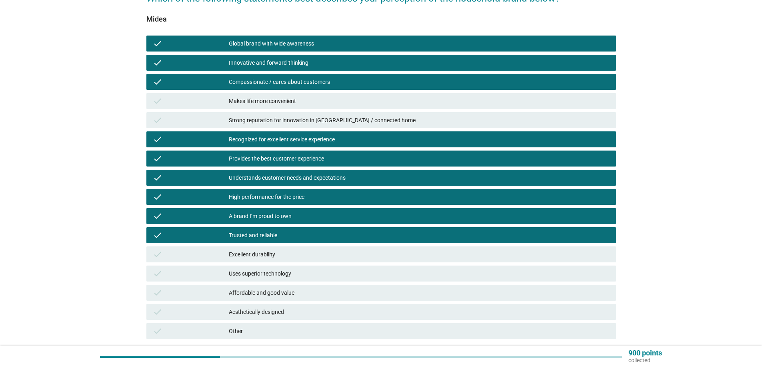
click at [279, 250] on div "Excellent durability" at bounding box center [419, 255] width 381 height 10
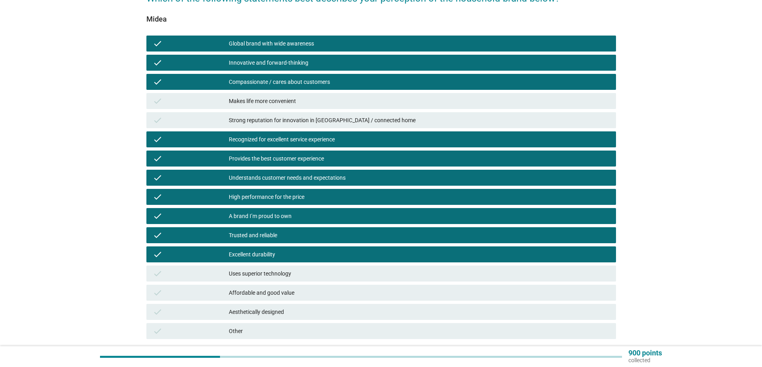
click at [267, 291] on div "Affordable and good value" at bounding box center [419, 293] width 381 height 10
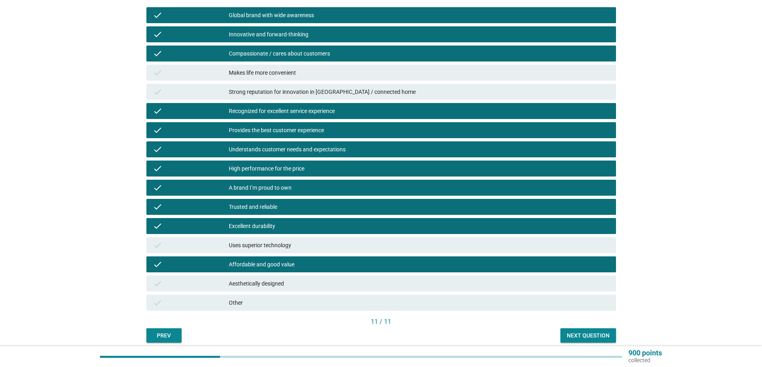
scroll to position [141, 0]
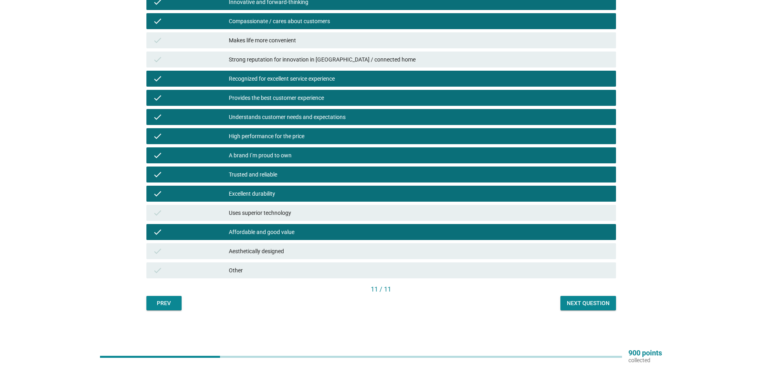
click at [263, 253] on div "Aesthetically designed" at bounding box center [419, 252] width 381 height 10
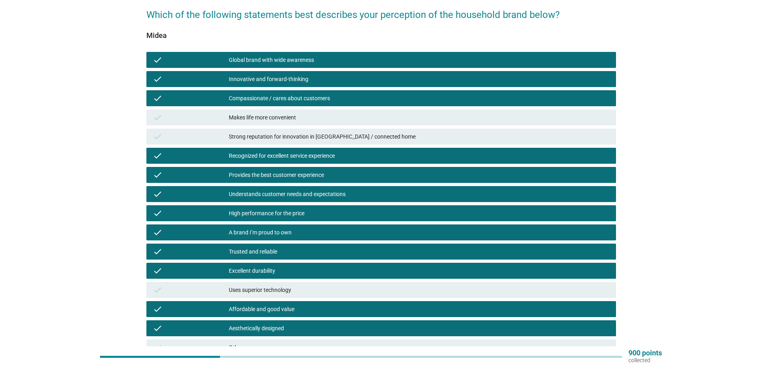
scroll to position [61, 0]
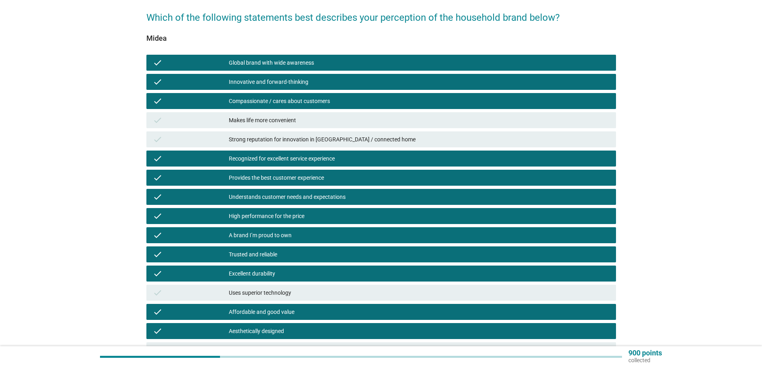
click at [285, 121] on div "Makes life more convenient" at bounding box center [419, 121] width 381 height 10
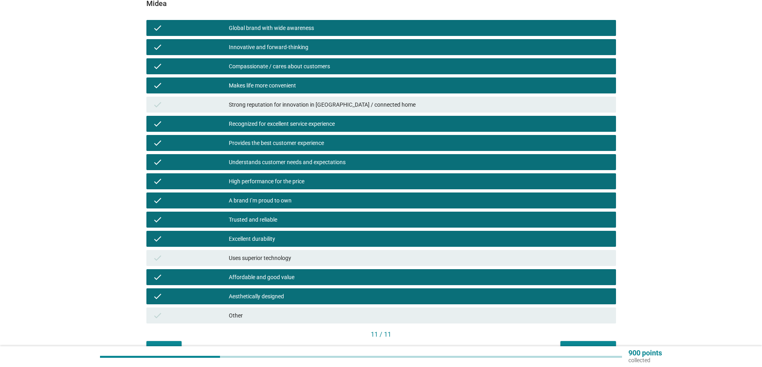
scroll to position [141, 0]
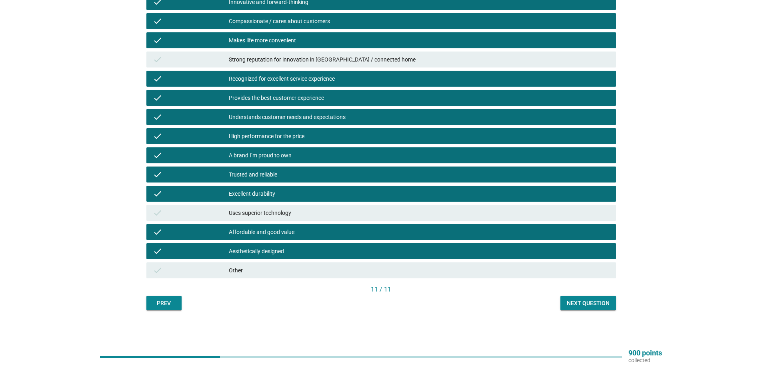
click at [580, 304] on div "Next question" at bounding box center [588, 303] width 43 height 8
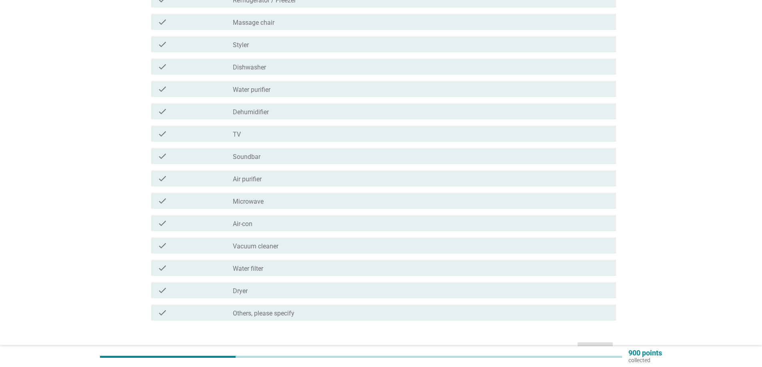
scroll to position [0, 0]
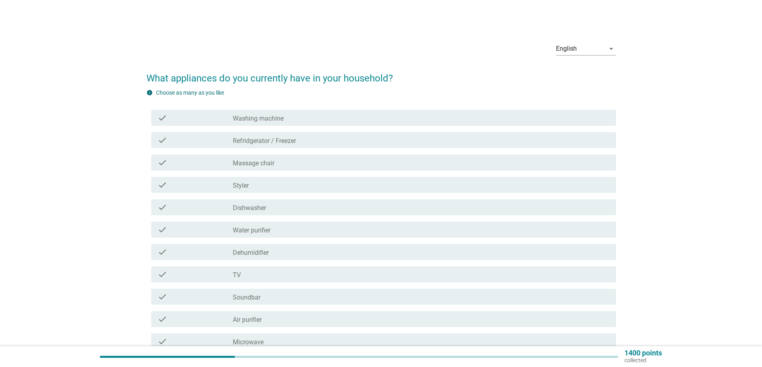
click at [273, 118] on label "Washing machine" at bounding box center [258, 119] width 51 height 8
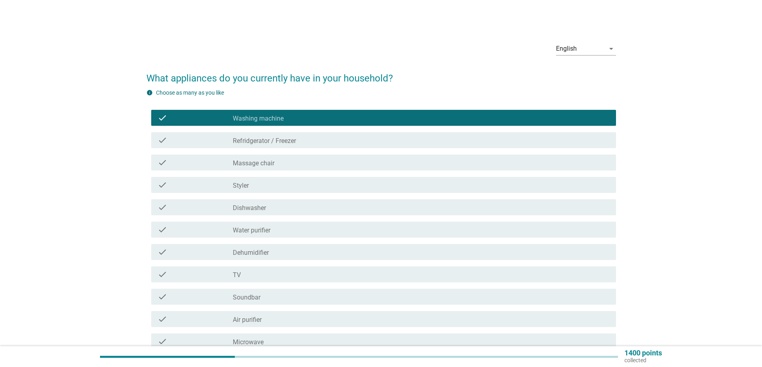
click at [272, 138] on label "Refridgerator / Freezer" at bounding box center [264, 141] width 63 height 8
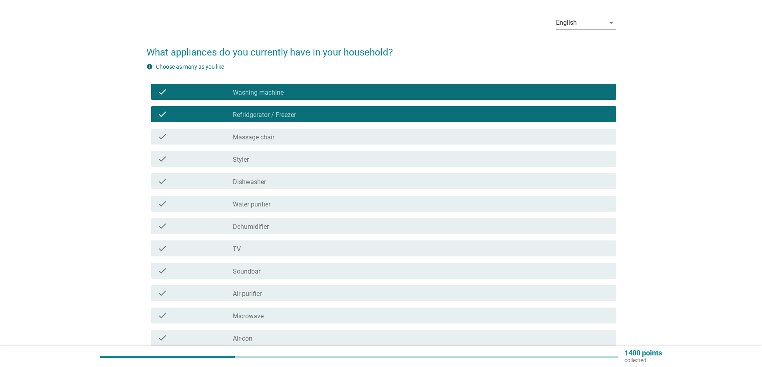
scroll to position [40, 0]
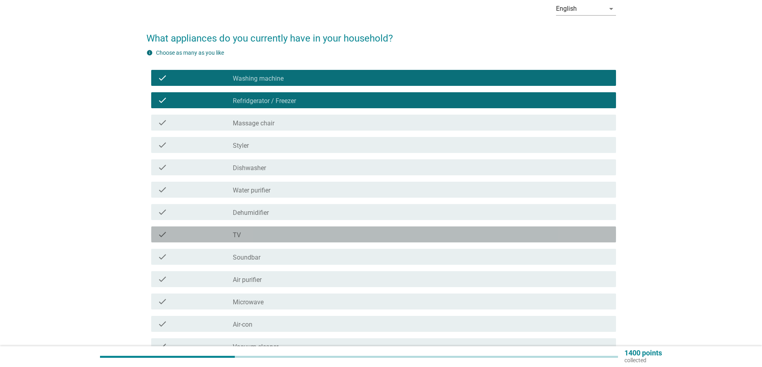
click at [255, 233] on div "check_box_outline_blank TV" at bounding box center [421, 235] width 377 height 10
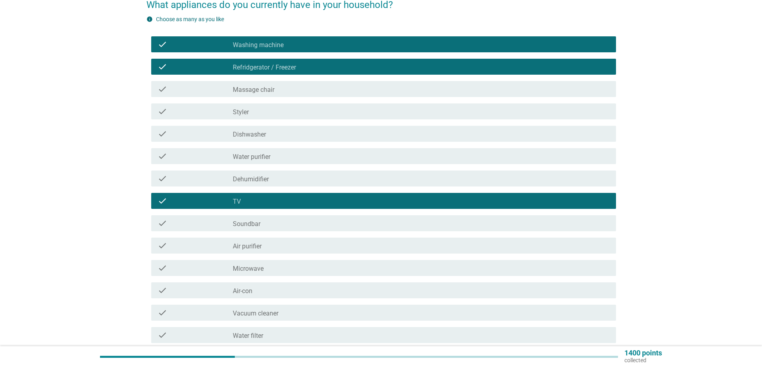
scroll to position [120, 0]
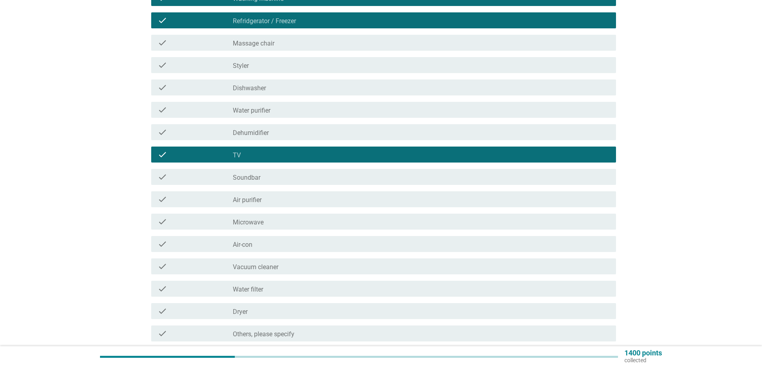
click at [263, 224] on label "Microwave" at bounding box center [248, 223] width 31 height 8
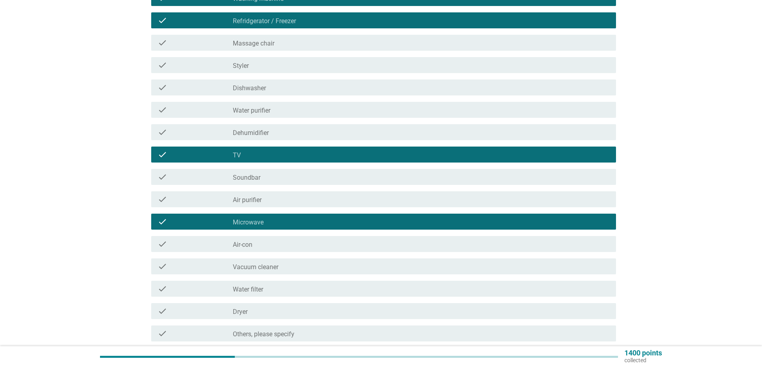
click at [315, 262] on div "check_box_outline_blank Vacuum cleaner" at bounding box center [421, 267] width 377 height 10
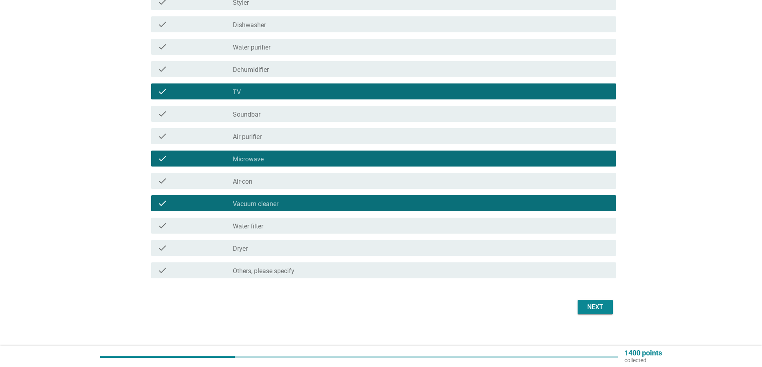
scroll to position [190, 0]
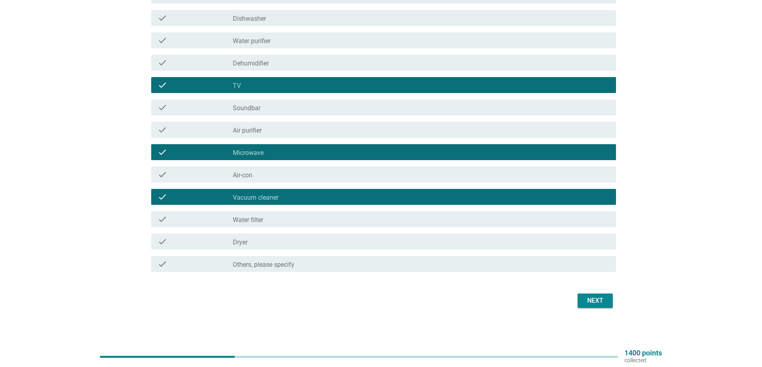
click at [593, 300] on div "Next" at bounding box center [595, 301] width 22 height 10
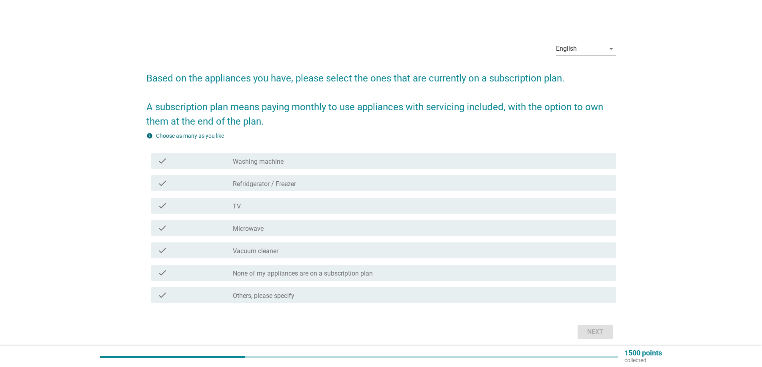
click at [318, 276] on label "None of my appliances are on a subscription plan" at bounding box center [303, 274] width 140 height 8
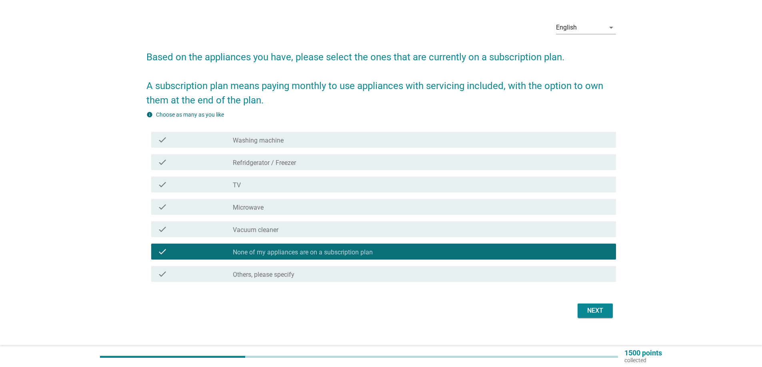
scroll to position [31, 0]
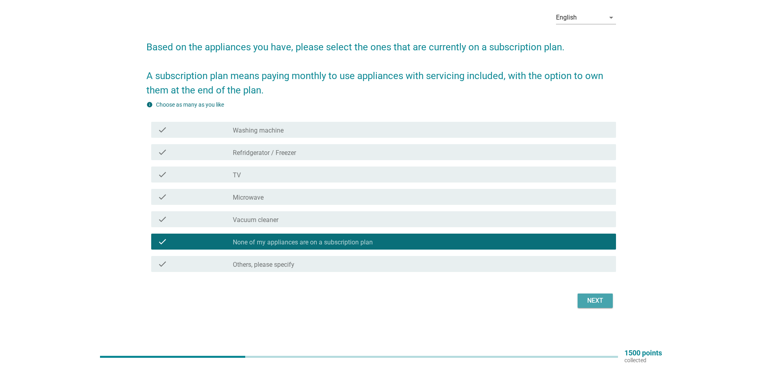
click at [596, 303] on div "Next" at bounding box center [595, 301] width 22 height 10
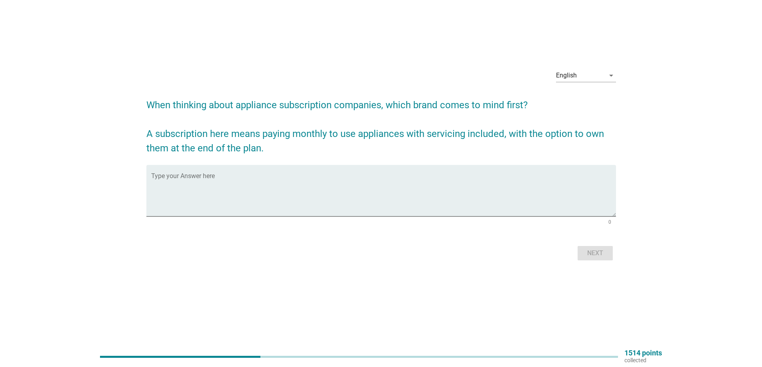
scroll to position [0, 0]
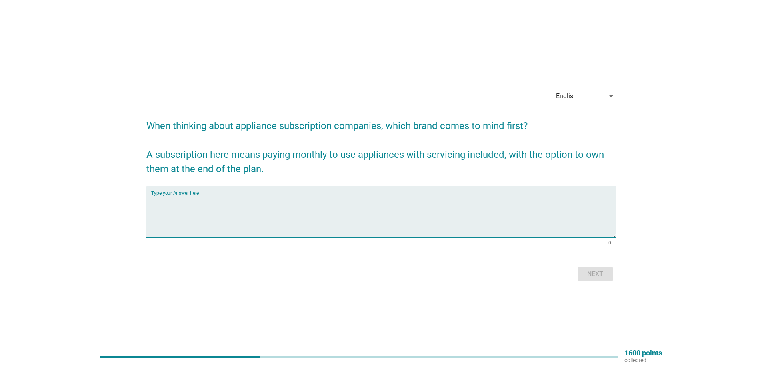
click at [436, 223] on textarea "Type your Answer here" at bounding box center [383, 217] width 465 height 42
type textarea "Coway and Cuckoo"
click at [607, 276] on button "Next" at bounding box center [594, 274] width 35 height 14
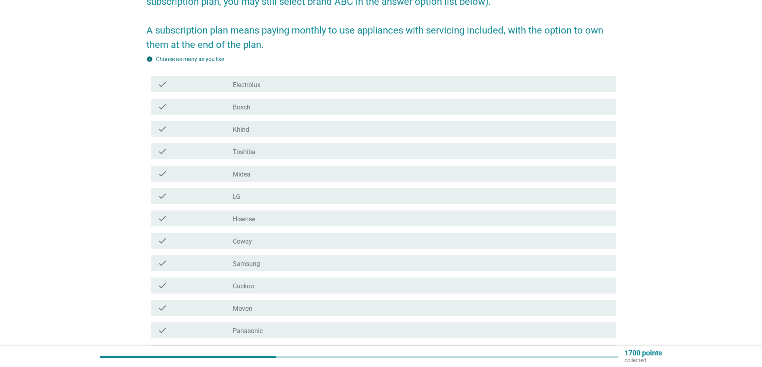
scroll to position [160, 0]
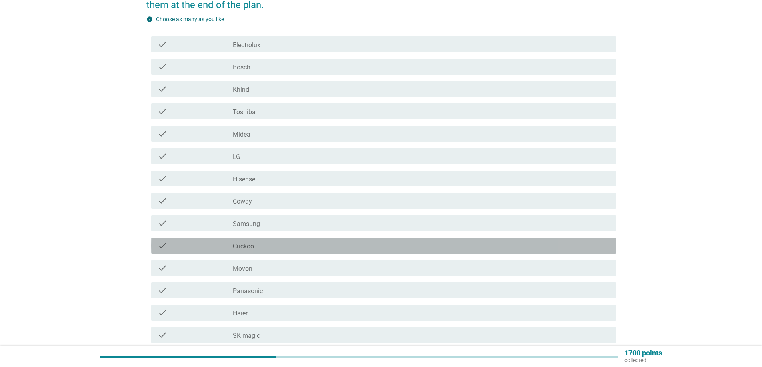
click at [253, 246] on label "Cuckoo" at bounding box center [243, 247] width 21 height 8
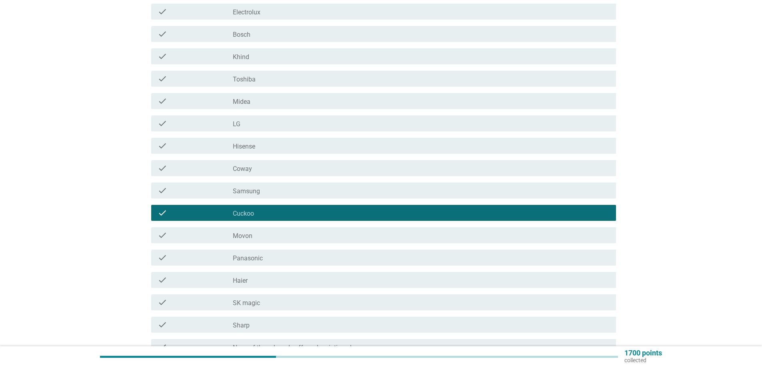
scroll to position [240, 0]
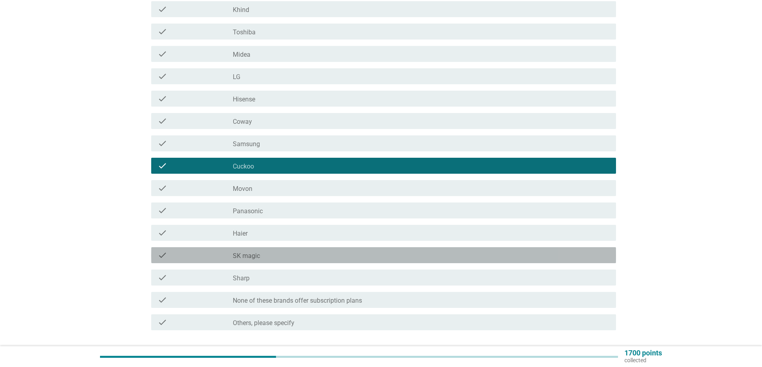
click at [280, 255] on div "check_box_outline_blank SK magic" at bounding box center [421, 256] width 377 height 10
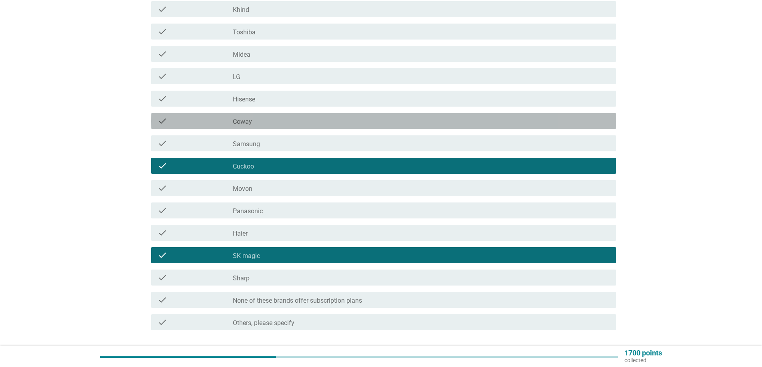
click at [267, 117] on div "check_box_outline_blank Coway" at bounding box center [421, 121] width 377 height 10
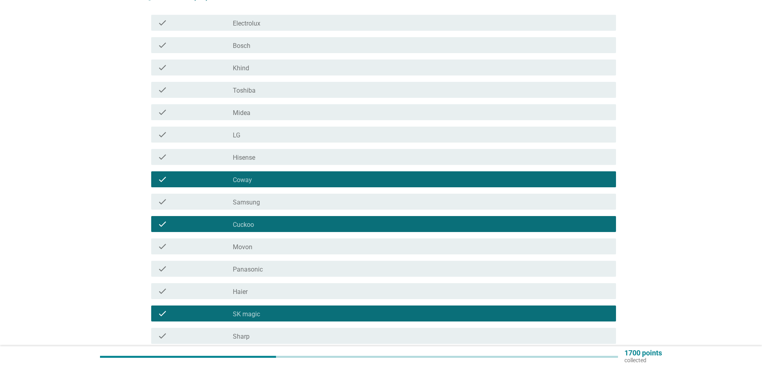
scroll to position [298, 0]
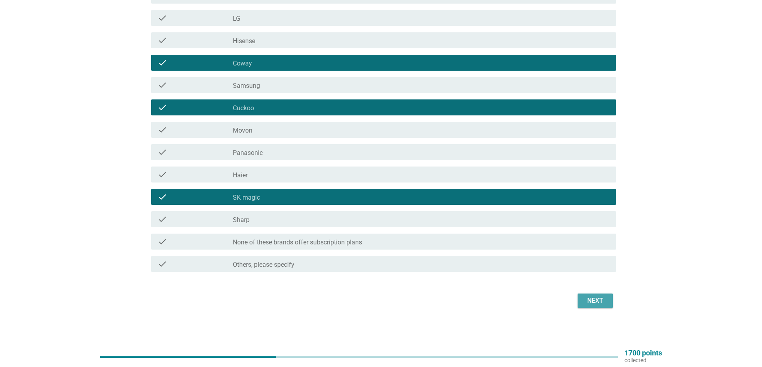
click at [585, 301] on div "Next" at bounding box center [595, 301] width 22 height 10
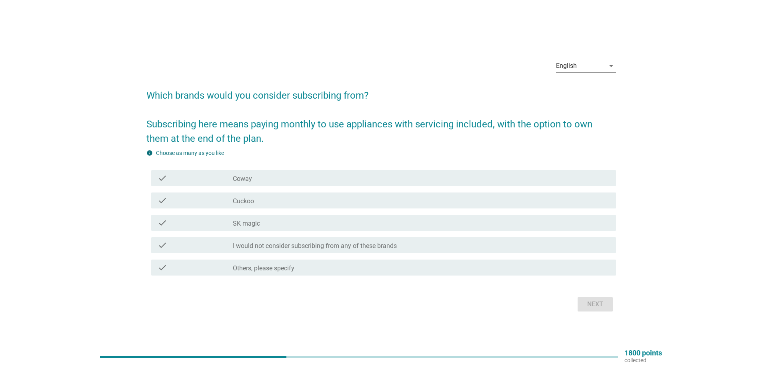
click at [257, 200] on div "check_box_outline_blank Cuckoo" at bounding box center [421, 201] width 377 height 10
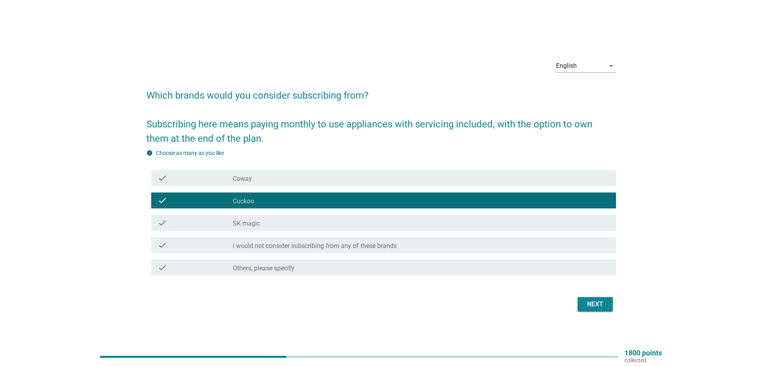
click at [581, 305] on button "Next" at bounding box center [594, 304] width 35 height 14
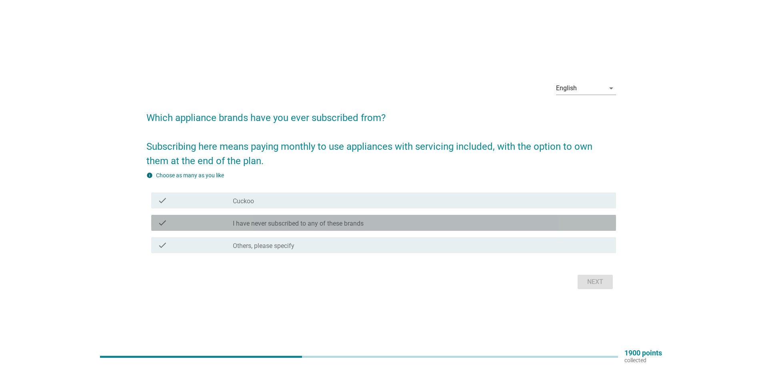
click at [403, 221] on div "check_box_outline_blank I have never subscribed to any of these brands" at bounding box center [421, 223] width 377 height 10
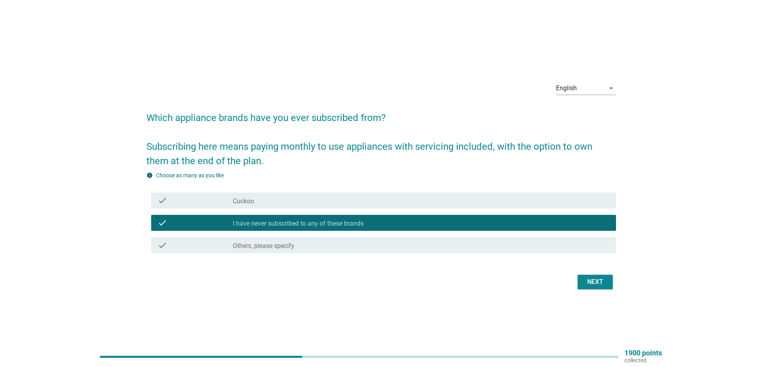
click at [596, 283] on div "Next" at bounding box center [595, 282] width 22 height 10
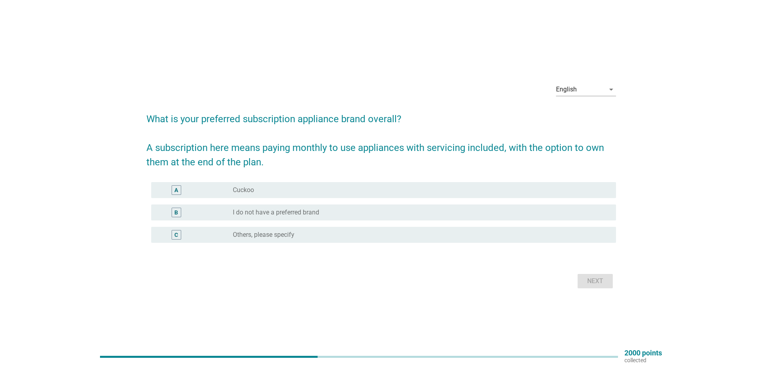
click at [287, 182] on div "A radio_button_unchecked Cuckoo" at bounding box center [380, 190] width 469 height 22
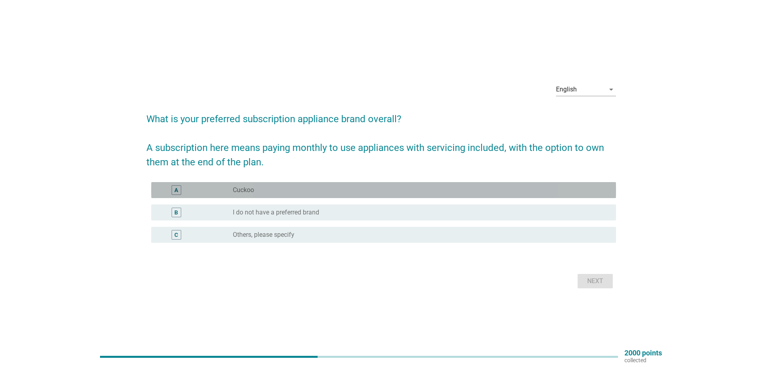
click at [288, 184] on div "A radio_button_unchecked Cuckoo" at bounding box center [383, 190] width 465 height 16
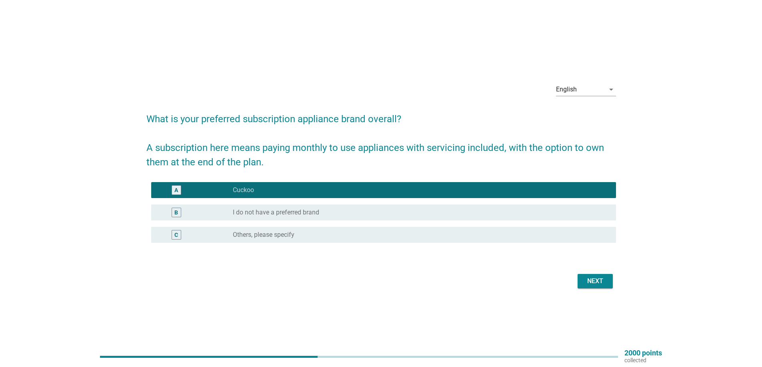
click at [596, 281] on div "Next" at bounding box center [595, 282] width 22 height 10
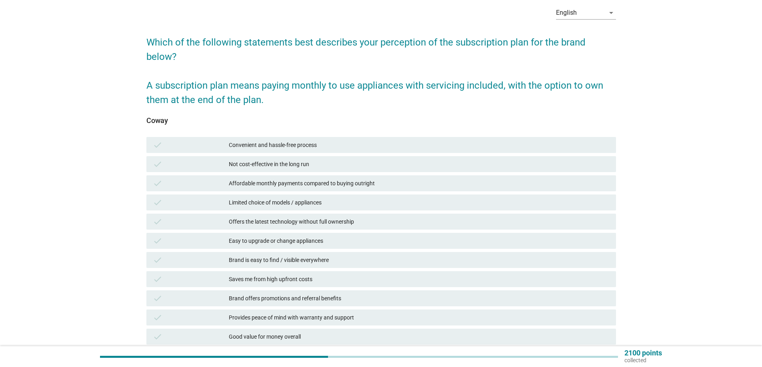
scroll to position [80, 0]
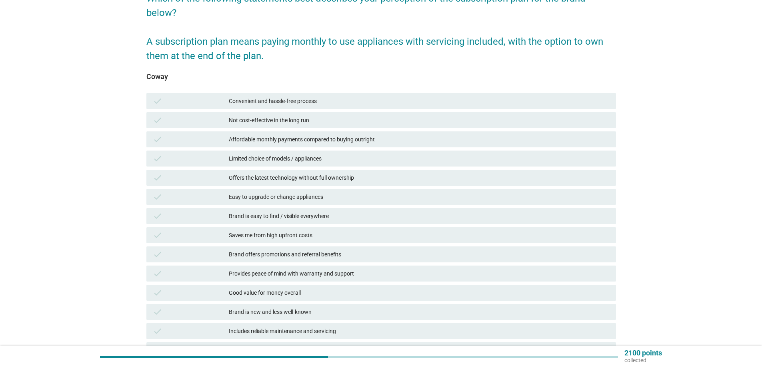
click at [341, 101] on div "Convenient and hassle-free process" at bounding box center [419, 101] width 381 height 10
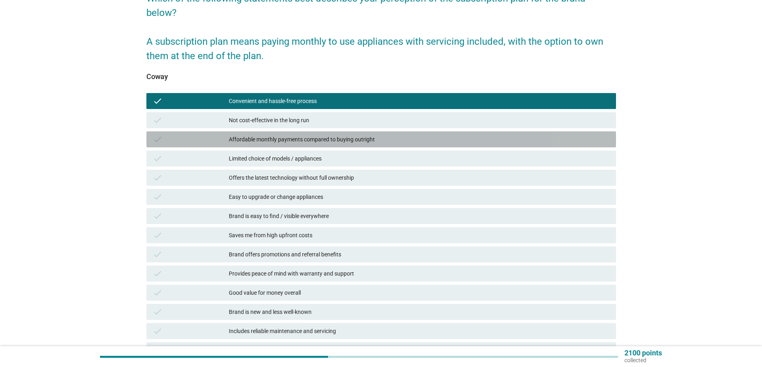
click at [347, 138] on div "Affordable monthly payments compared to buying outright" at bounding box center [419, 140] width 381 height 10
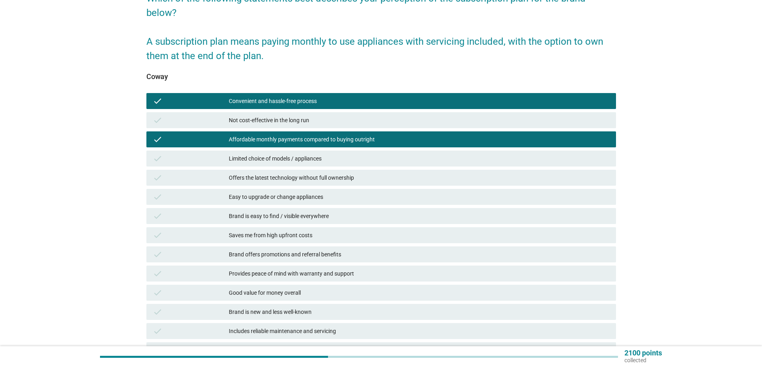
click at [348, 287] on div "check Good value for money overall" at bounding box center [380, 293] width 469 height 16
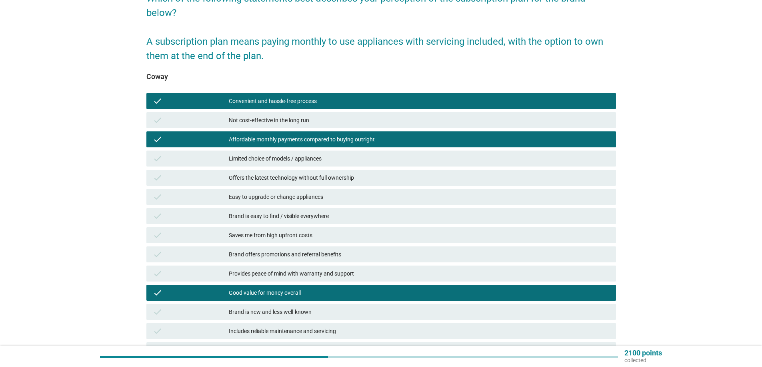
click at [323, 216] on div "Brand is easy to find / visible everywhere" at bounding box center [419, 216] width 381 height 10
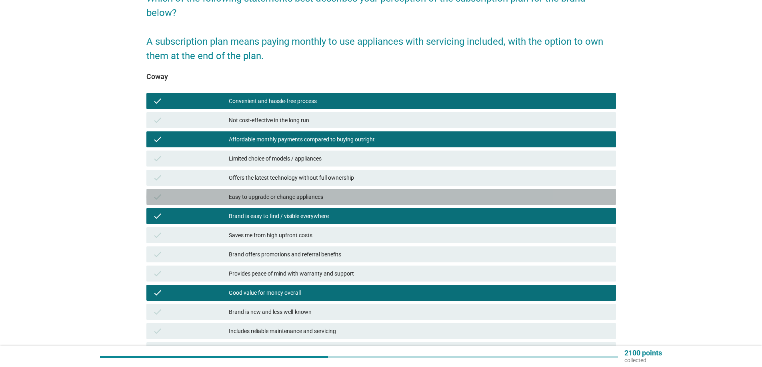
click at [319, 196] on div "Easy to upgrade or change appliances" at bounding box center [419, 197] width 381 height 10
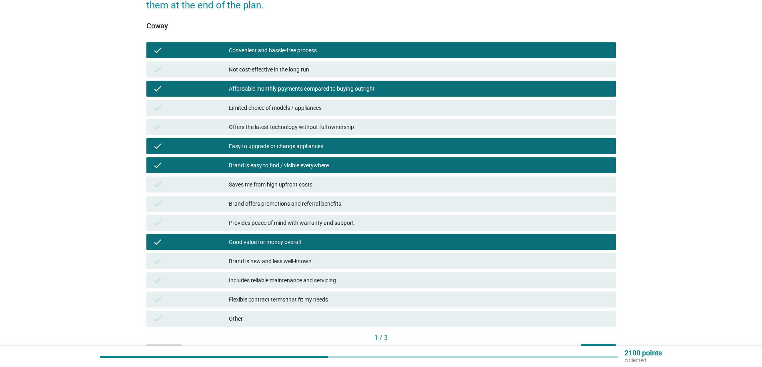
scroll to position [179, 0]
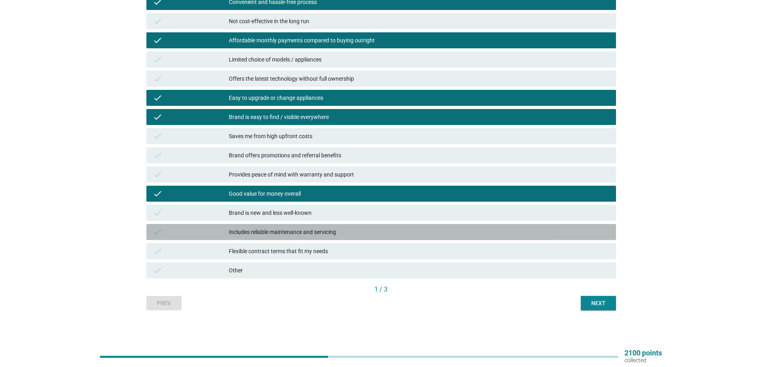
click at [433, 233] on div "Includes reliable maintenance and servicing" at bounding box center [419, 232] width 381 height 10
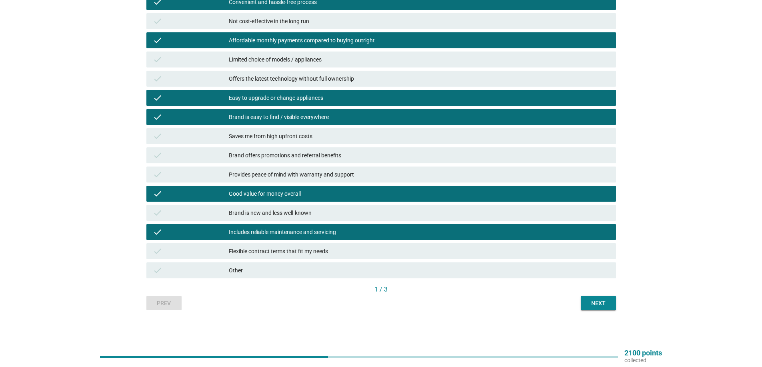
click at [605, 307] on div "Next" at bounding box center [598, 303] width 22 height 8
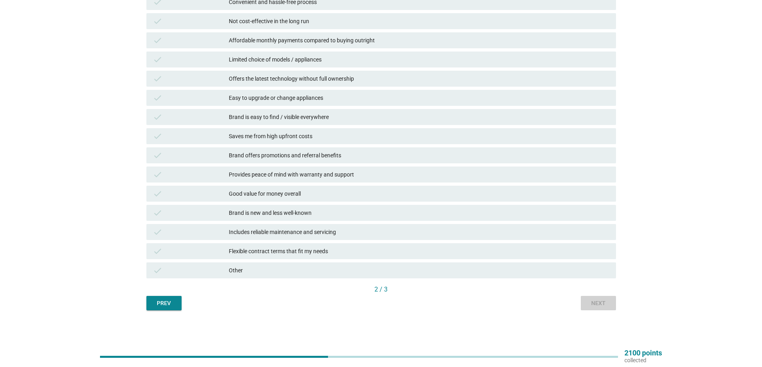
scroll to position [0, 0]
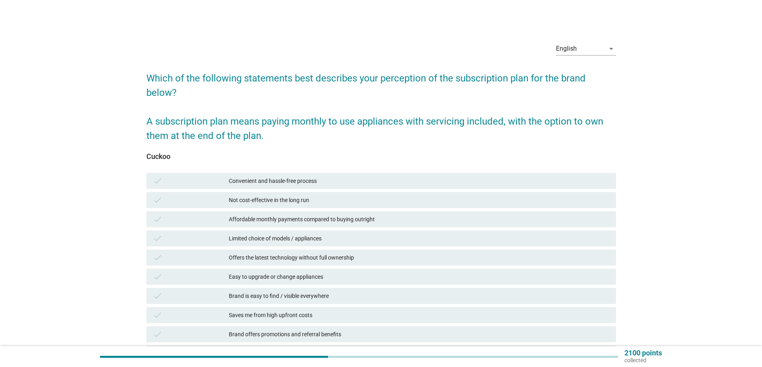
click at [282, 182] on div "Convenient and hassle-free process" at bounding box center [419, 181] width 381 height 10
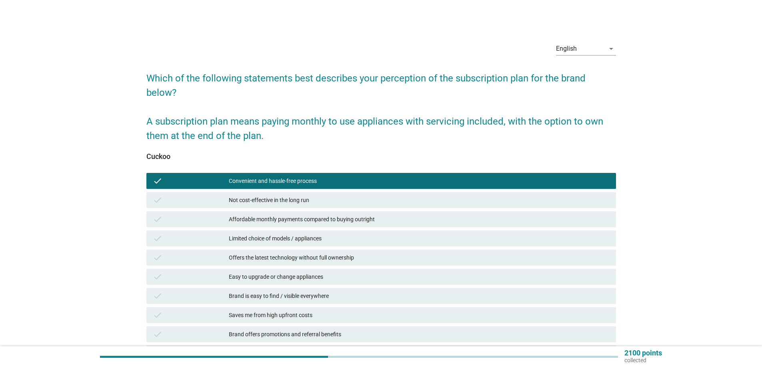
click at [299, 218] on div "Affordable monthly payments compared to buying outright" at bounding box center [419, 220] width 381 height 10
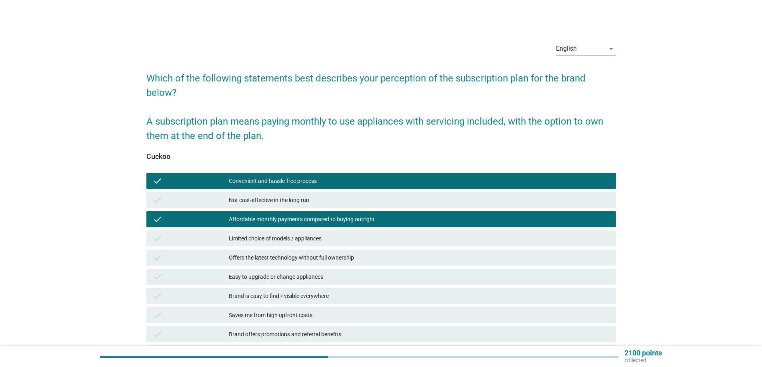
click at [291, 271] on div "check Easy to upgrade or change appliances" at bounding box center [380, 277] width 469 height 16
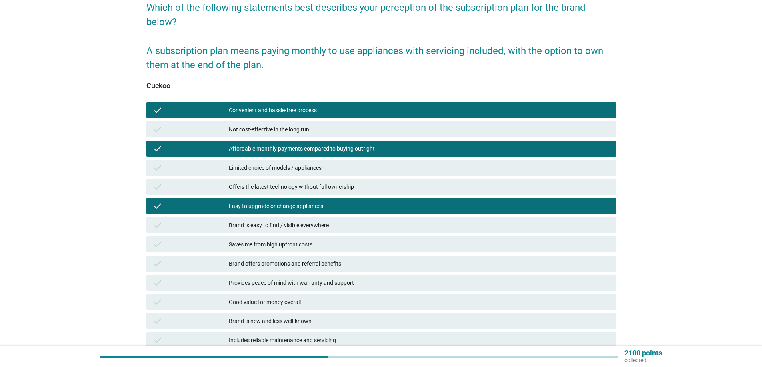
scroll to position [80, 0]
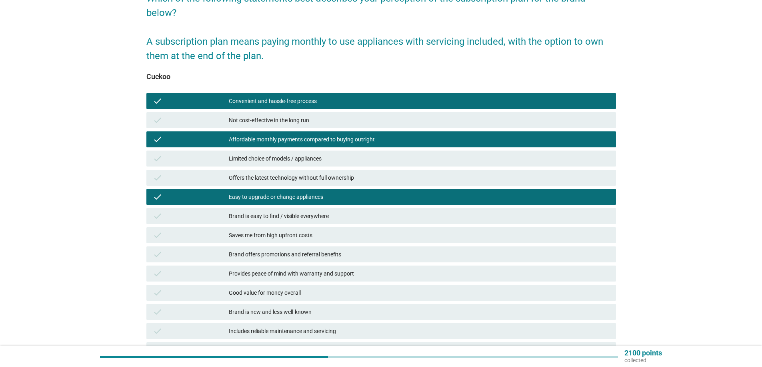
click at [307, 209] on div "check Brand is easy to find / visible everywhere" at bounding box center [380, 216] width 469 height 16
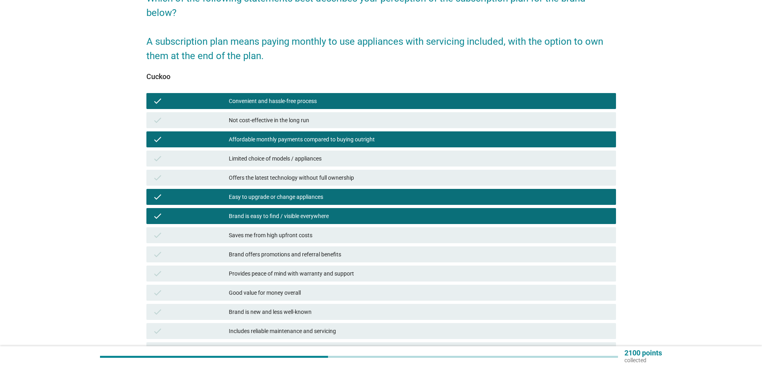
click at [315, 233] on div "Saves me from high upfront costs" at bounding box center [419, 236] width 381 height 10
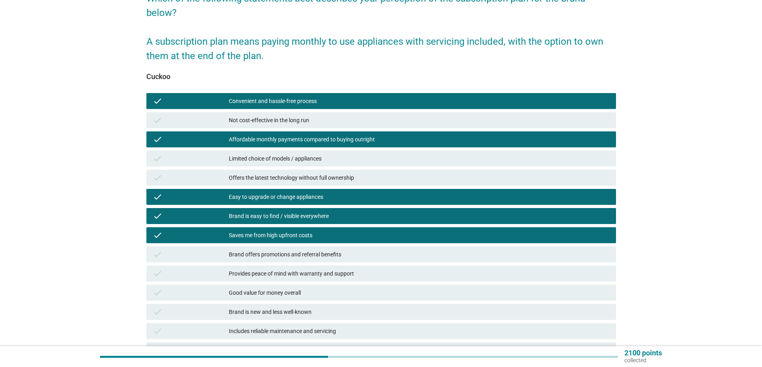
click at [348, 253] on div "Brand offers promotions and referral benefits" at bounding box center [419, 255] width 381 height 10
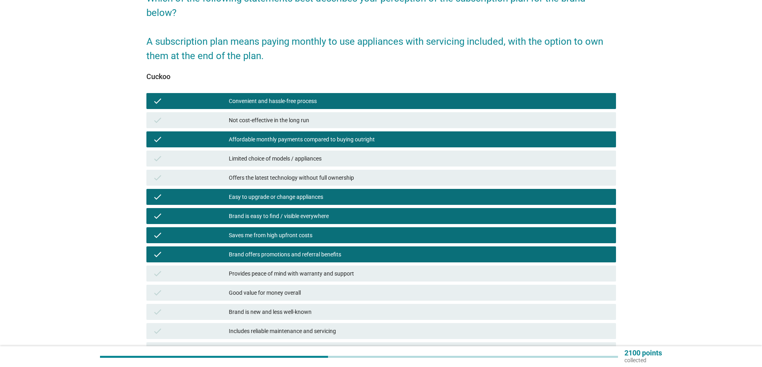
click at [348, 276] on div "Provides peace of mind with warranty and support" at bounding box center [419, 274] width 381 height 10
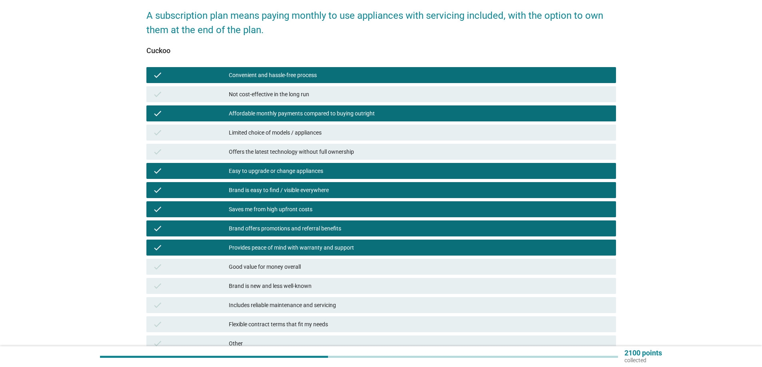
scroll to position [120, 0]
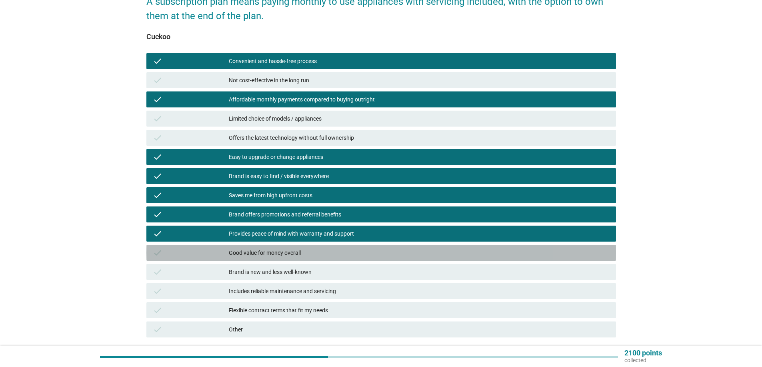
click at [337, 251] on div "Good value for money overall" at bounding box center [419, 253] width 381 height 10
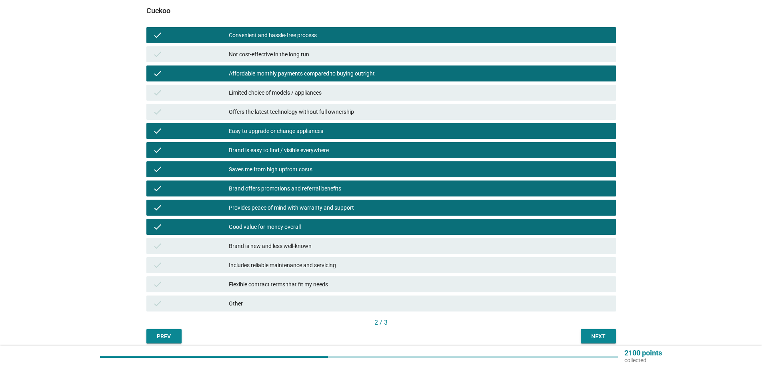
scroll to position [160, 0]
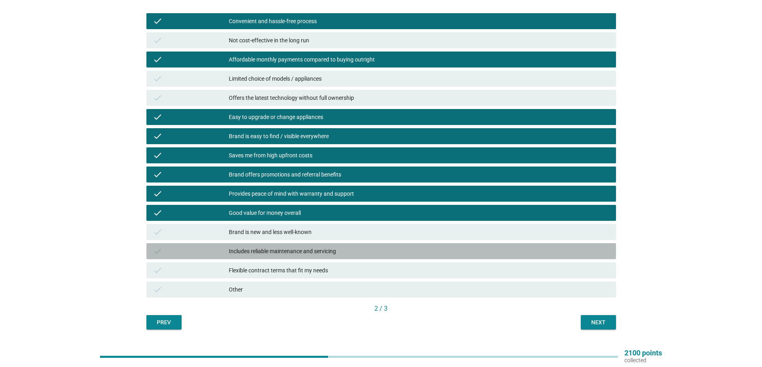
click at [337, 251] on div "Includes reliable maintenance and servicing" at bounding box center [419, 252] width 381 height 10
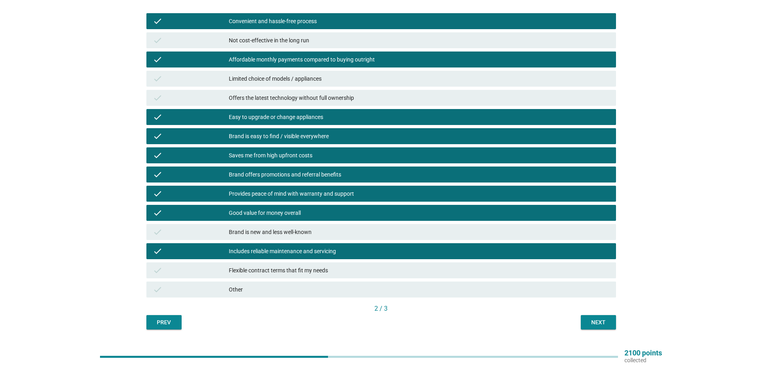
click at [595, 323] on div "Next" at bounding box center [598, 323] width 22 height 8
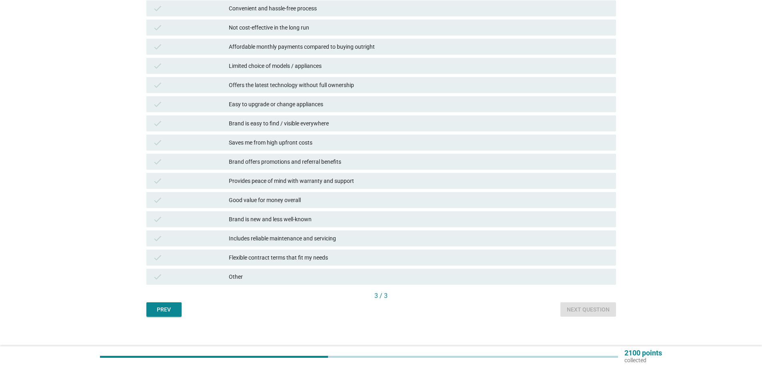
scroll to position [179, 0]
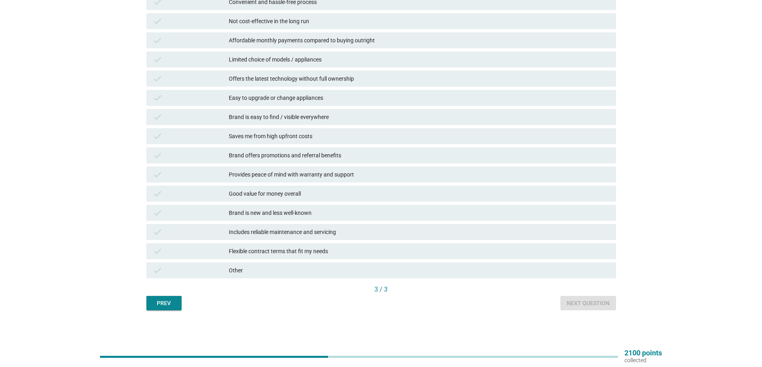
click at [295, 178] on div "Provides peace of mind with warranty and support" at bounding box center [419, 175] width 381 height 10
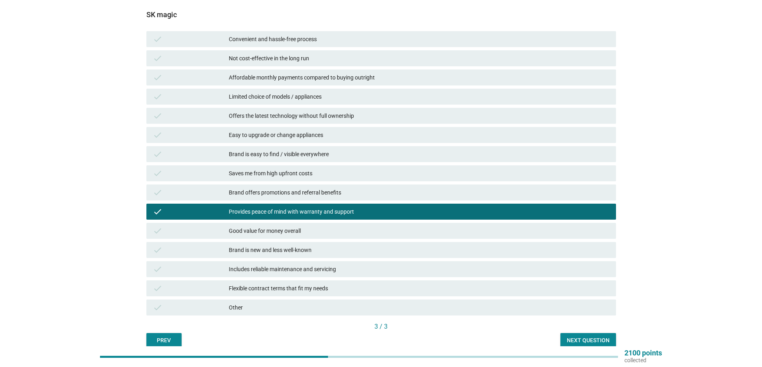
scroll to position [99, 0]
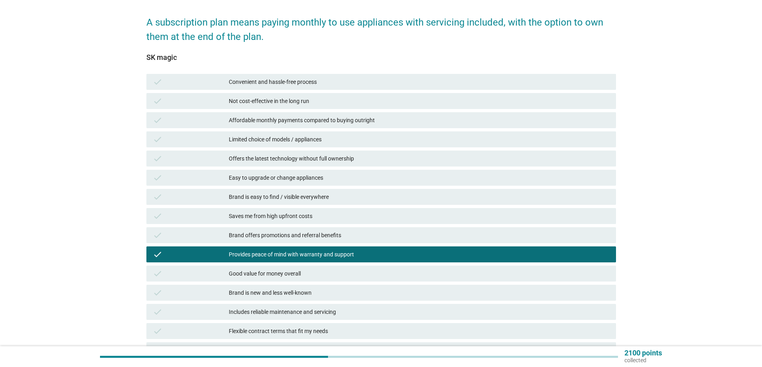
click at [295, 178] on div "Easy to upgrade or change appliances" at bounding box center [419, 178] width 381 height 10
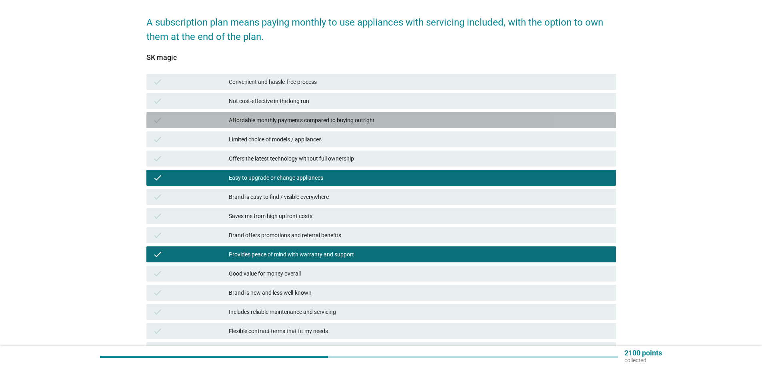
click at [279, 118] on div "Affordable monthly payments compared to buying outright" at bounding box center [419, 121] width 381 height 10
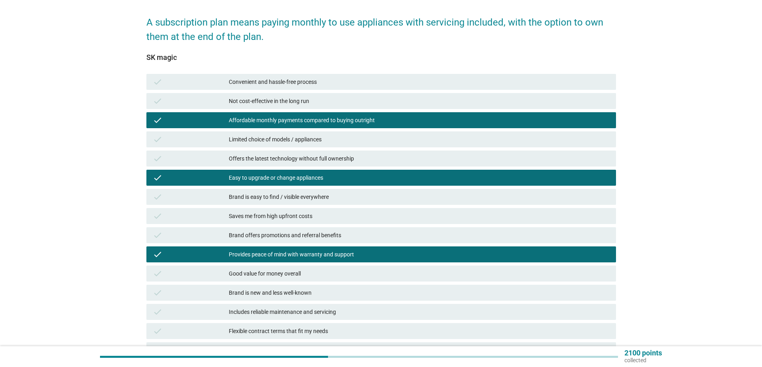
click at [267, 78] on div "Convenient and hassle-free process" at bounding box center [419, 82] width 381 height 10
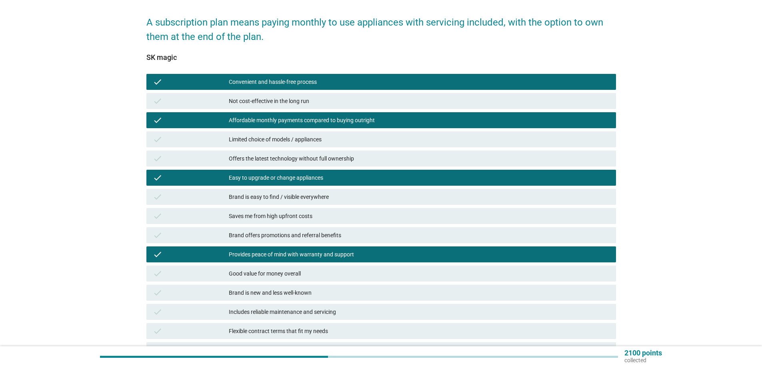
scroll to position [139, 0]
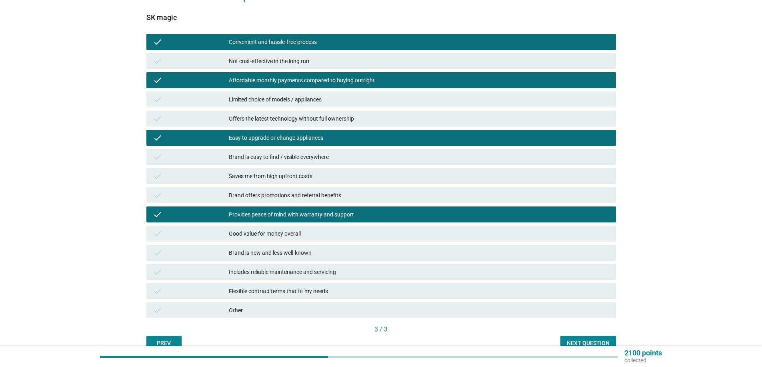
click at [289, 271] on div "Includes reliable maintenance and servicing" at bounding box center [419, 272] width 381 height 10
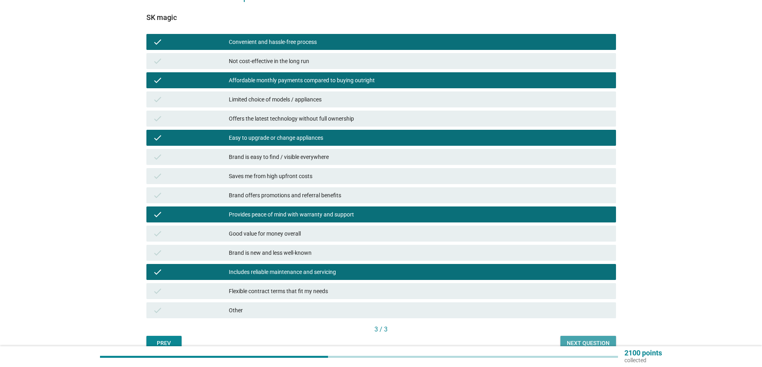
click at [598, 337] on button "Next question" at bounding box center [588, 343] width 56 height 14
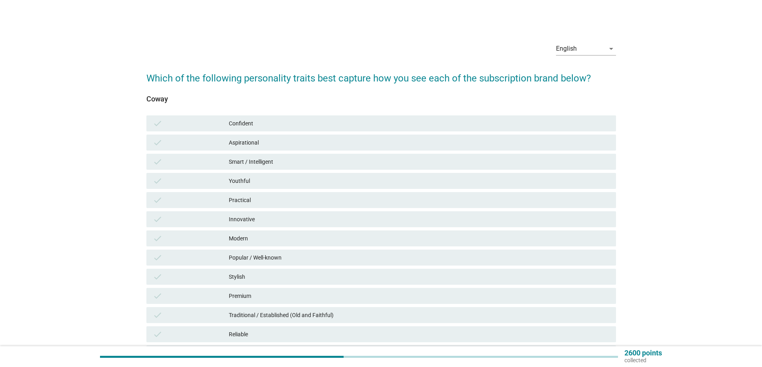
click at [302, 154] on div "check Smart / Intelligent" at bounding box center [380, 162] width 469 height 16
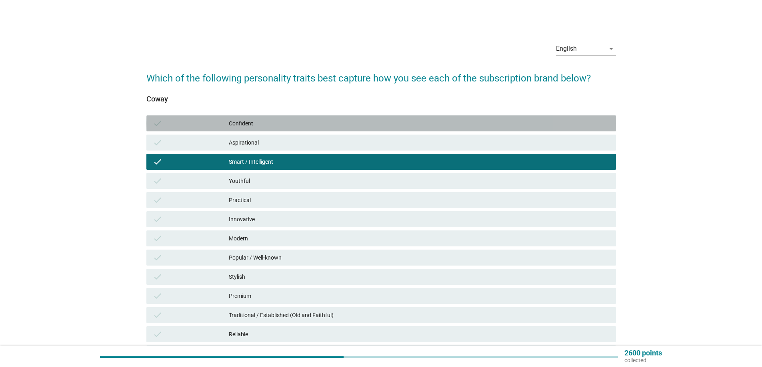
click at [285, 123] on div "Confident" at bounding box center [419, 124] width 381 height 10
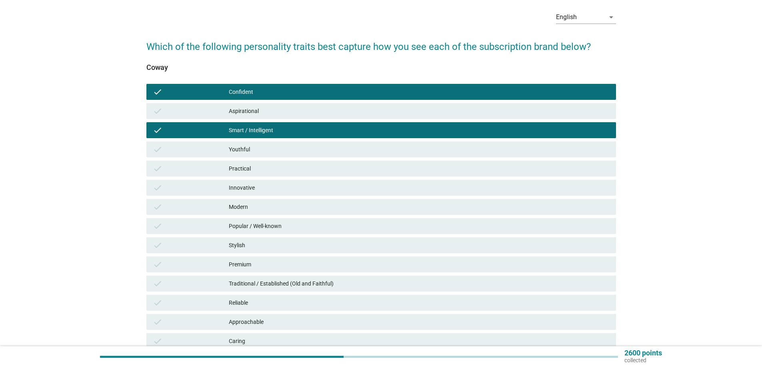
scroll to position [80, 0]
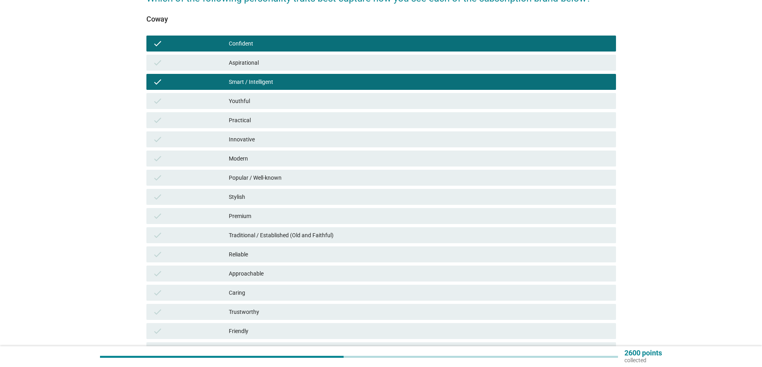
click at [272, 193] on div "Stylish" at bounding box center [419, 197] width 381 height 10
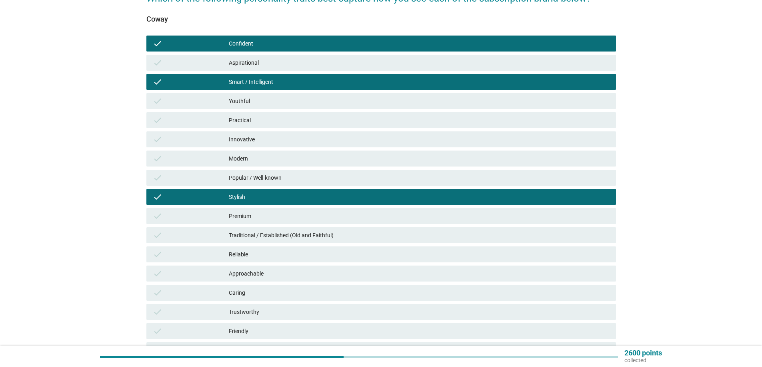
click at [271, 250] on div "Reliable" at bounding box center [419, 255] width 381 height 10
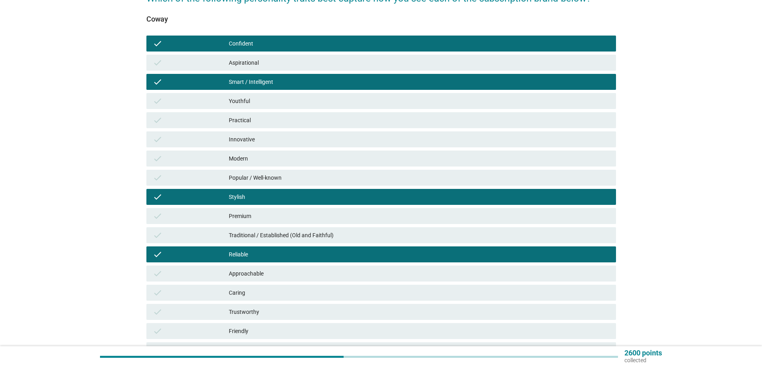
click at [266, 269] on div "check Approachable" at bounding box center [380, 274] width 469 height 16
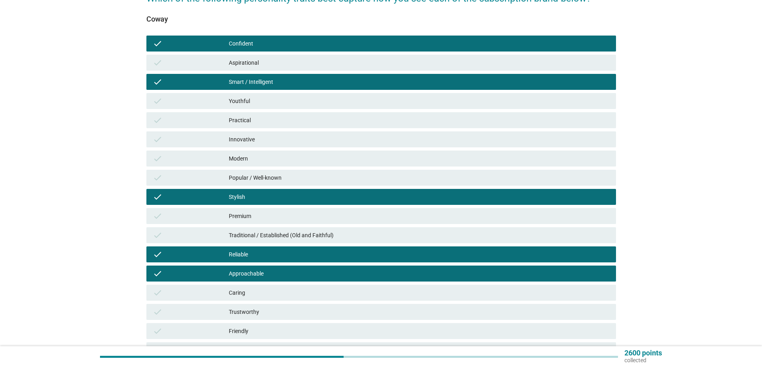
click at [257, 297] on div "Caring" at bounding box center [419, 293] width 381 height 10
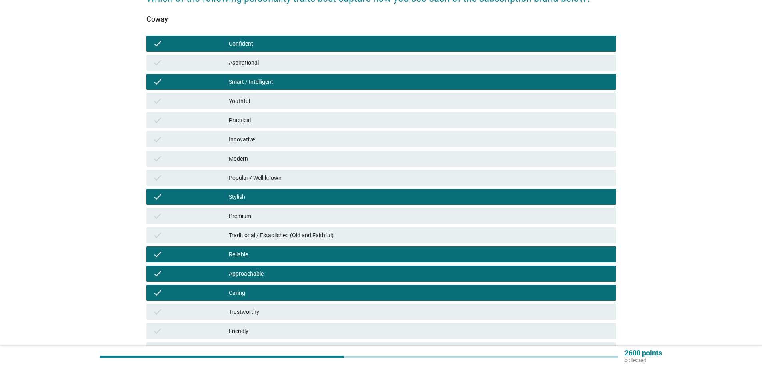
click at [257, 310] on div "Trustworthy" at bounding box center [419, 312] width 381 height 10
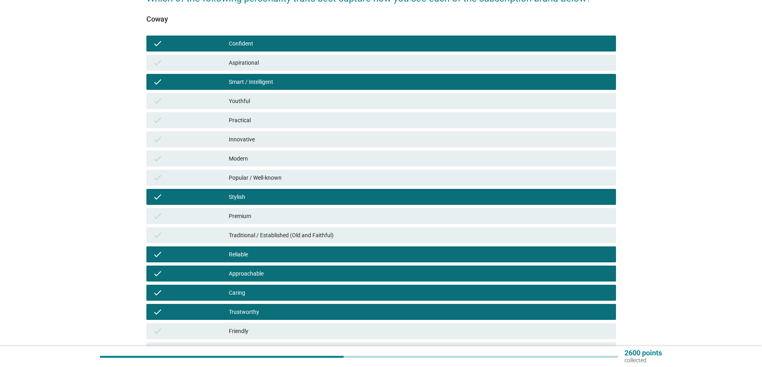
scroll to position [160, 0]
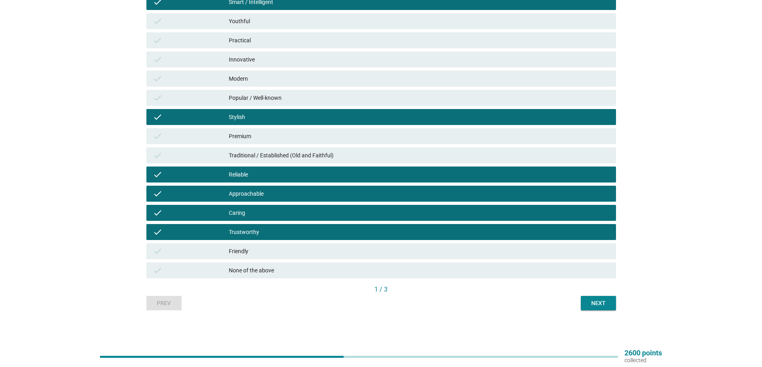
click at [593, 304] on div "Next" at bounding box center [598, 303] width 22 height 8
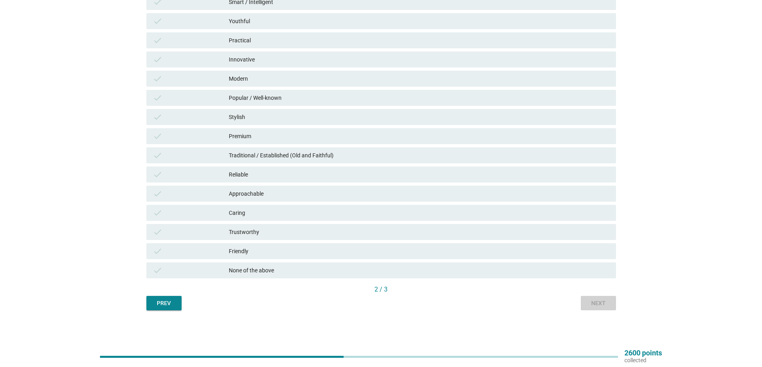
scroll to position [0, 0]
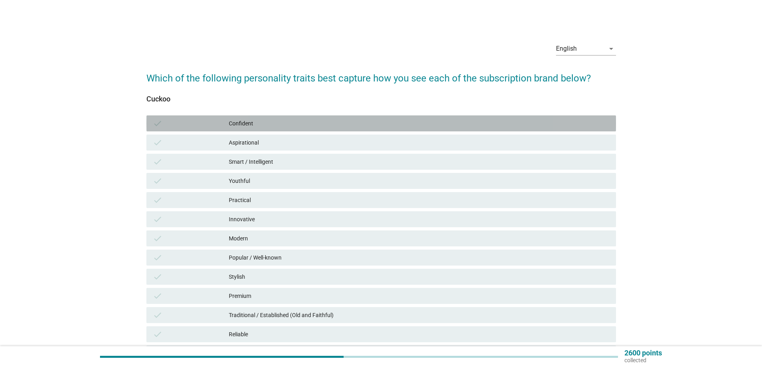
click at [245, 126] on div "Confident" at bounding box center [419, 124] width 381 height 10
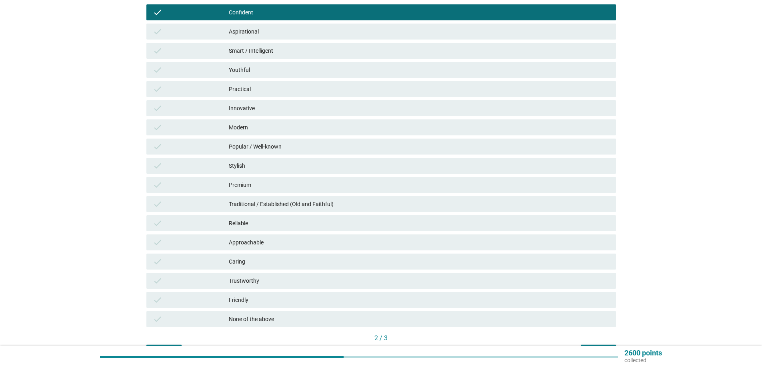
scroll to position [160, 0]
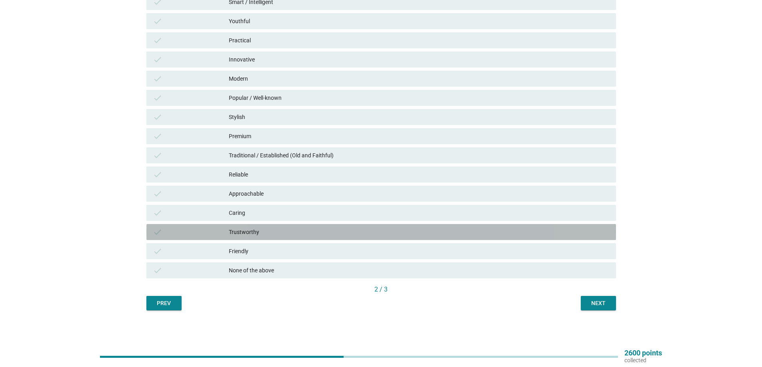
click at [272, 231] on div "Trustworthy" at bounding box center [419, 232] width 381 height 10
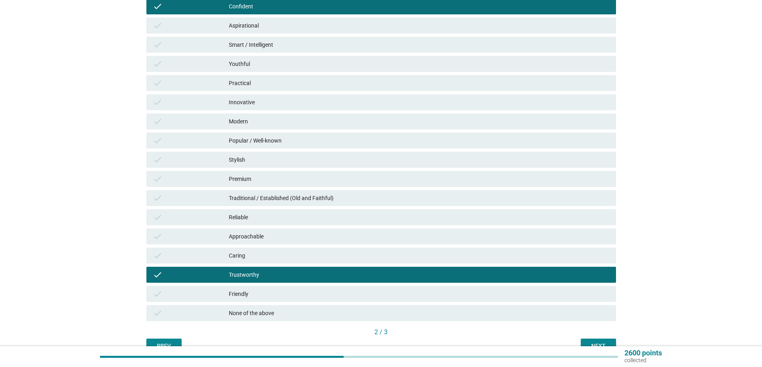
scroll to position [120, 0]
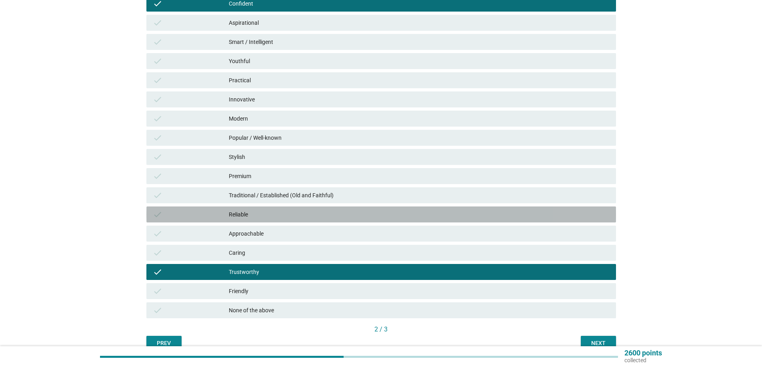
click at [265, 215] on div "Reliable" at bounding box center [419, 215] width 381 height 10
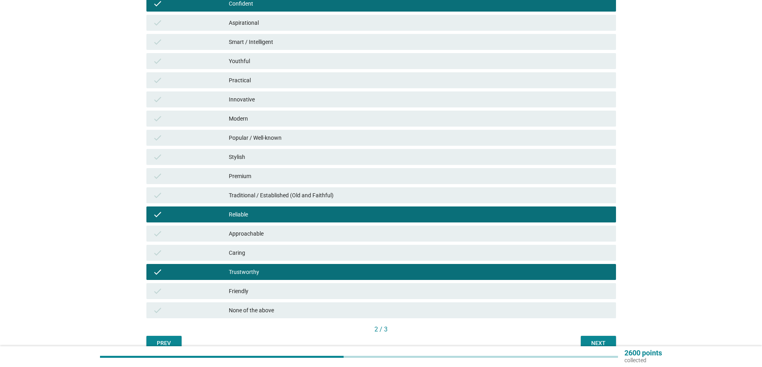
scroll to position [0, 0]
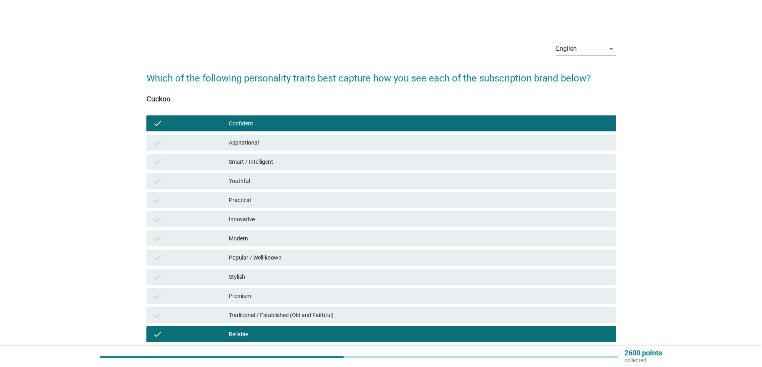
click at [269, 159] on div "Smart / Intelligent" at bounding box center [419, 162] width 381 height 10
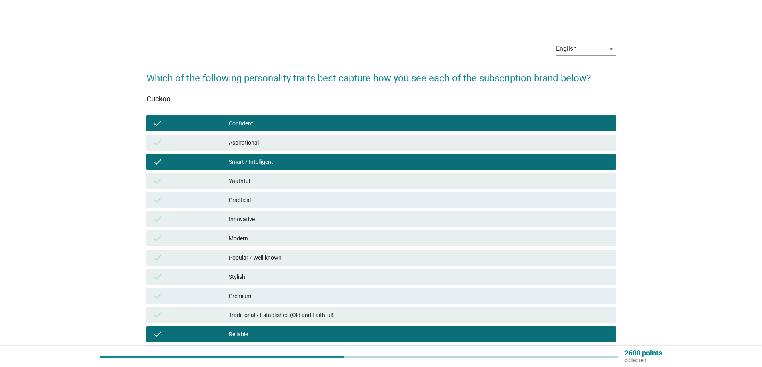
click at [273, 221] on div "Innovative" at bounding box center [419, 220] width 381 height 10
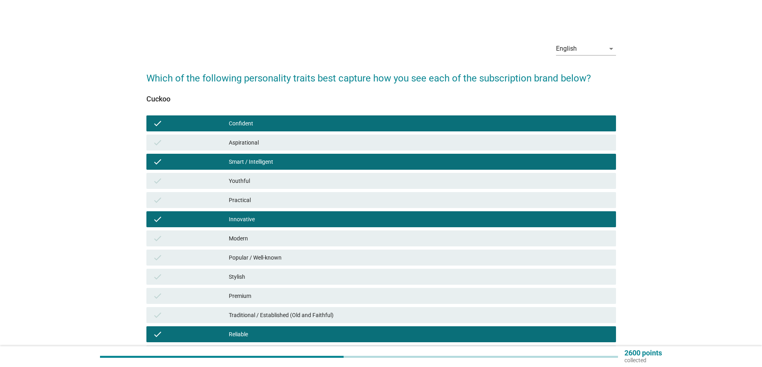
scroll to position [160, 0]
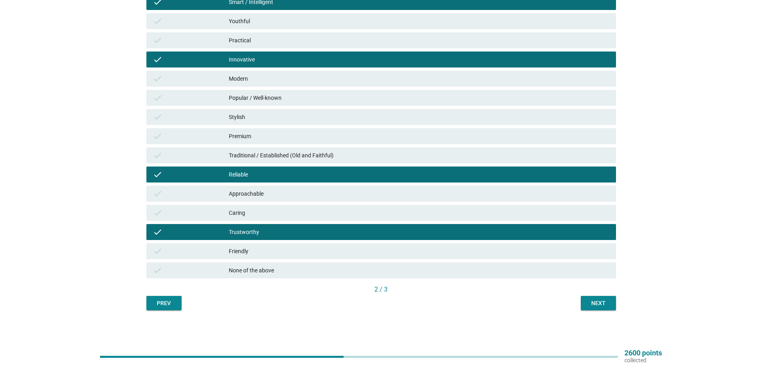
click at [281, 196] on div "Approachable" at bounding box center [419, 194] width 381 height 10
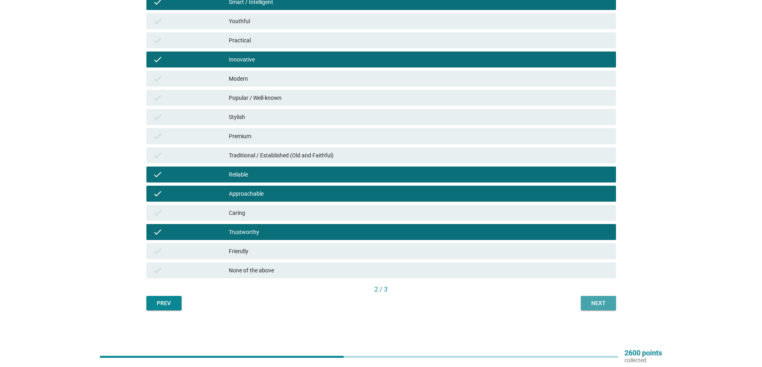
click at [594, 301] on div "Next" at bounding box center [598, 303] width 22 height 8
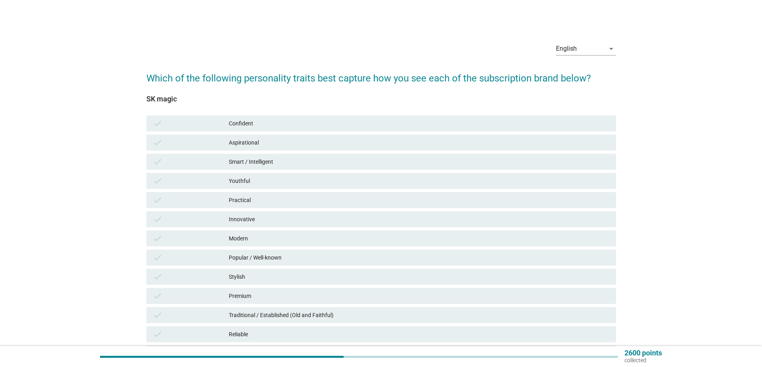
click at [247, 122] on div "Confident" at bounding box center [419, 124] width 381 height 10
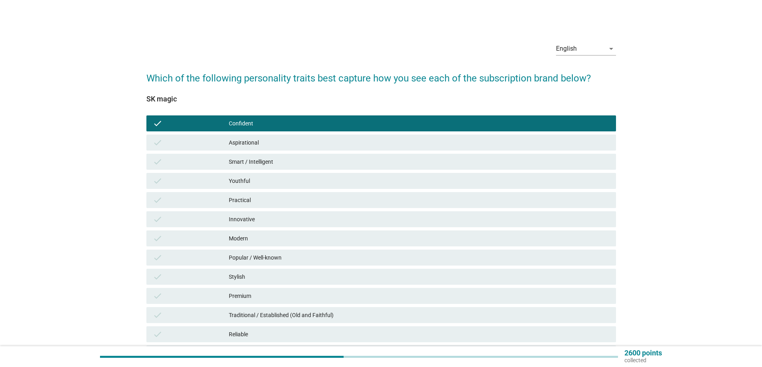
click at [288, 235] on div "Modern" at bounding box center [419, 239] width 381 height 10
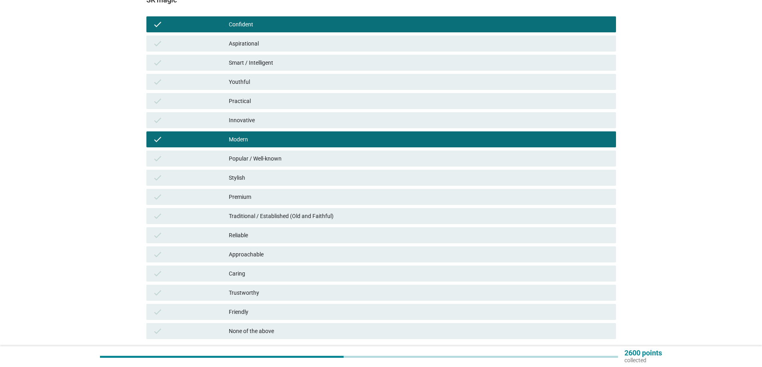
scroll to position [120, 0]
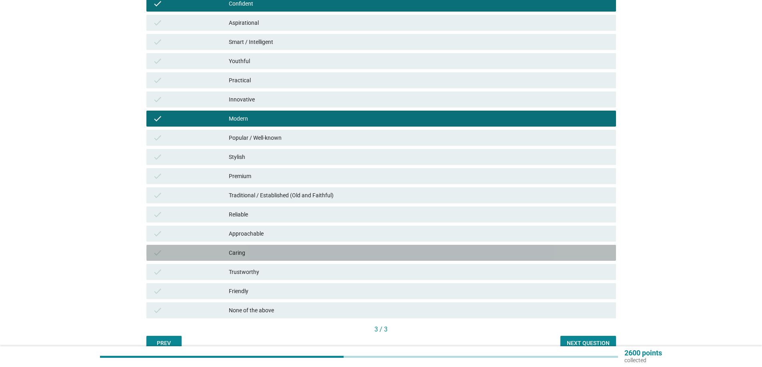
click at [283, 251] on div "Caring" at bounding box center [419, 253] width 381 height 10
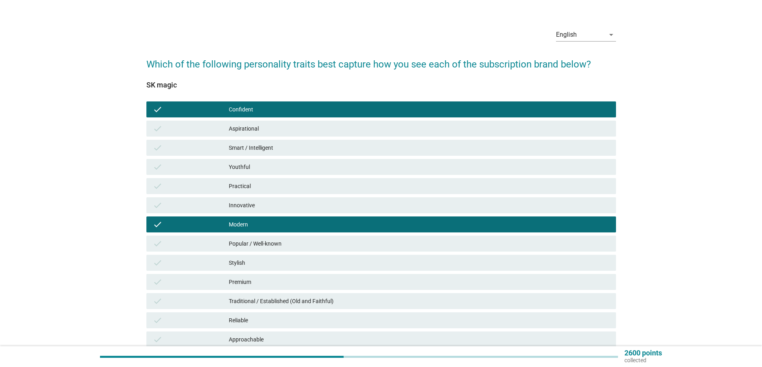
scroll to position [0, 0]
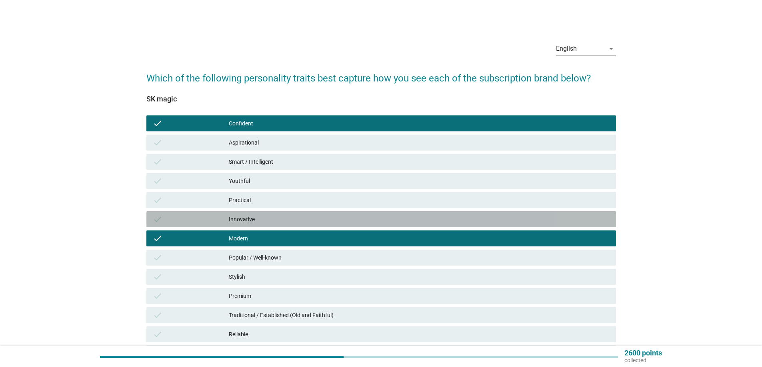
click at [228, 220] on div "check" at bounding box center [191, 220] width 76 height 10
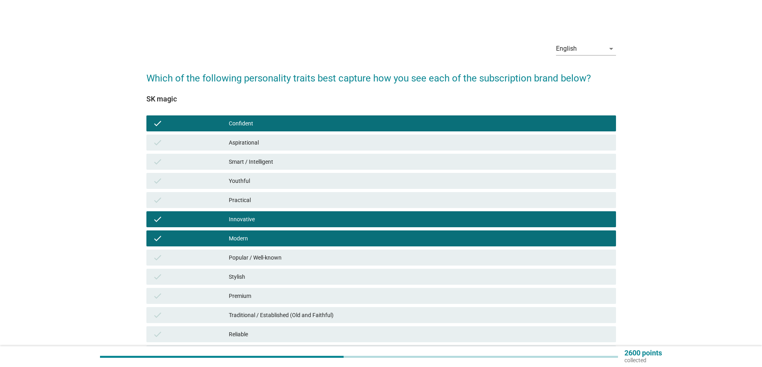
click at [232, 204] on div "Practical" at bounding box center [419, 201] width 381 height 10
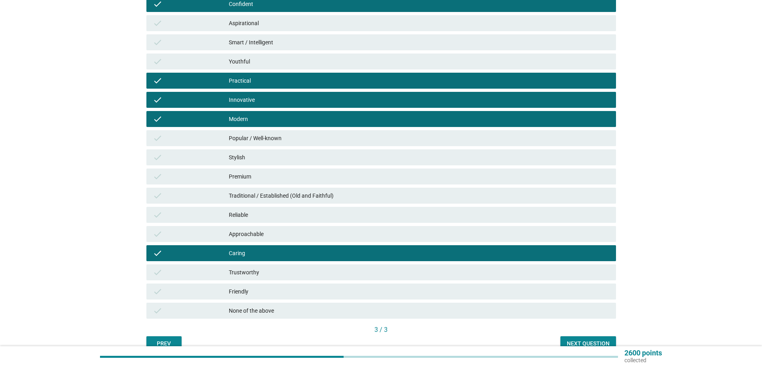
scroll to position [120, 0]
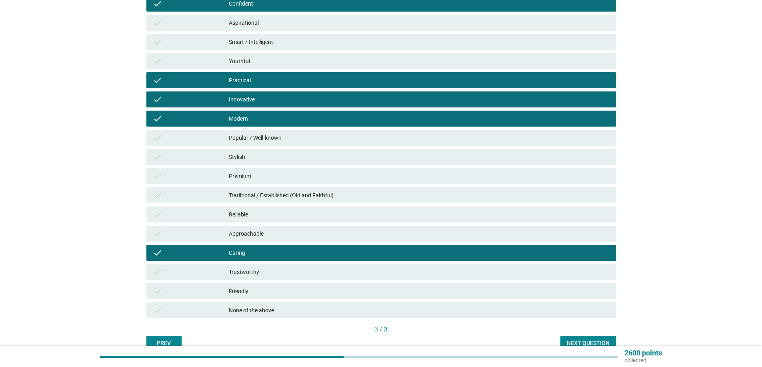
click at [258, 275] on div "Trustworthy" at bounding box center [419, 272] width 381 height 10
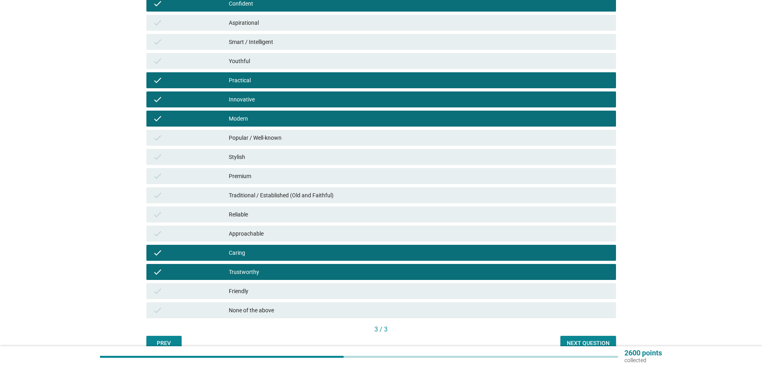
scroll to position [160, 0]
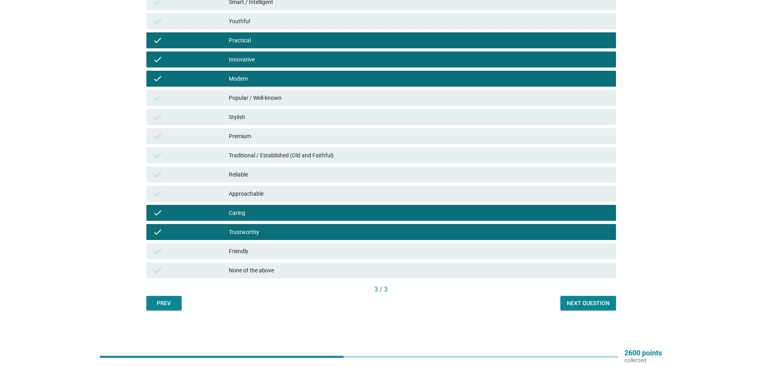
click at [587, 299] on button "Next question" at bounding box center [588, 303] width 56 height 14
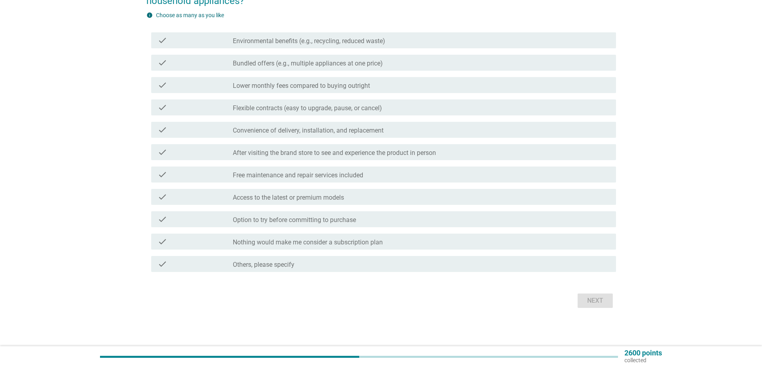
scroll to position [0, 0]
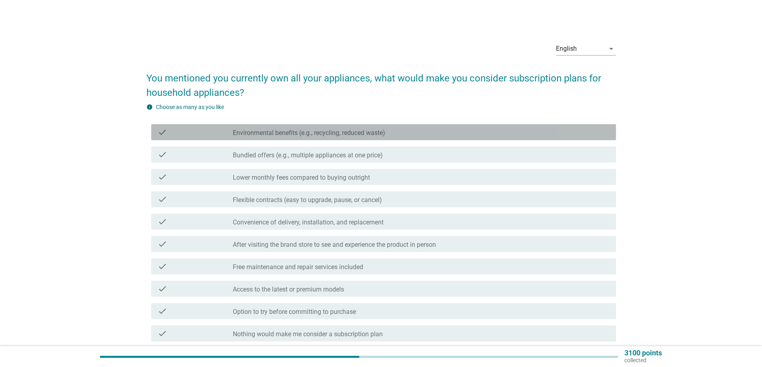
click at [313, 139] on div "check check_box_outline_blank Environmental benefits (e.g., recycling, reduced …" at bounding box center [383, 132] width 465 height 16
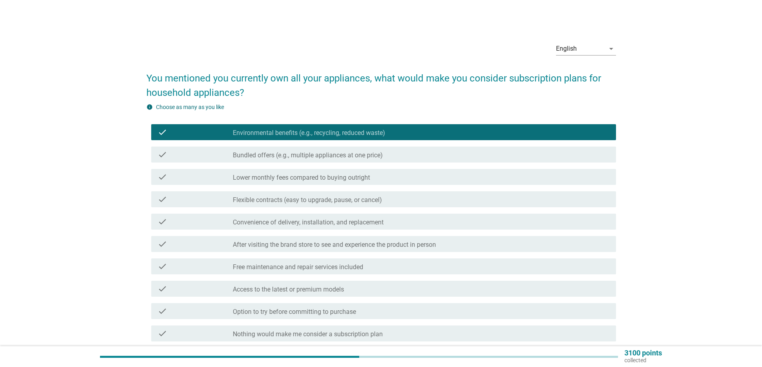
click at [310, 149] on div "check check_box_outline_blank Bundled offers (e.g., multiple appliances at one …" at bounding box center [383, 155] width 465 height 16
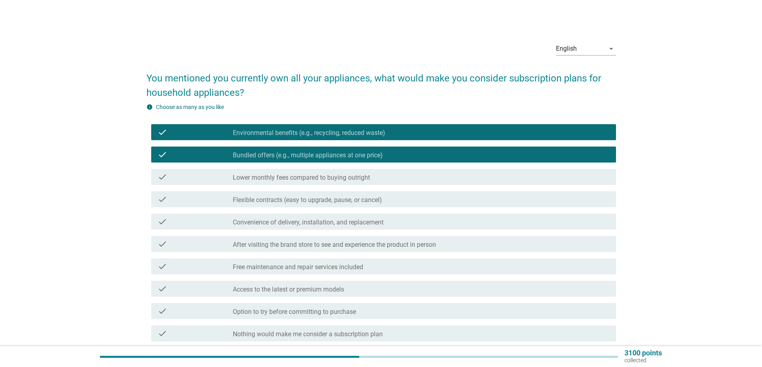
click at [299, 174] on label "Lower monthly fees compared to buying outright" at bounding box center [301, 178] width 137 height 8
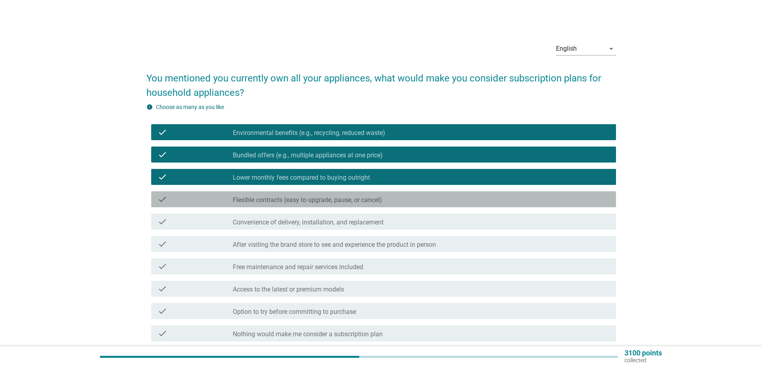
click at [292, 196] on label "Flexible contracts (easy to upgrade, pause, or cancel)" at bounding box center [307, 200] width 149 height 8
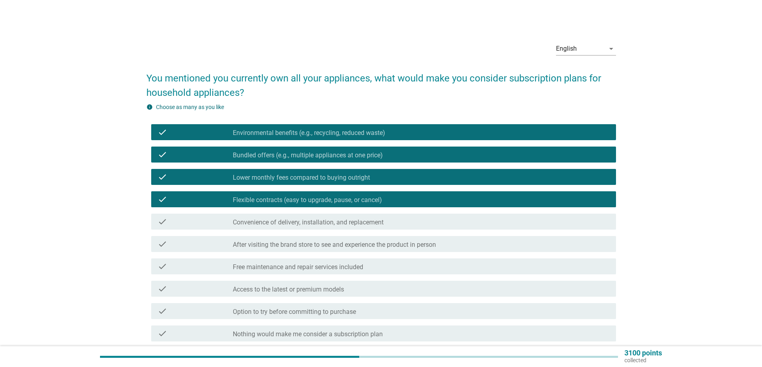
click at [327, 221] on label "Convenience of delivery, installation, and replacement" at bounding box center [308, 223] width 151 height 8
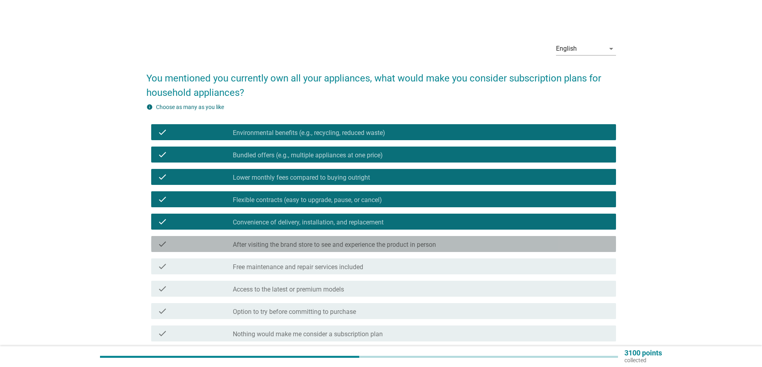
click at [324, 243] on label "After visiting the brand store to see and experience the product in person" at bounding box center [334, 245] width 203 height 8
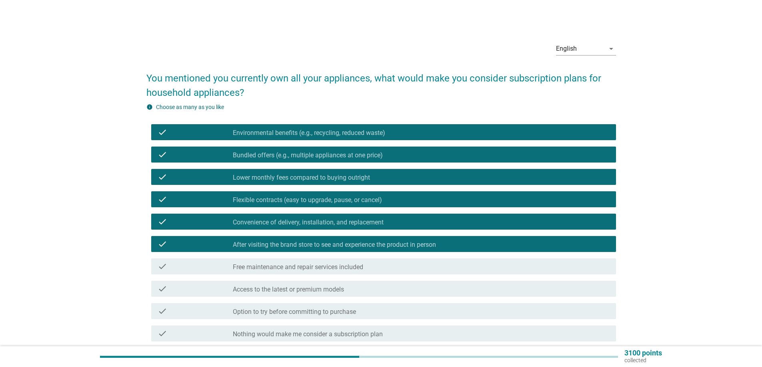
click at [321, 266] on label "Free maintenance and repair services included" at bounding box center [298, 267] width 130 height 8
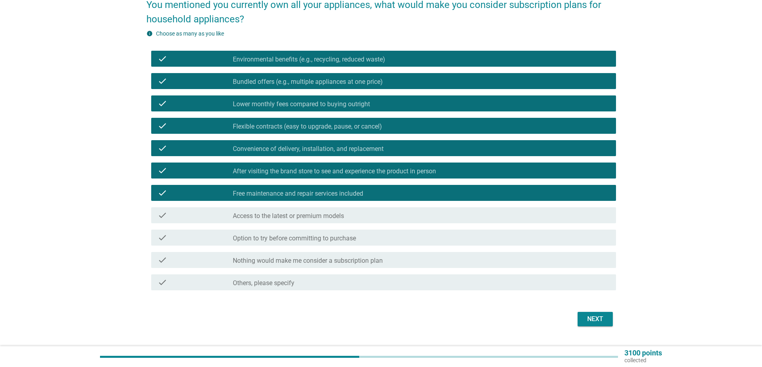
scroll to position [80, 0]
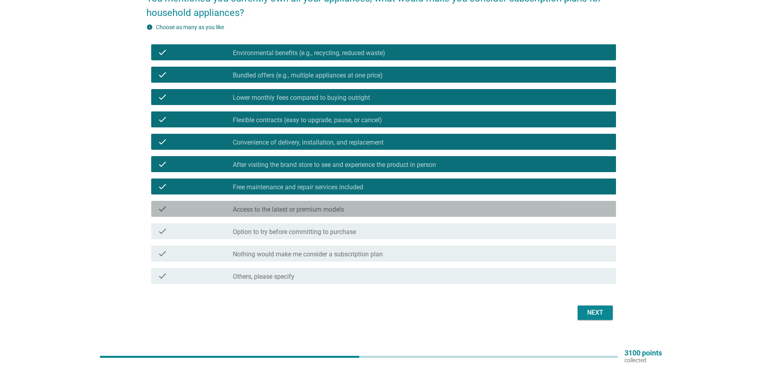
click at [337, 211] on label "Access to the latest or premium models" at bounding box center [288, 210] width 111 height 8
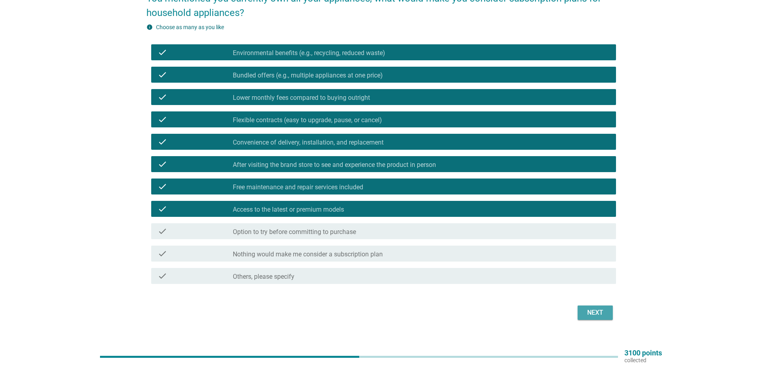
click at [597, 313] on div "Next" at bounding box center [595, 313] width 22 height 10
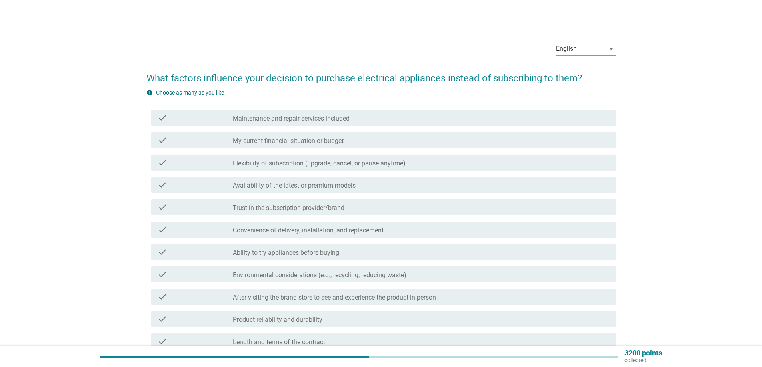
click at [307, 135] on div "check check_box_outline_blank My current financial situation or budget" at bounding box center [383, 140] width 465 height 16
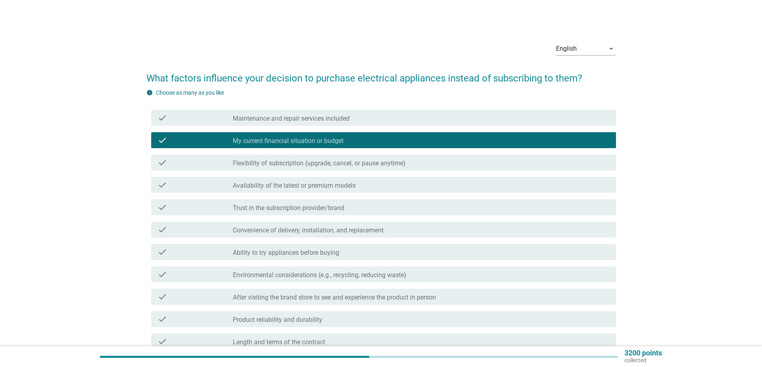
click at [307, 250] on label "Ability to try appliances before buying" at bounding box center [286, 253] width 106 height 8
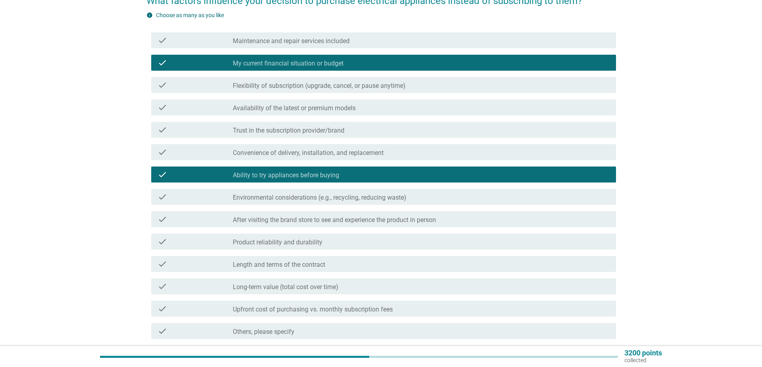
scroll to position [80, 0]
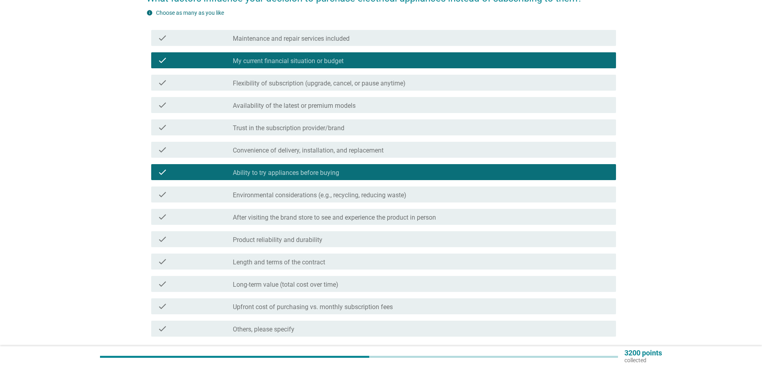
click at [336, 281] on label "Long-term value (total cost over time)" at bounding box center [286, 285] width 106 height 8
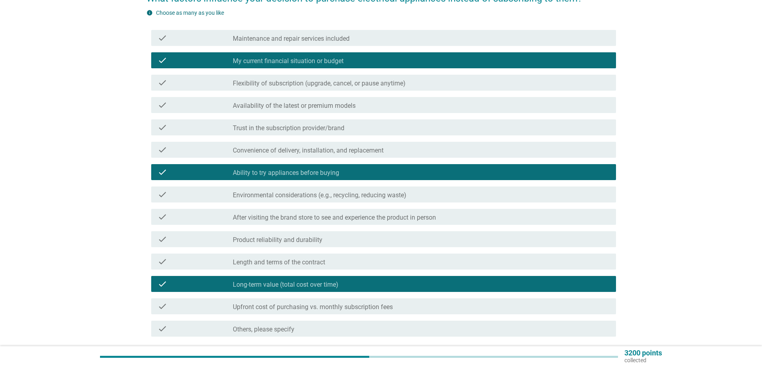
scroll to position [0, 0]
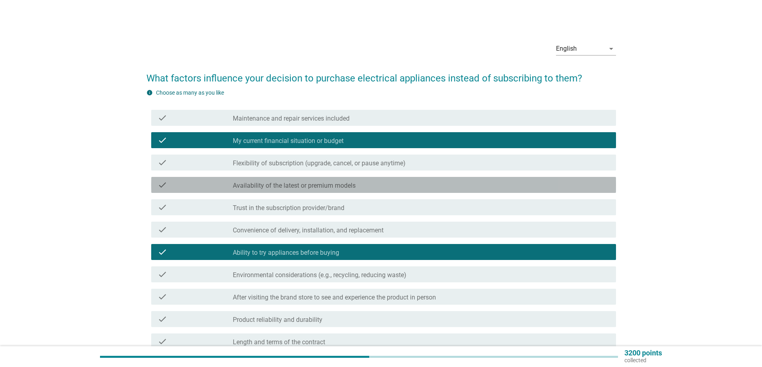
click at [350, 190] on div "check check_box_outline_blank Availability of the latest or premium models" at bounding box center [383, 185] width 465 height 16
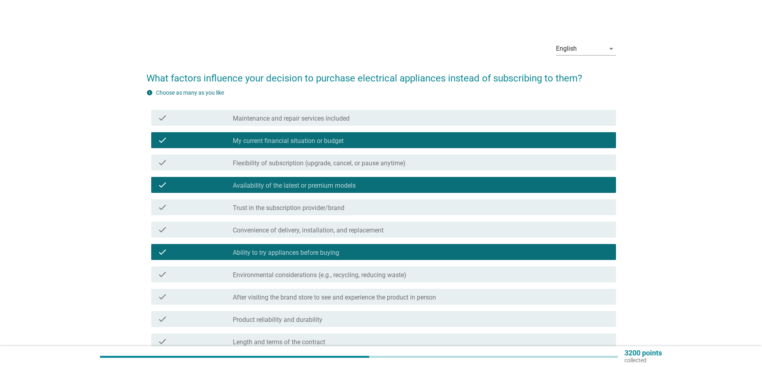
click at [345, 224] on div "check check_box_outline_blank Convenience of delivery, installation, and replac…" at bounding box center [383, 230] width 465 height 16
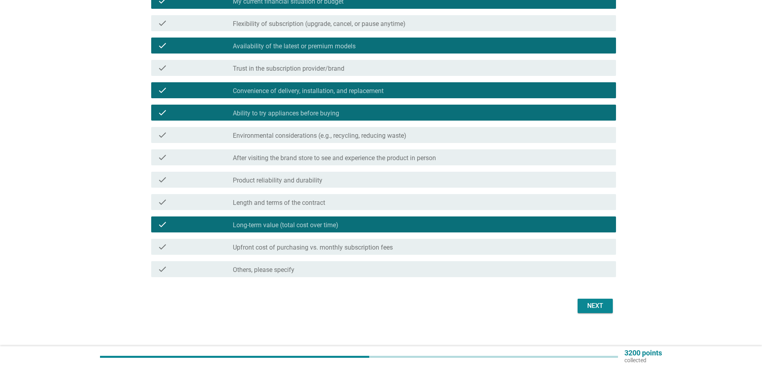
scroll to position [145, 0]
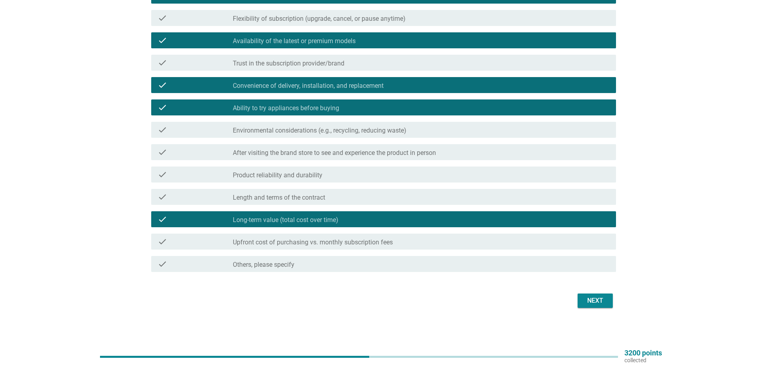
click at [591, 299] on div "Next" at bounding box center [595, 301] width 22 height 10
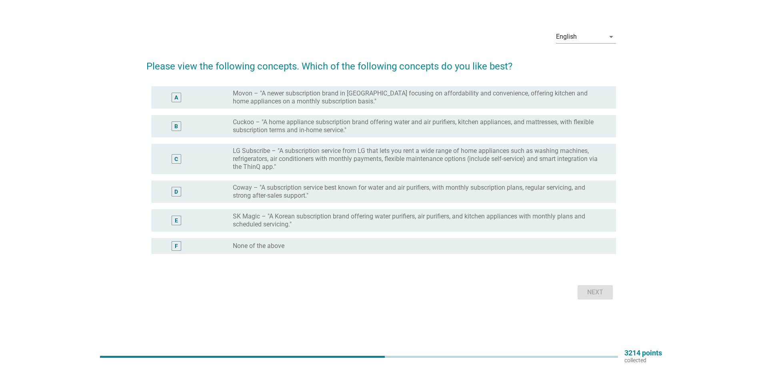
scroll to position [0, 0]
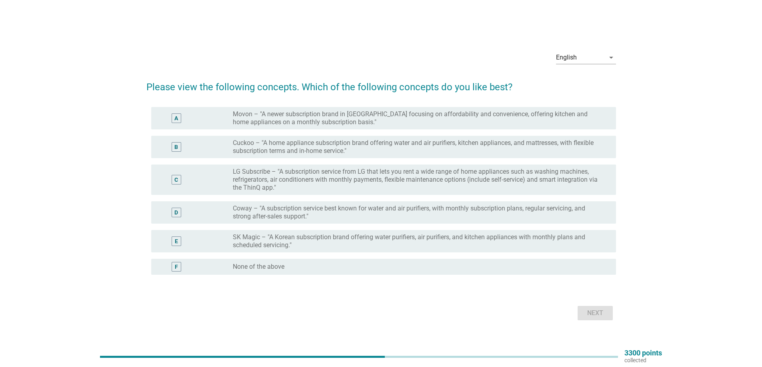
click at [348, 145] on label "Cuckoo – "A home appliance subscription brand offering water and air purifiers,…" at bounding box center [418, 147] width 370 height 16
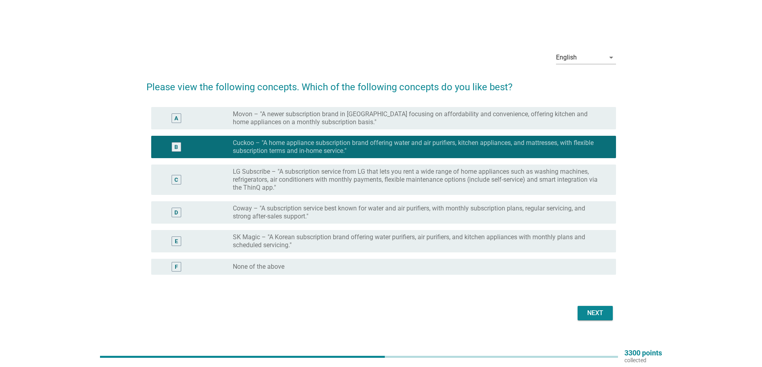
click at [589, 307] on button "Next" at bounding box center [594, 313] width 35 height 14
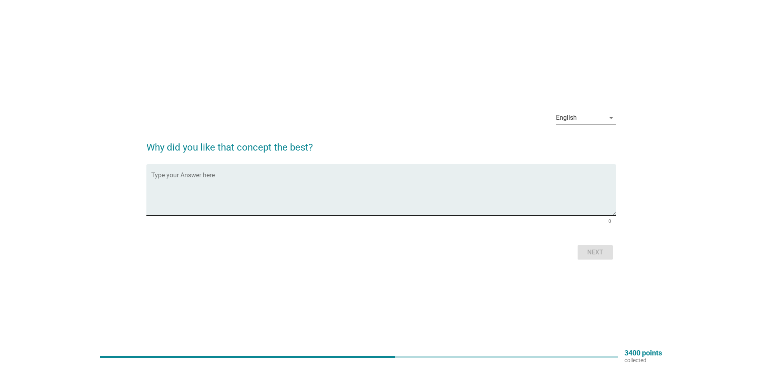
click at [356, 192] on textarea "Type your Answer here" at bounding box center [383, 195] width 465 height 42
type textarea "m"
type textarea "l"
type textarea "affordable and value for money to subscribe"
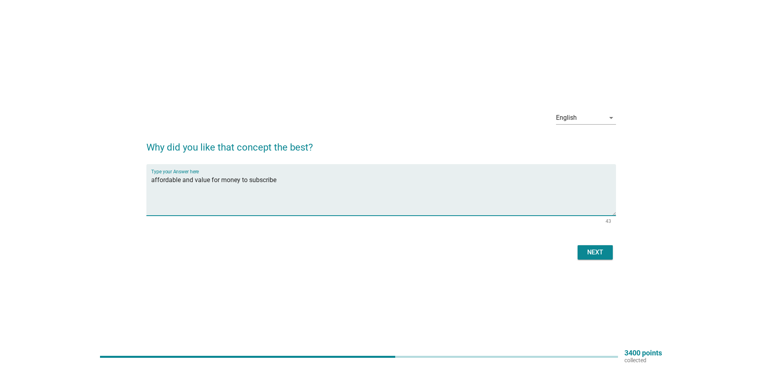
click at [596, 252] on div "Next" at bounding box center [595, 253] width 22 height 10
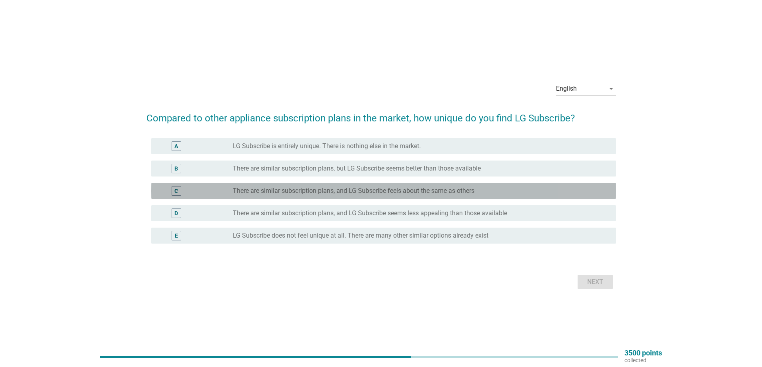
click at [453, 184] on div "C radio_button_unchecked There are similar subscription plans, and LG Subscribe…" at bounding box center [383, 191] width 465 height 16
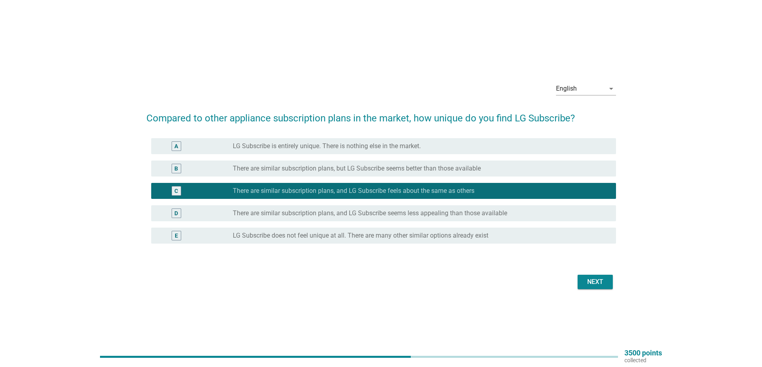
click at [595, 279] on div "Next" at bounding box center [595, 282] width 22 height 10
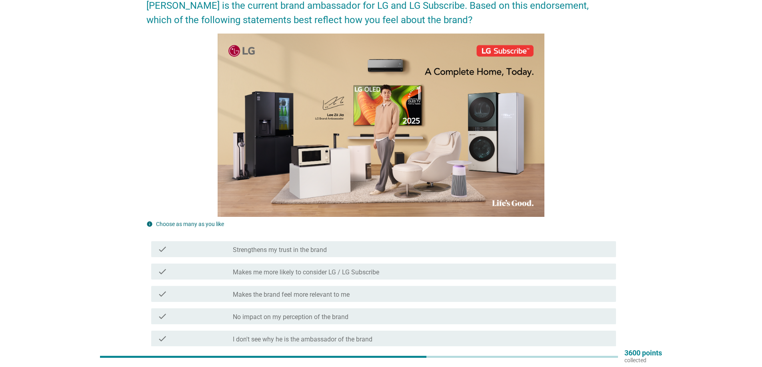
scroll to position [80, 0]
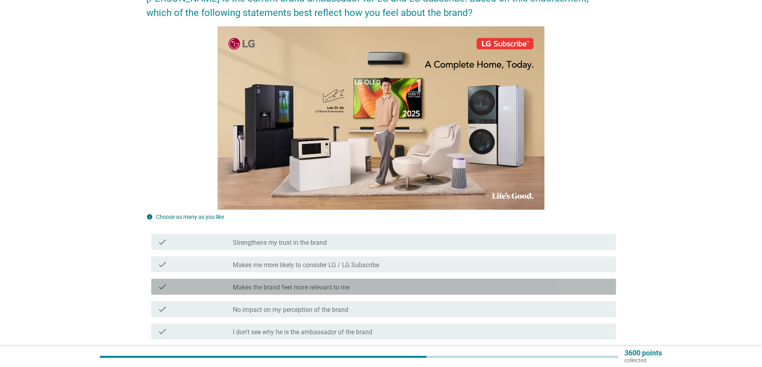
click at [337, 289] on label "Makes the brand feel more relevant to me" at bounding box center [291, 288] width 117 height 8
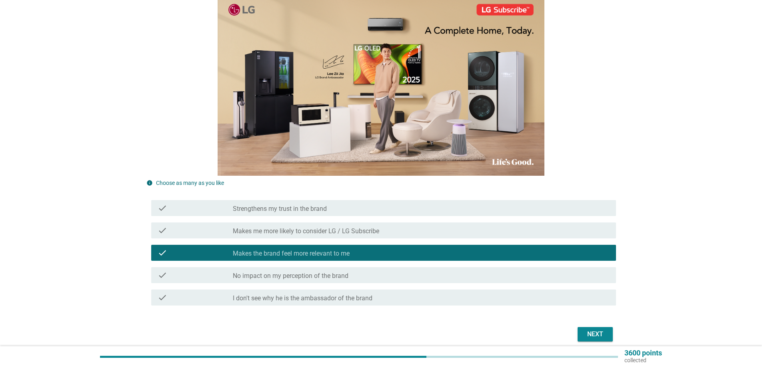
scroll to position [148, 0]
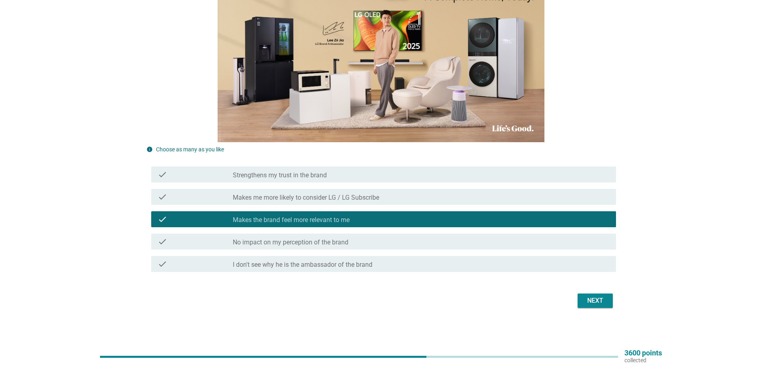
click at [597, 299] on div "Next" at bounding box center [595, 301] width 22 height 10
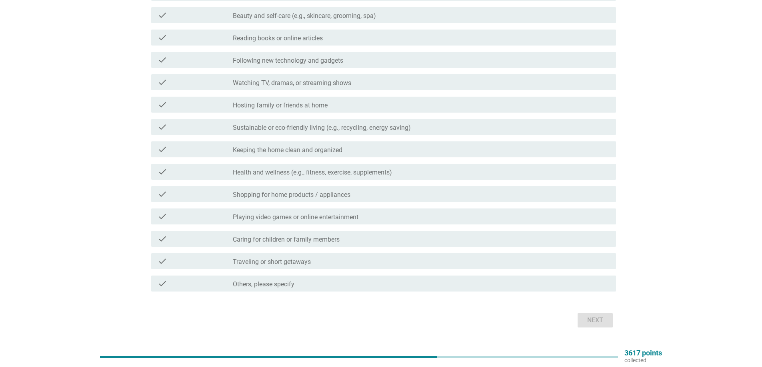
scroll to position [0, 0]
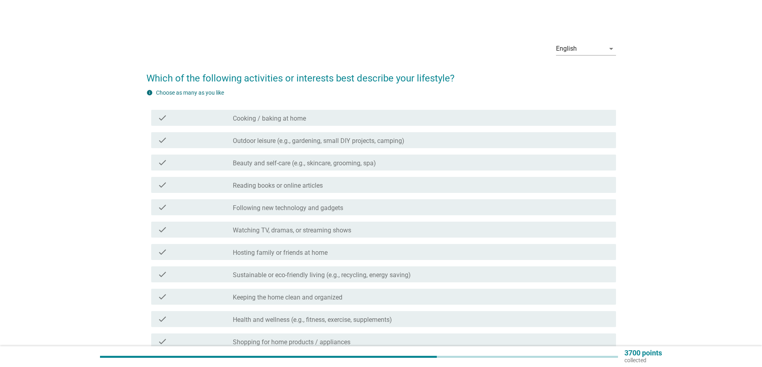
click at [357, 207] on div "check_box_outline_blank Following new technology and gadgets" at bounding box center [421, 208] width 377 height 10
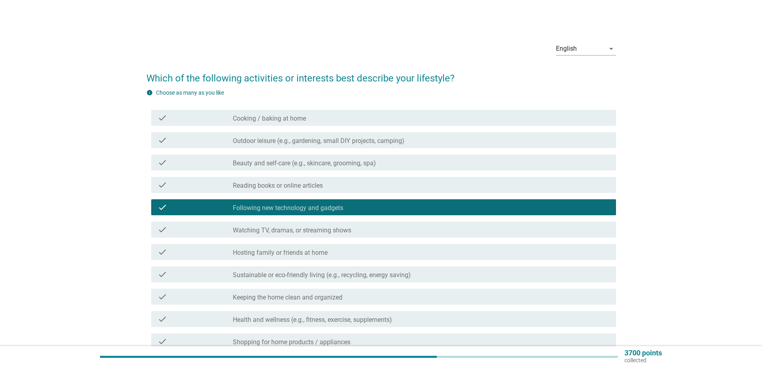
click at [349, 225] on div "check check_box_outline_blank Watching TV, dramas, or streaming shows" at bounding box center [383, 230] width 465 height 16
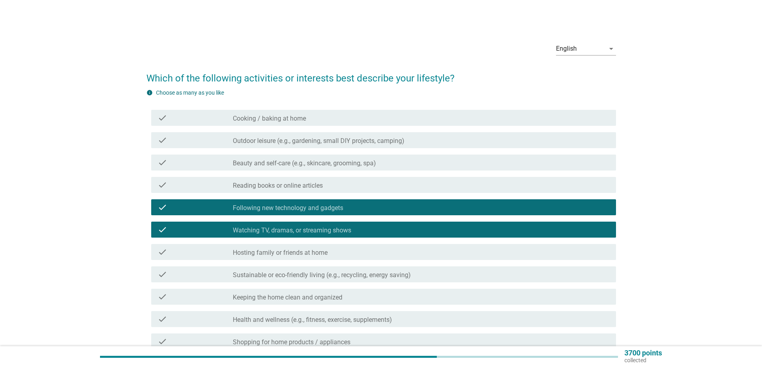
scroll to position [40, 0]
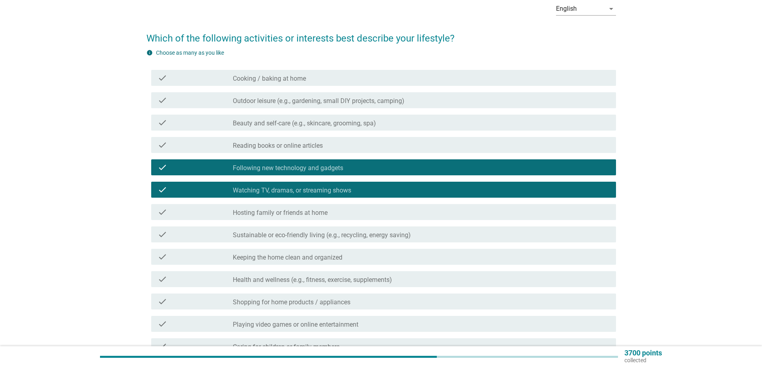
click at [335, 252] on div "check_box_outline_blank Keeping the home clean and organized" at bounding box center [421, 257] width 377 height 10
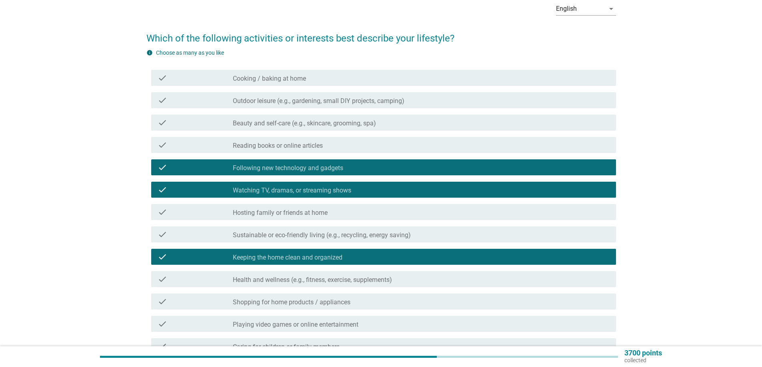
click at [321, 268] on div "check check_box_outline_blank Keeping the home clean and organized" at bounding box center [380, 257] width 469 height 22
click at [317, 273] on div "check check_box_outline_blank Health and wellness (e.g., fitness, exercise, sup…" at bounding box center [383, 279] width 465 height 16
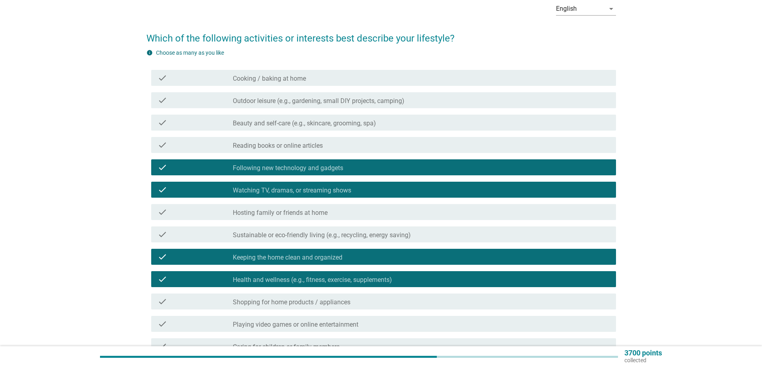
click at [305, 301] on label "Shopping for home products / appliances" at bounding box center [292, 303] width 118 height 8
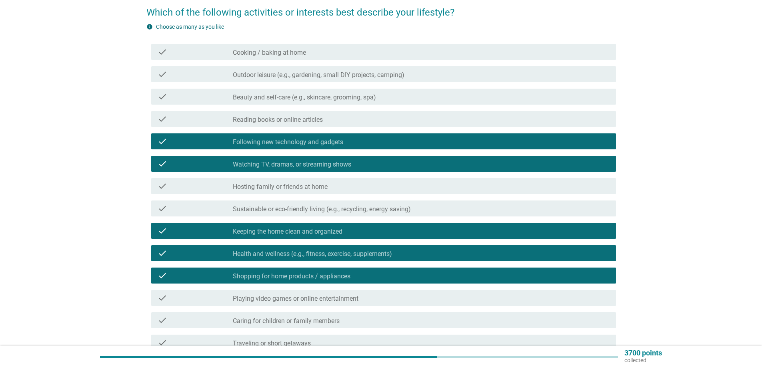
scroll to position [80, 0]
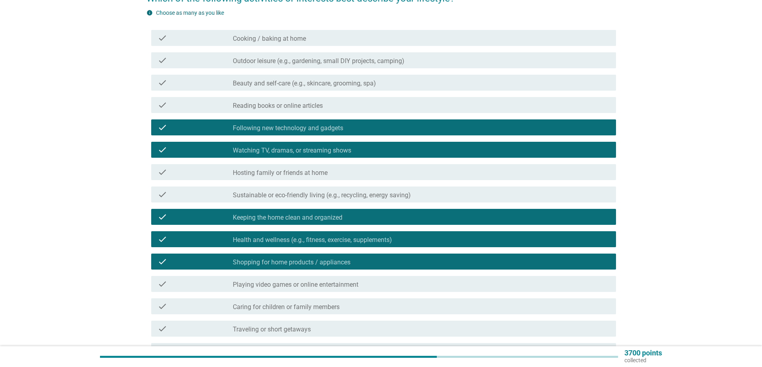
click at [345, 283] on label "Playing video games or online entertainment" at bounding box center [296, 285] width 126 height 8
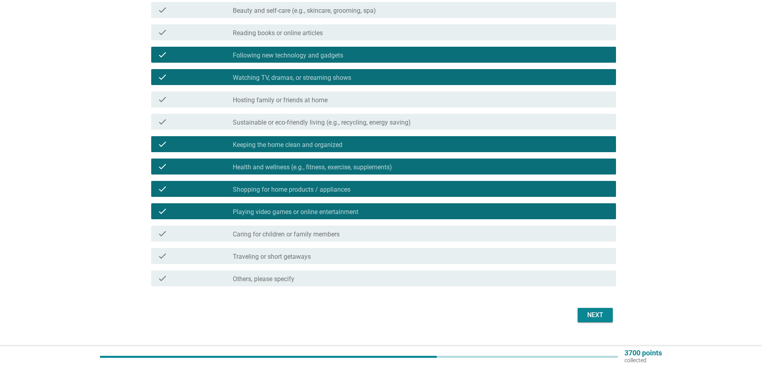
scroll to position [160, 0]
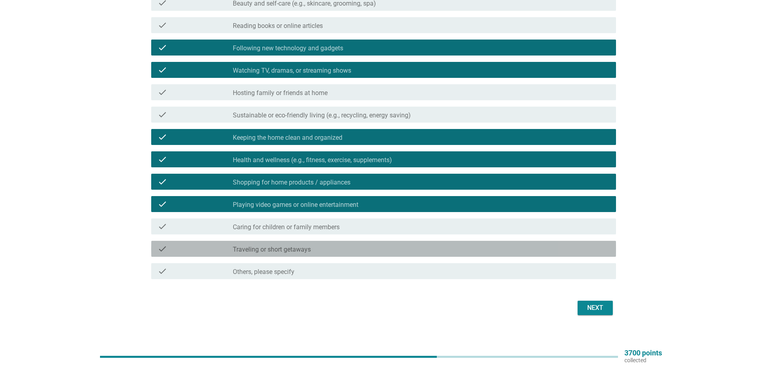
click at [356, 247] on div "check_box_outline_blank Traveling or short getaways" at bounding box center [421, 249] width 377 height 10
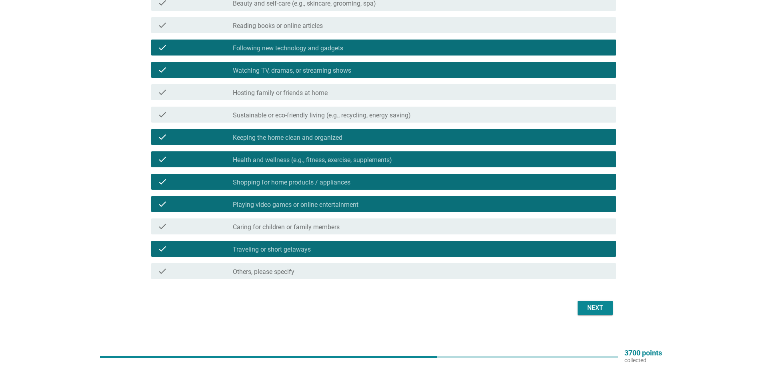
click at [595, 304] on div "Next" at bounding box center [595, 308] width 22 height 10
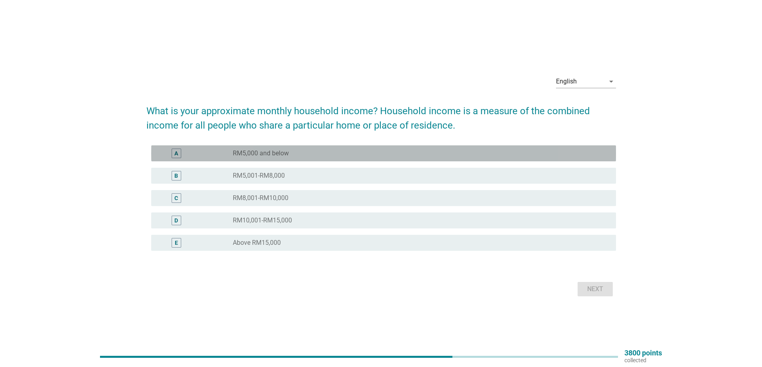
click at [296, 156] on div "radio_button_unchecked RM5,000 and below" at bounding box center [418, 154] width 370 height 8
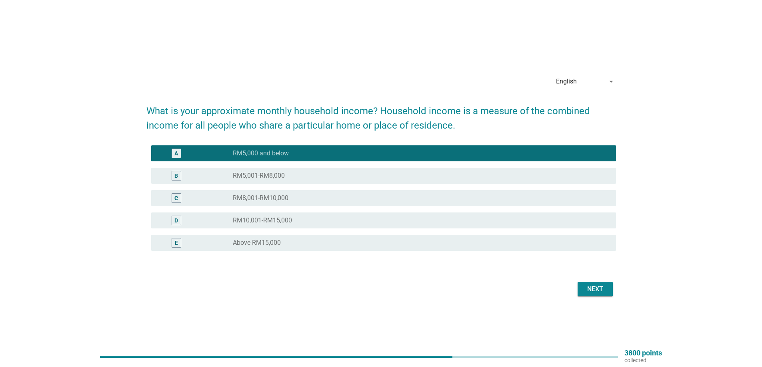
click at [597, 291] on div "Next" at bounding box center [595, 290] width 22 height 10
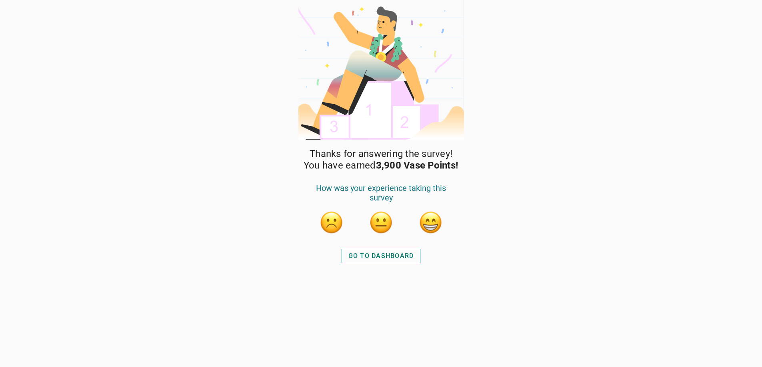
click at [377, 248] on div "GO TO DASHBOARD" at bounding box center [381, 256] width 86 height 19
click at [367, 256] on div "GO TO DASHBOARD" at bounding box center [381, 256] width 66 height 10
